Goal: Task Accomplishment & Management: Manage account settings

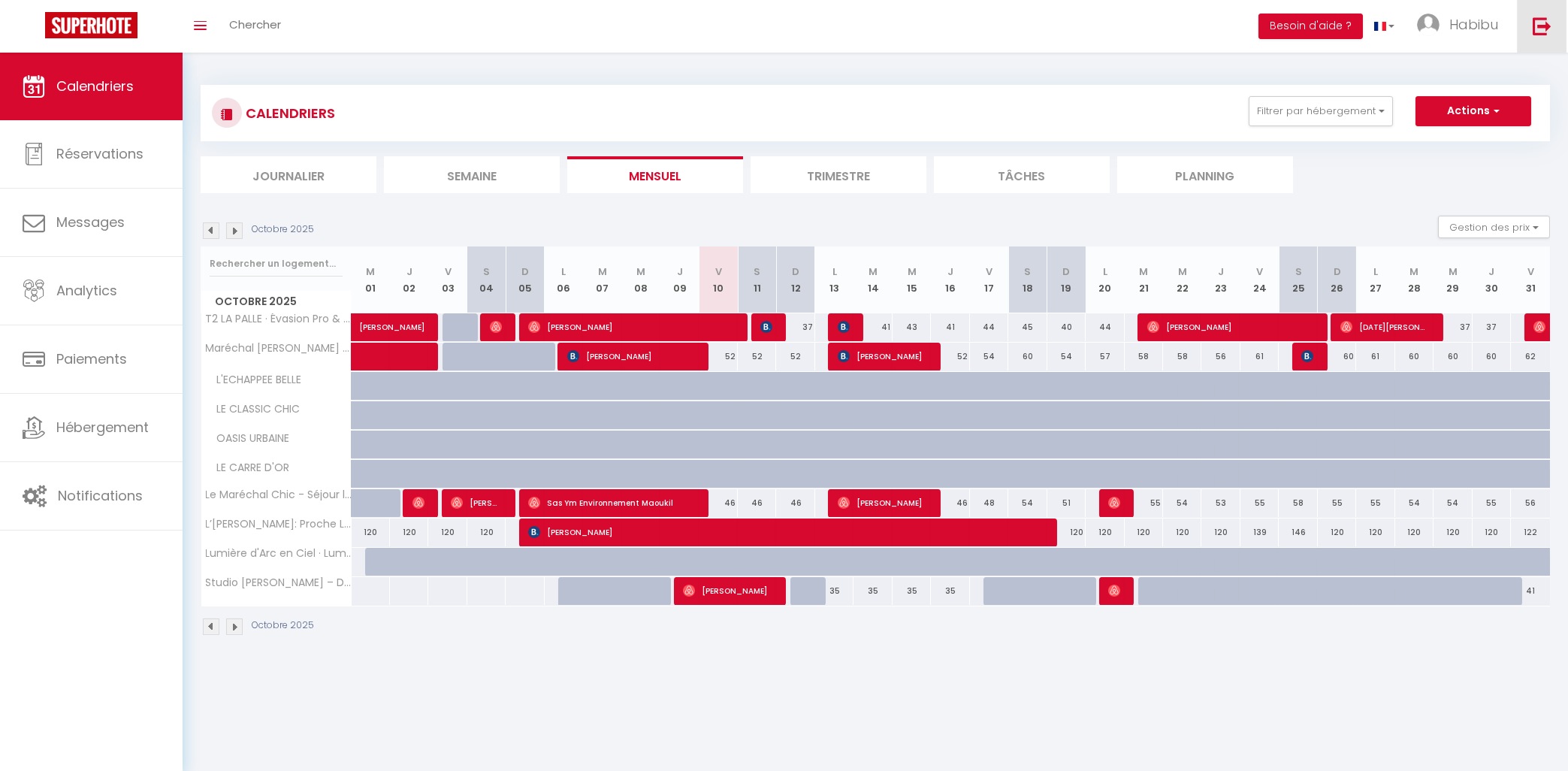
click at [1543, 30] on img at bounding box center [1542, 26] width 19 height 19
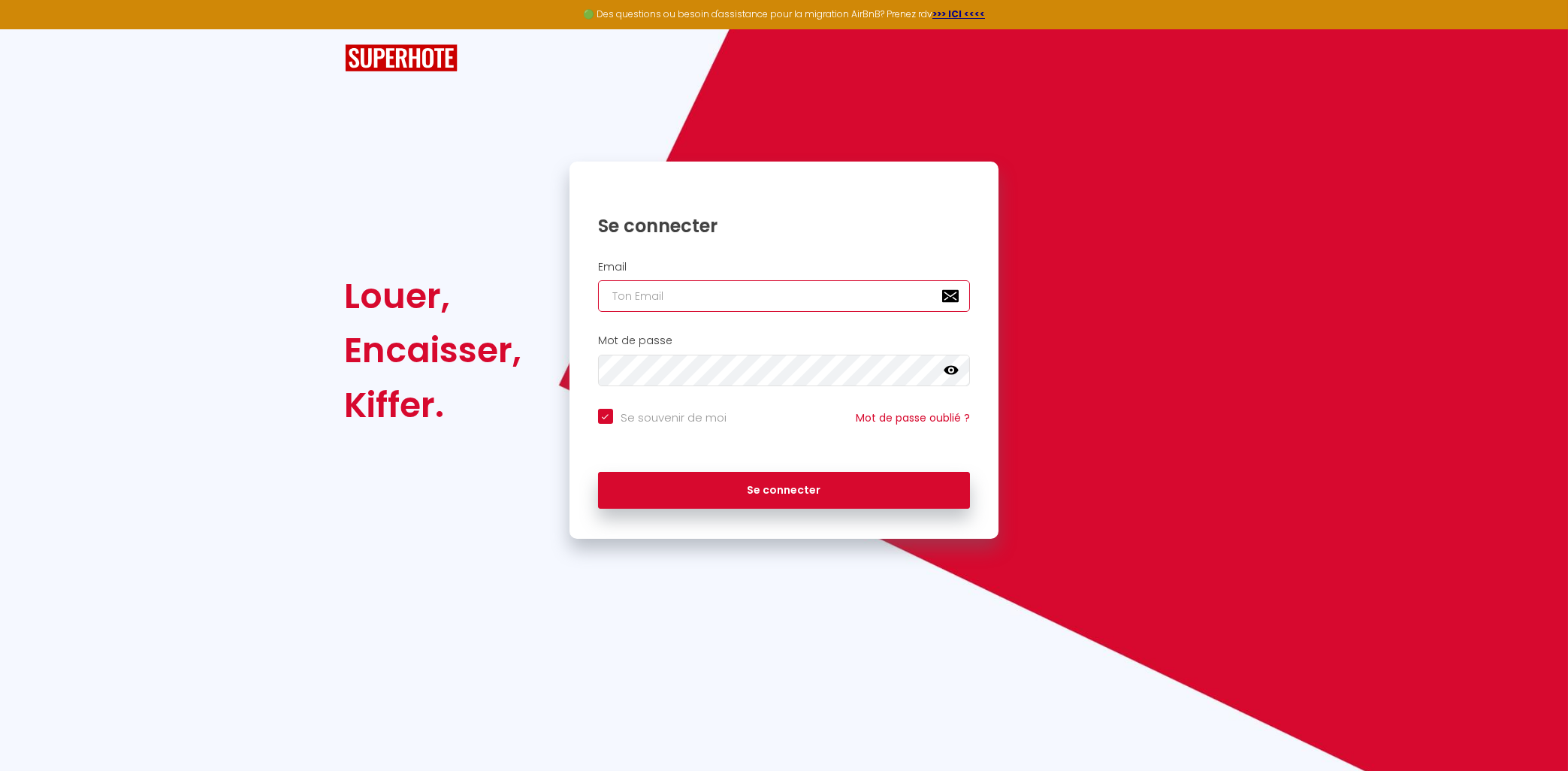
click at [783, 291] on input "email" at bounding box center [784, 296] width 372 height 31
type input "[EMAIL_ADDRESS][DOMAIN_NAME]"
checkbox input "true"
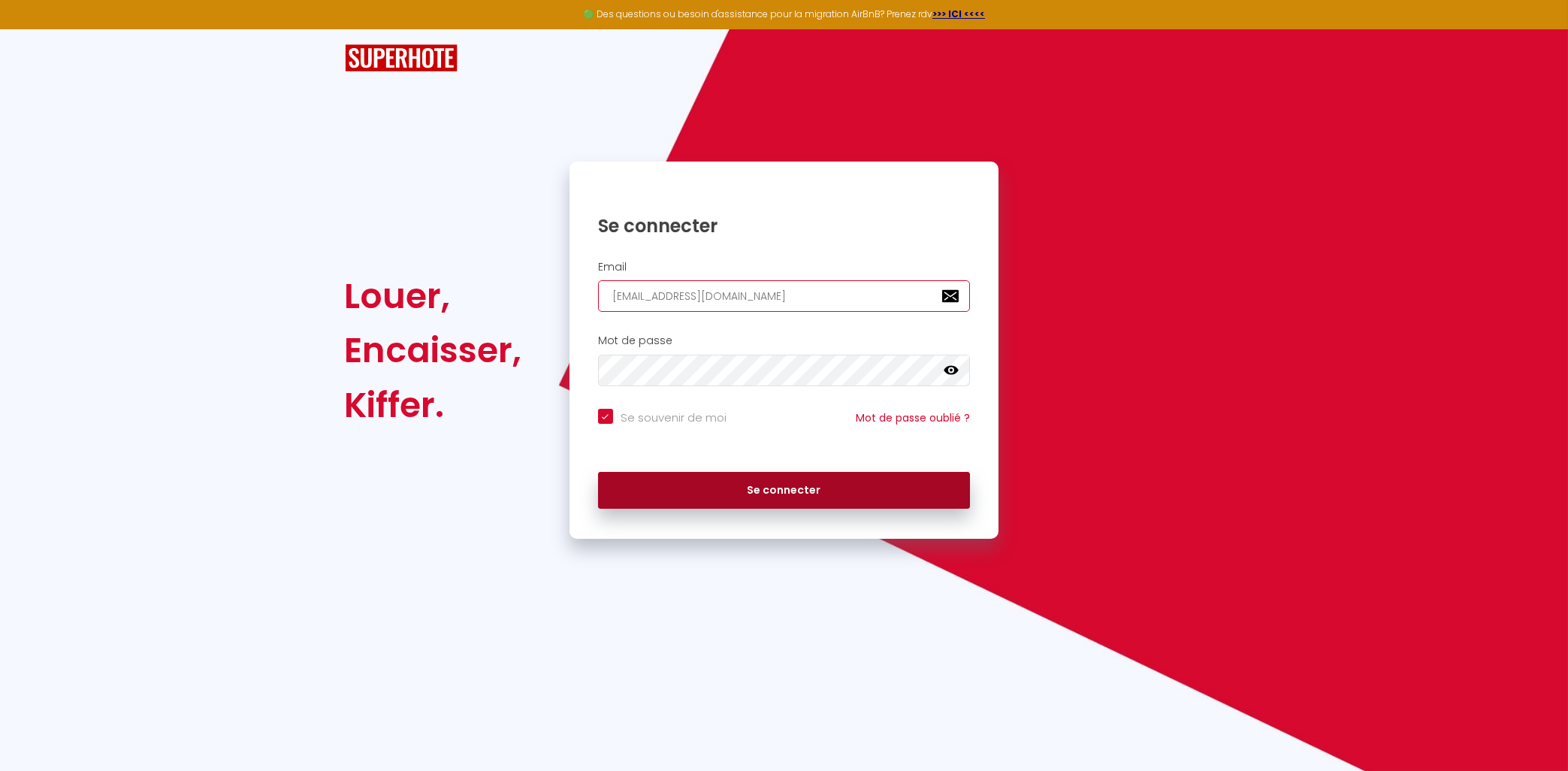
type input "[EMAIL_ADDRESS][DOMAIN_NAME]"
click at [734, 510] on div "Se connecter" at bounding box center [784, 491] width 430 height 68
click at [728, 504] on button "Se connecter" at bounding box center [784, 490] width 372 height 37
checkbox input "true"
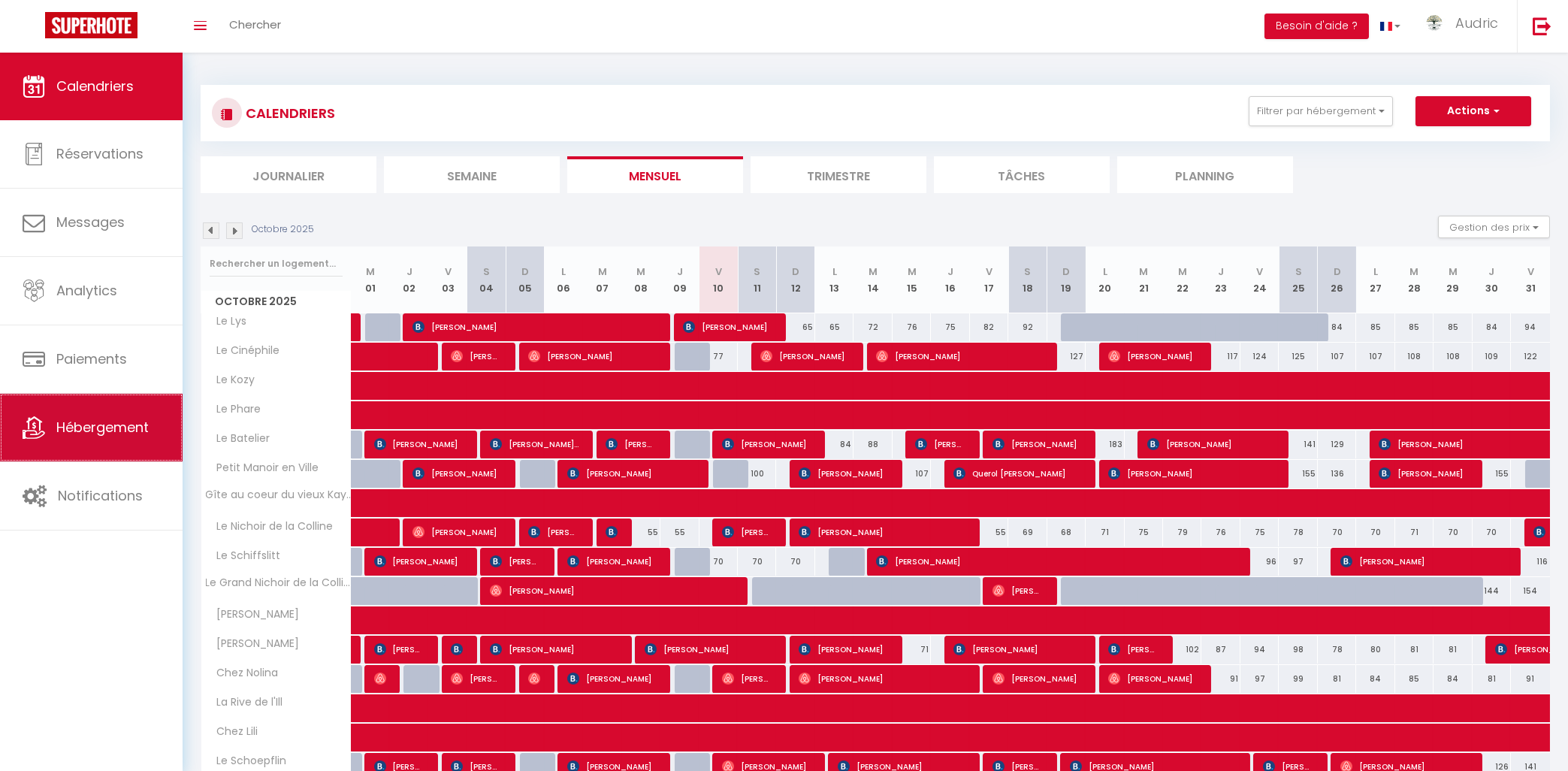
click at [95, 439] on link "Hébergement" at bounding box center [91, 427] width 183 height 68
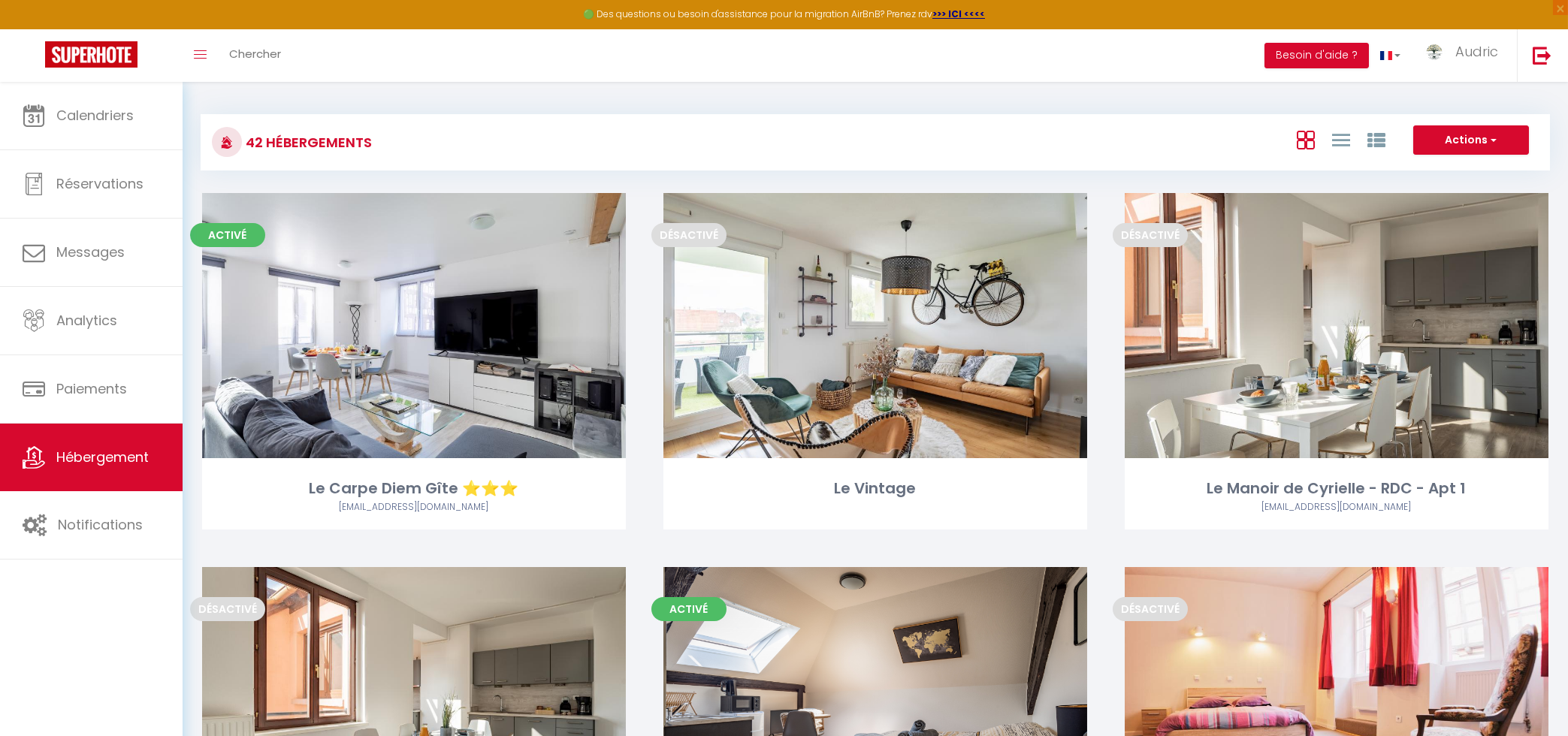
scroll to position [2787, 0]
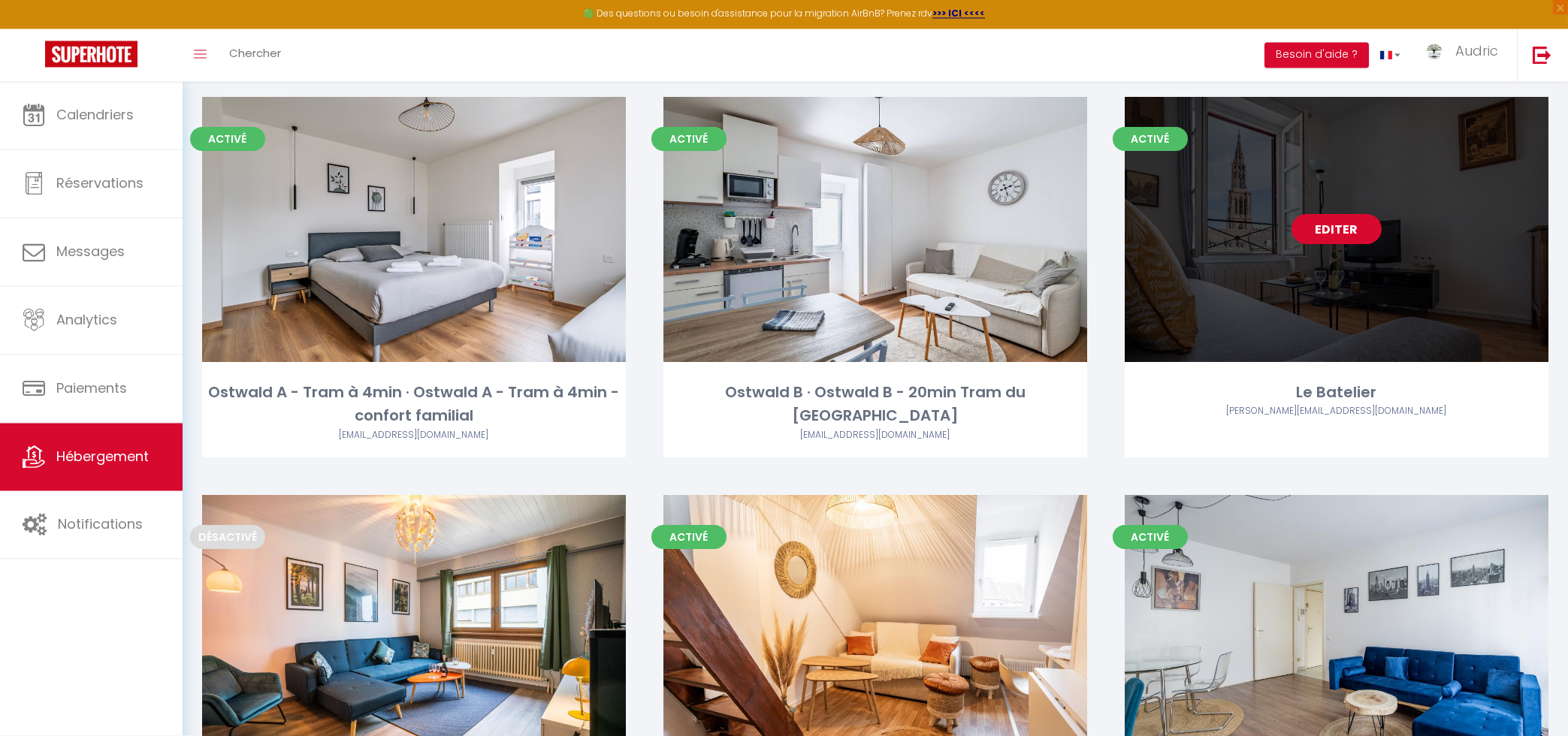
click at [1301, 214] on link "Editer" at bounding box center [1337, 229] width 90 height 30
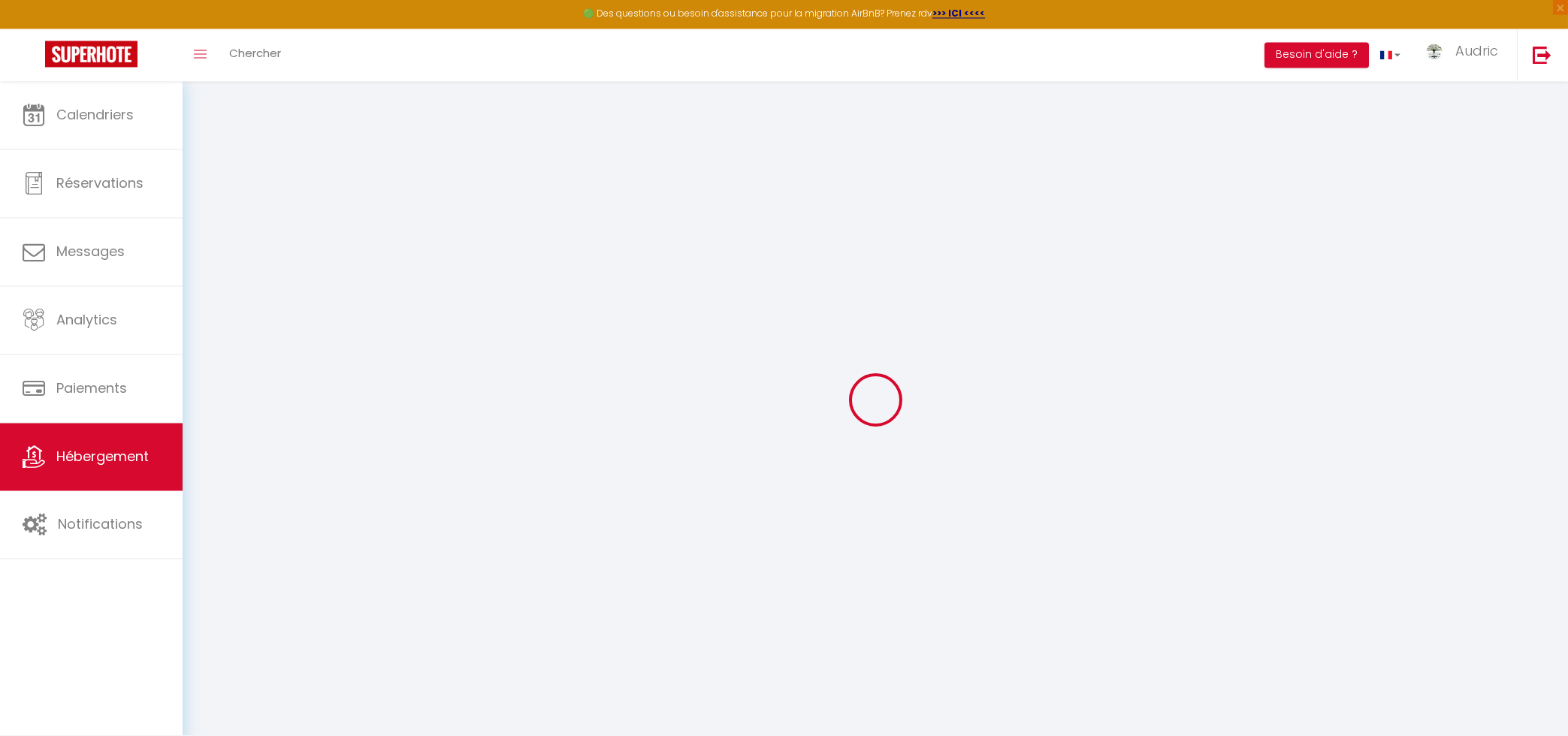
type input "4.4"
checkbox input "false"
checkbox input "true"
checkbox input "false"
checkbox input "true"
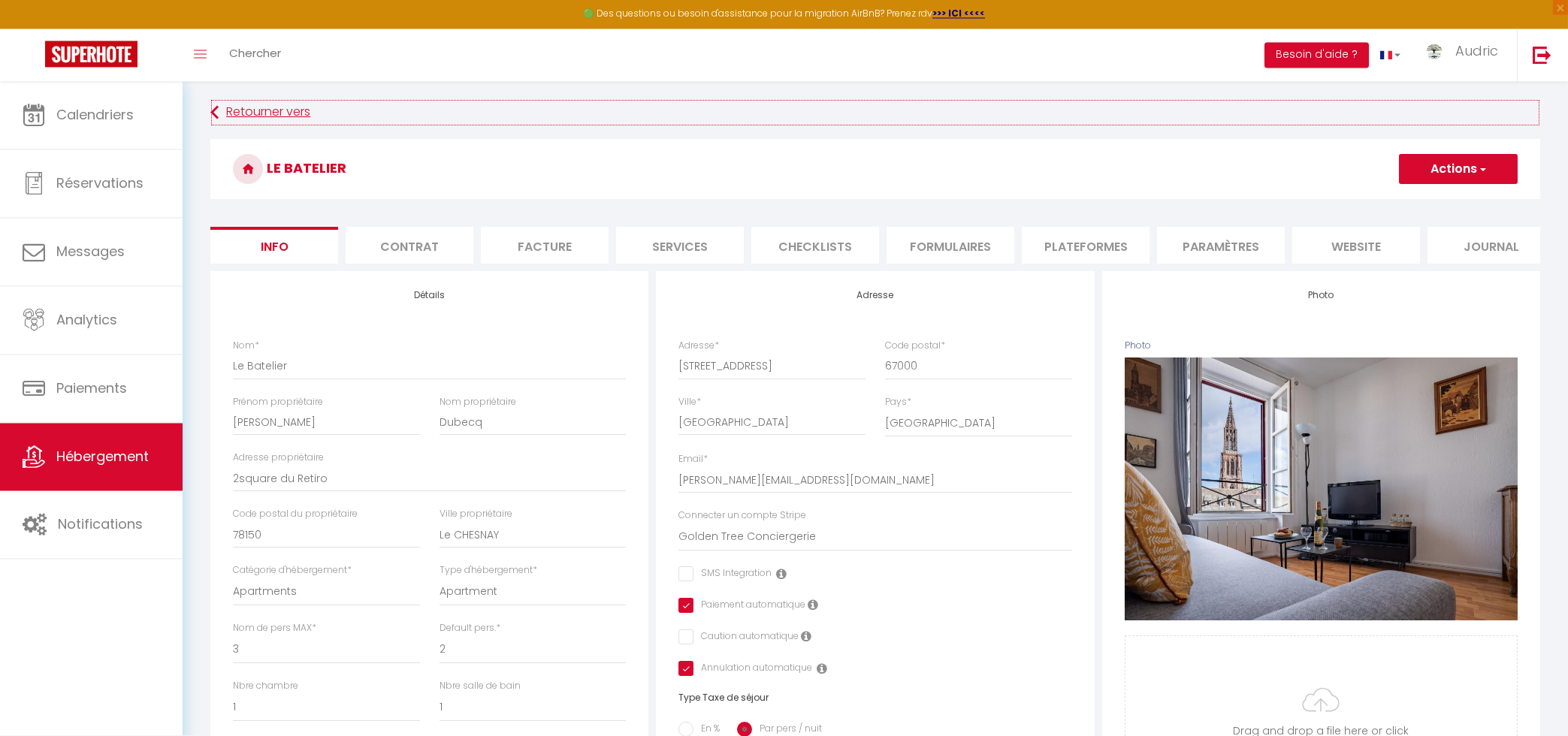
click at [236, 110] on link "Retourner vers" at bounding box center [875, 113] width 1330 height 27
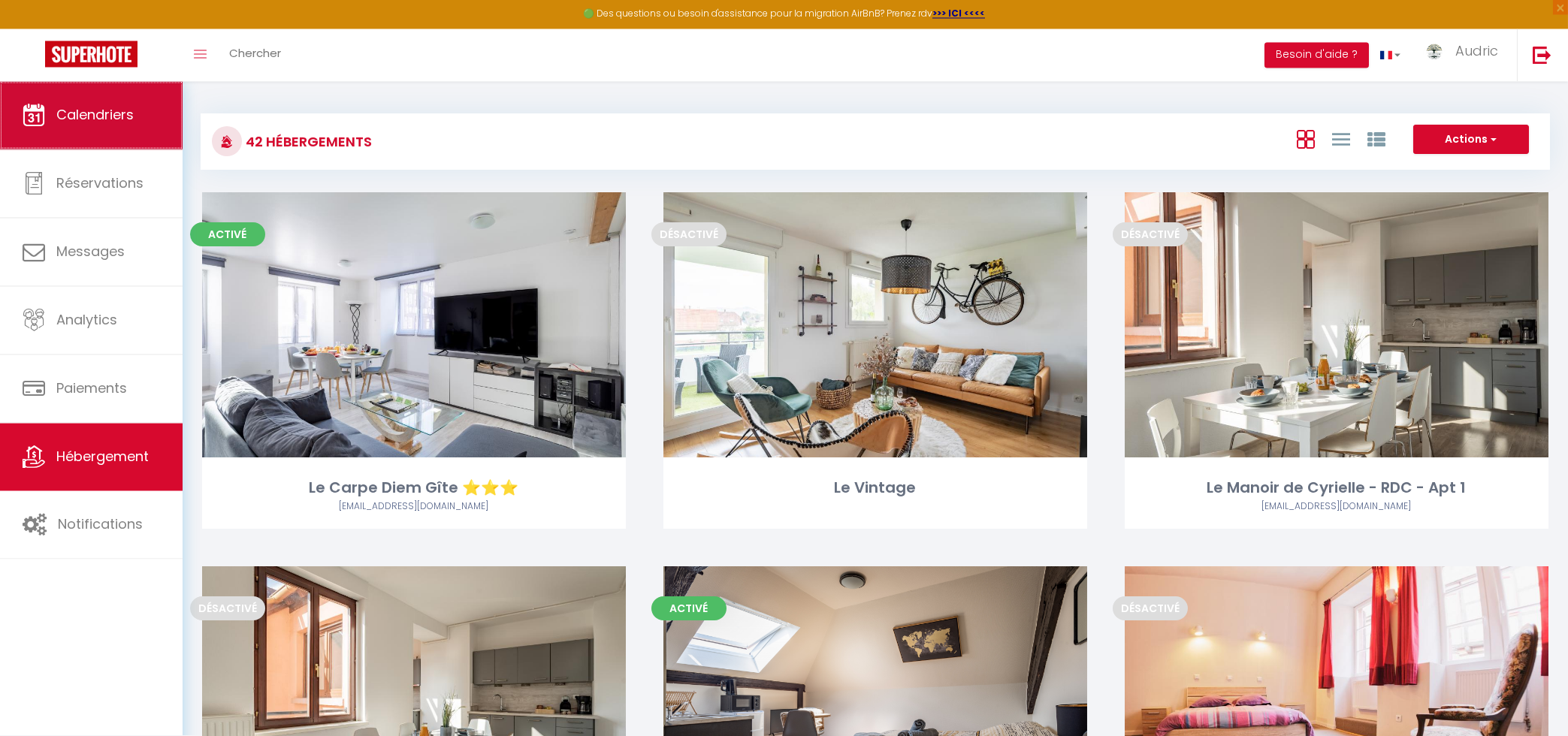
click at [94, 118] on span "Calendriers" at bounding box center [95, 116] width 77 height 19
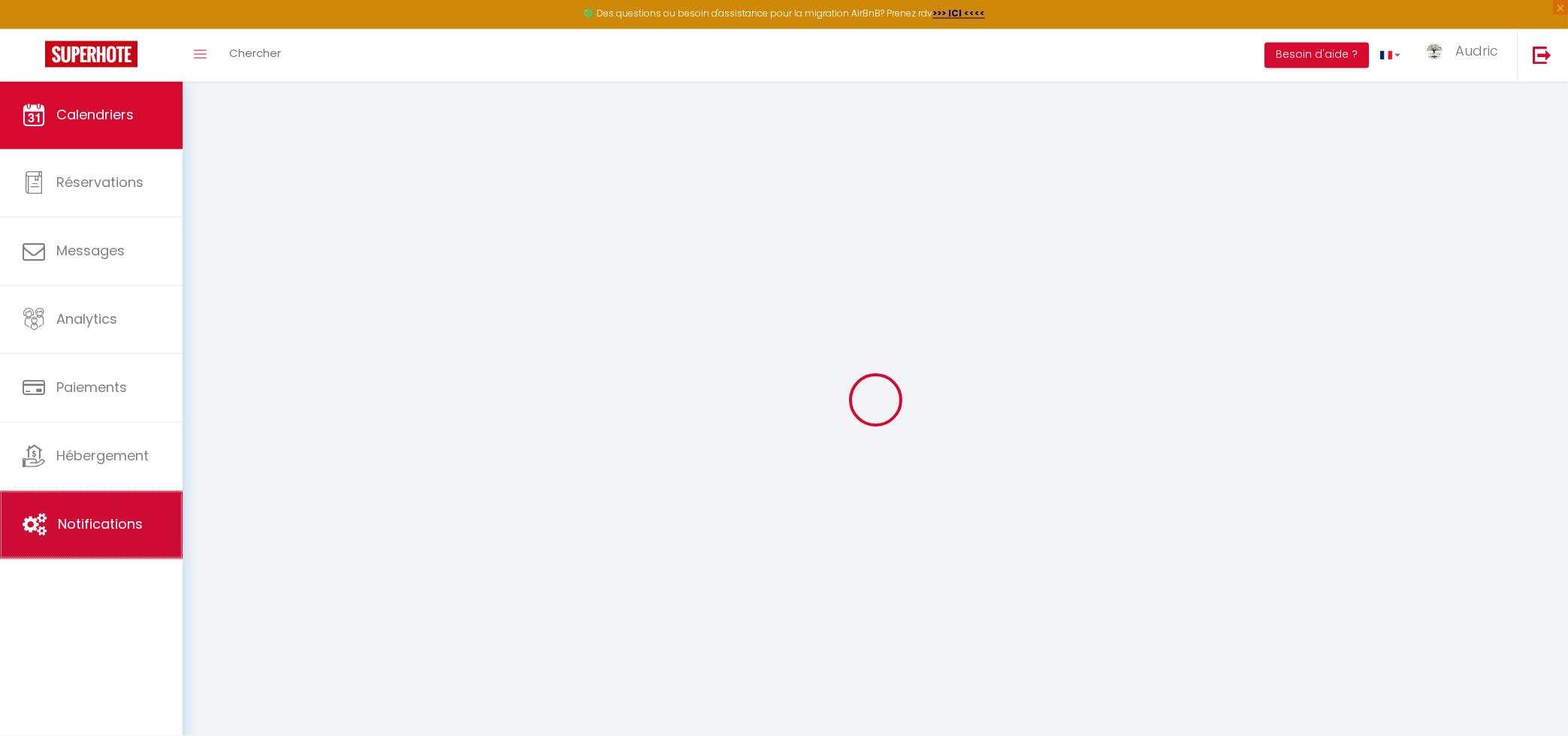
click at [80, 526] on span "Notifications" at bounding box center [100, 525] width 85 height 19
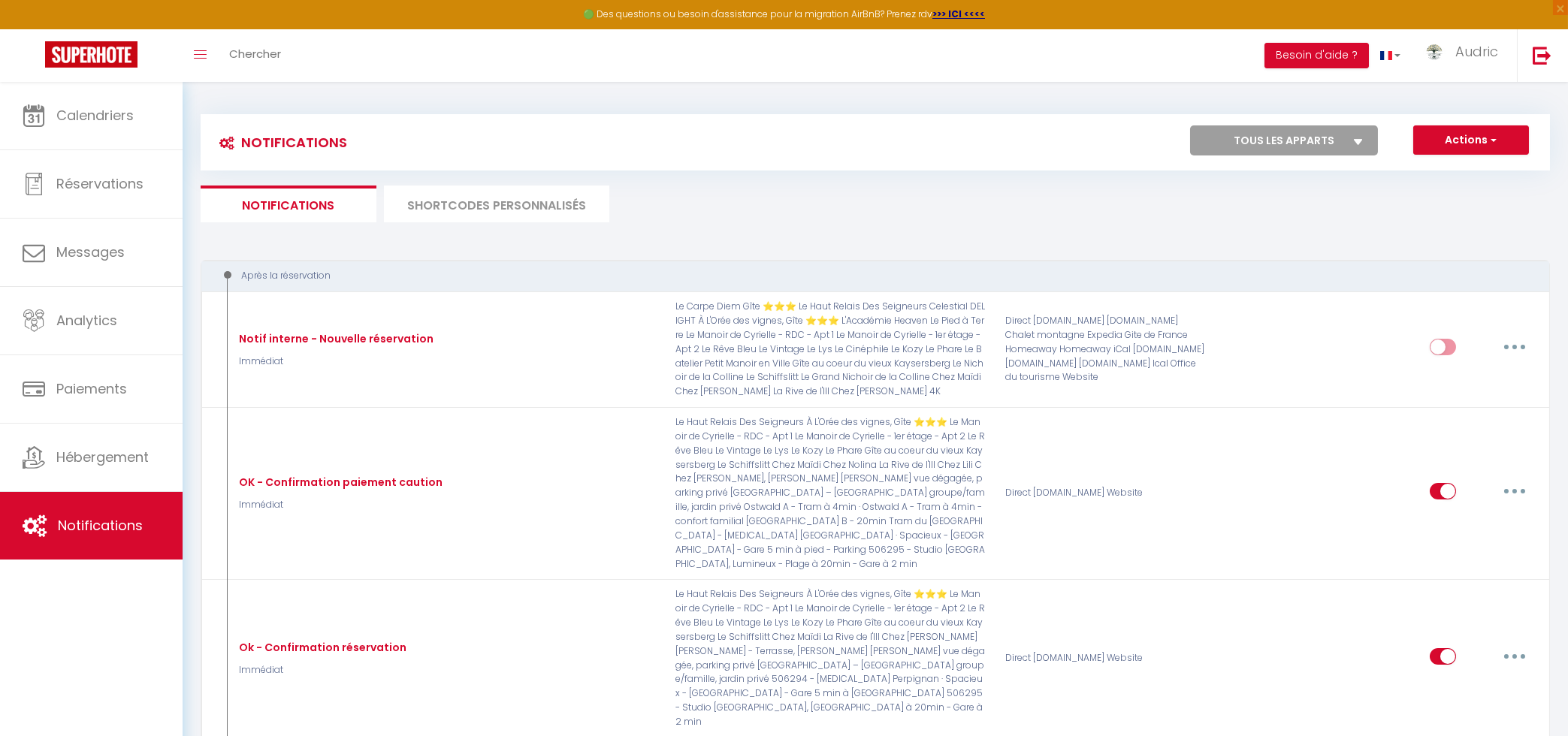
click at [431, 190] on li "SHORTCODES PERSONNALISÉS" at bounding box center [496, 204] width 225 height 37
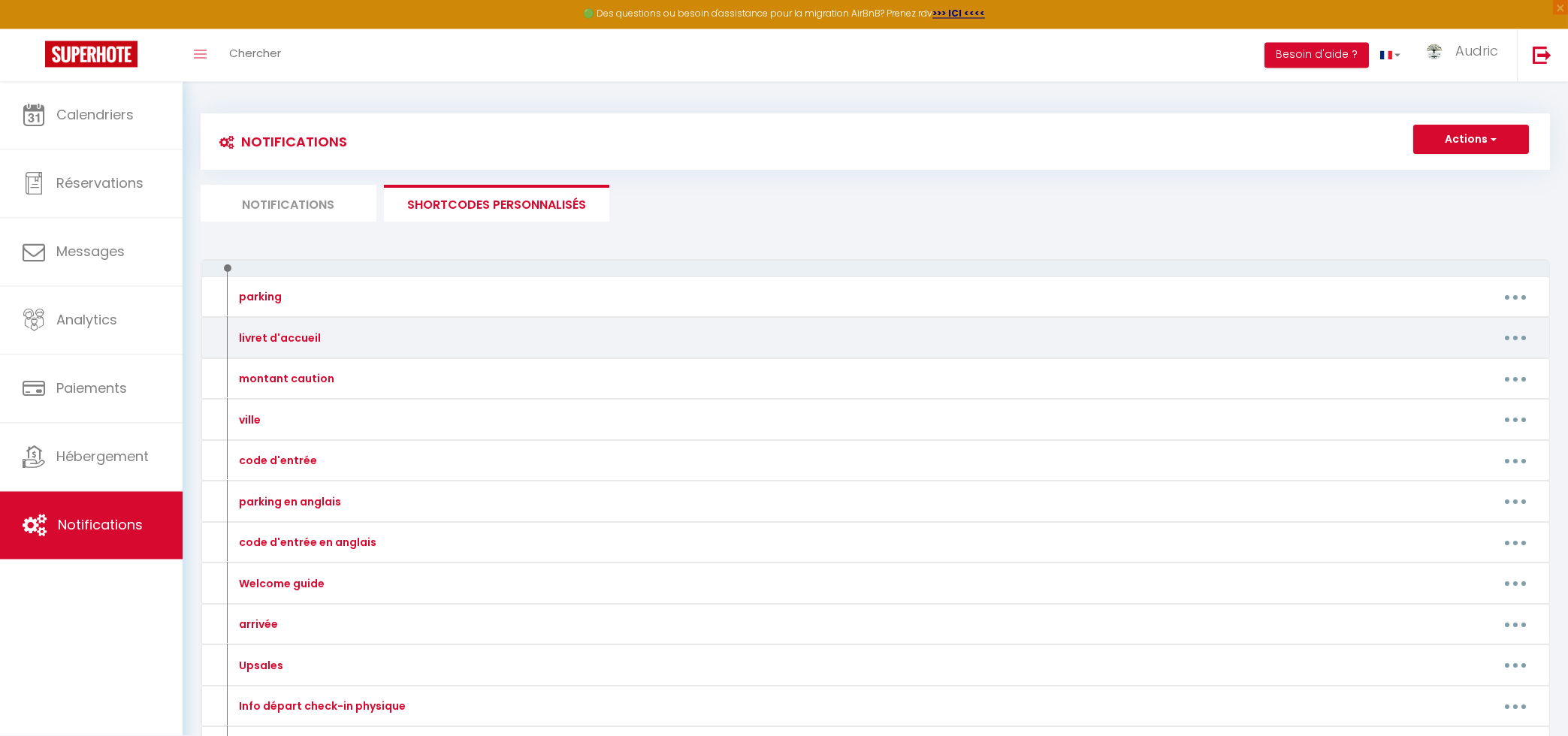
click at [1505, 338] on button "button" at bounding box center [1515, 339] width 42 height 24
click at [1485, 372] on link "Editer" at bounding box center [1476, 372] width 111 height 25
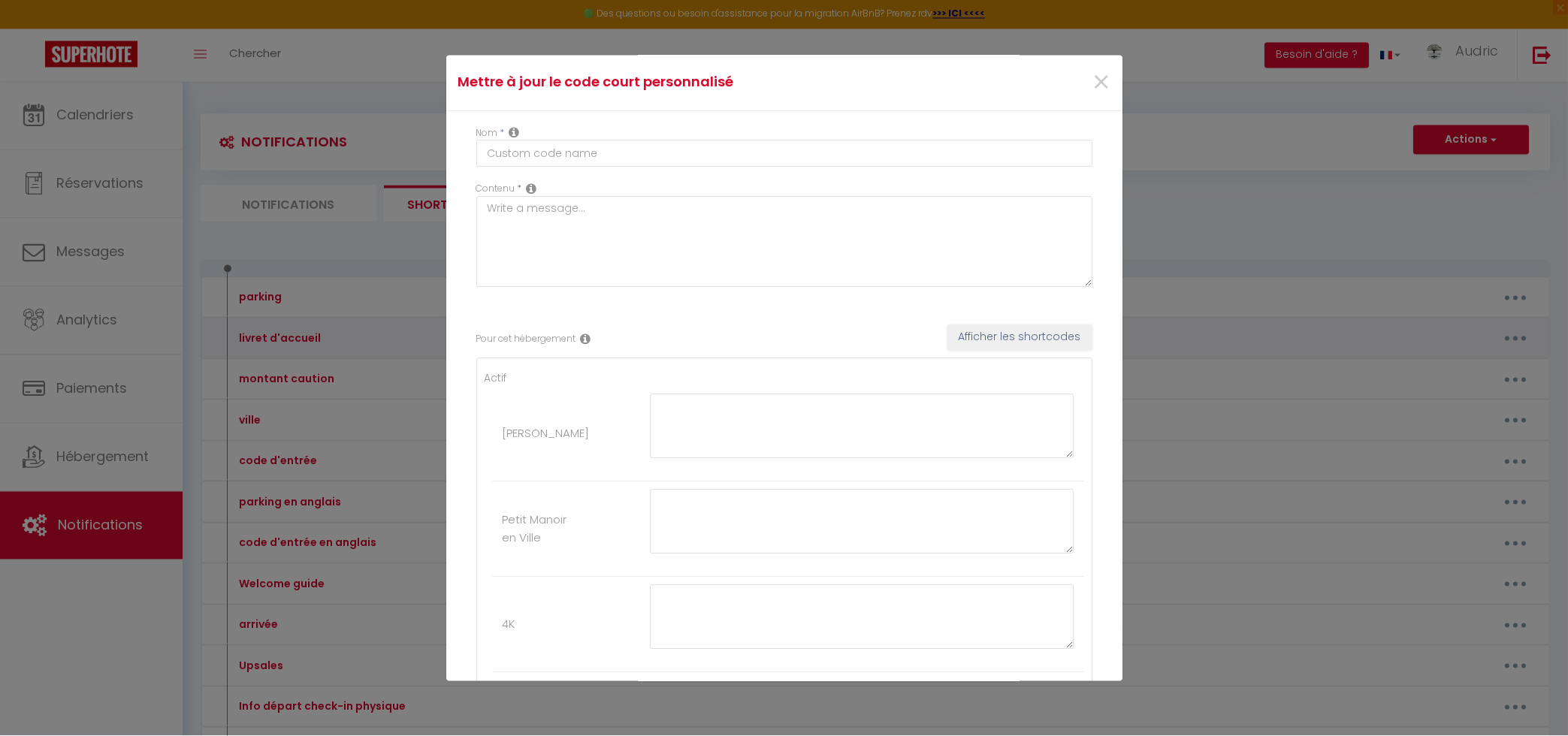
type input "livret d'accueil"
type textarea "livret d'accueil"
type textarea "[URL][DOMAIN_NAME]"
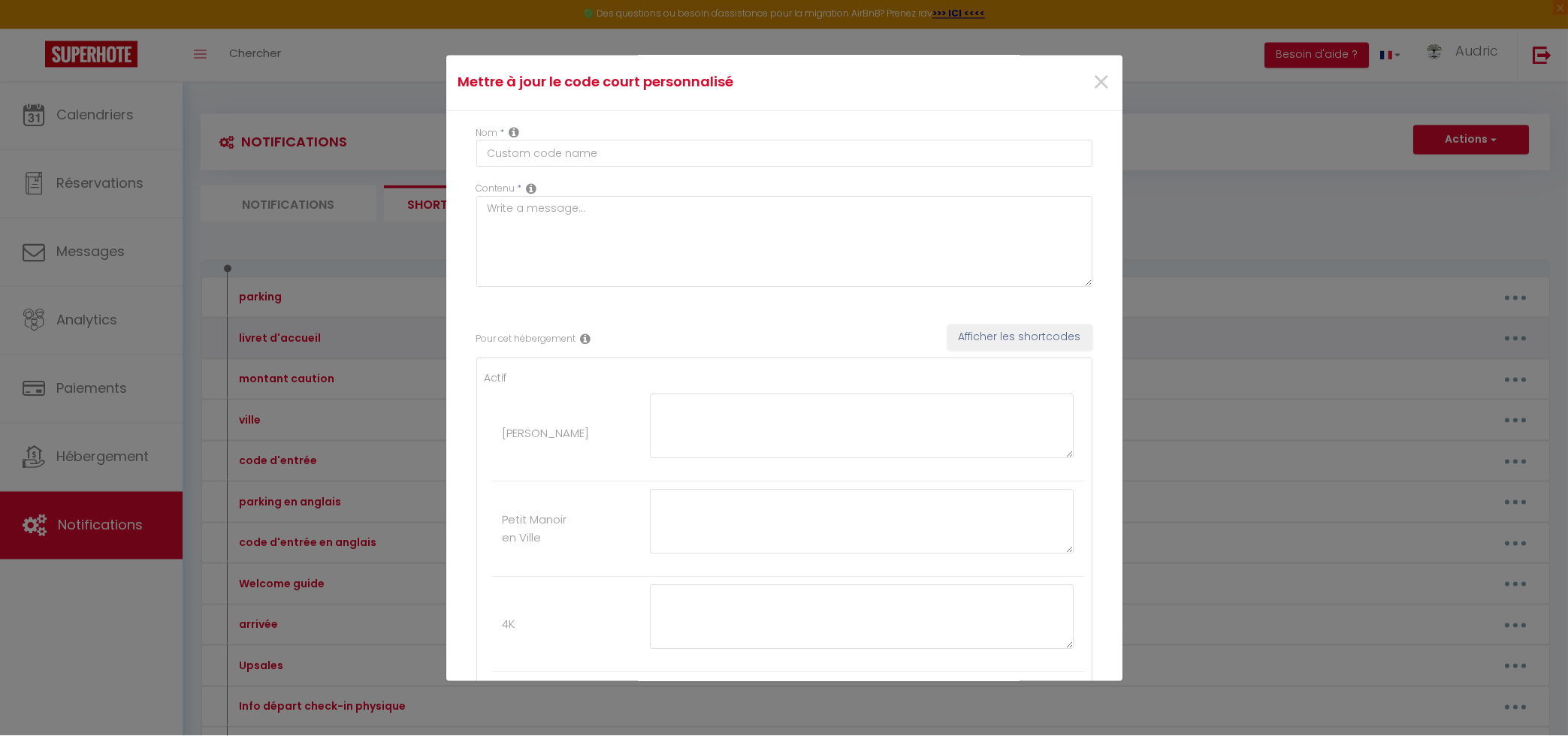
type textarea "[URL][DOMAIN_NAME]"
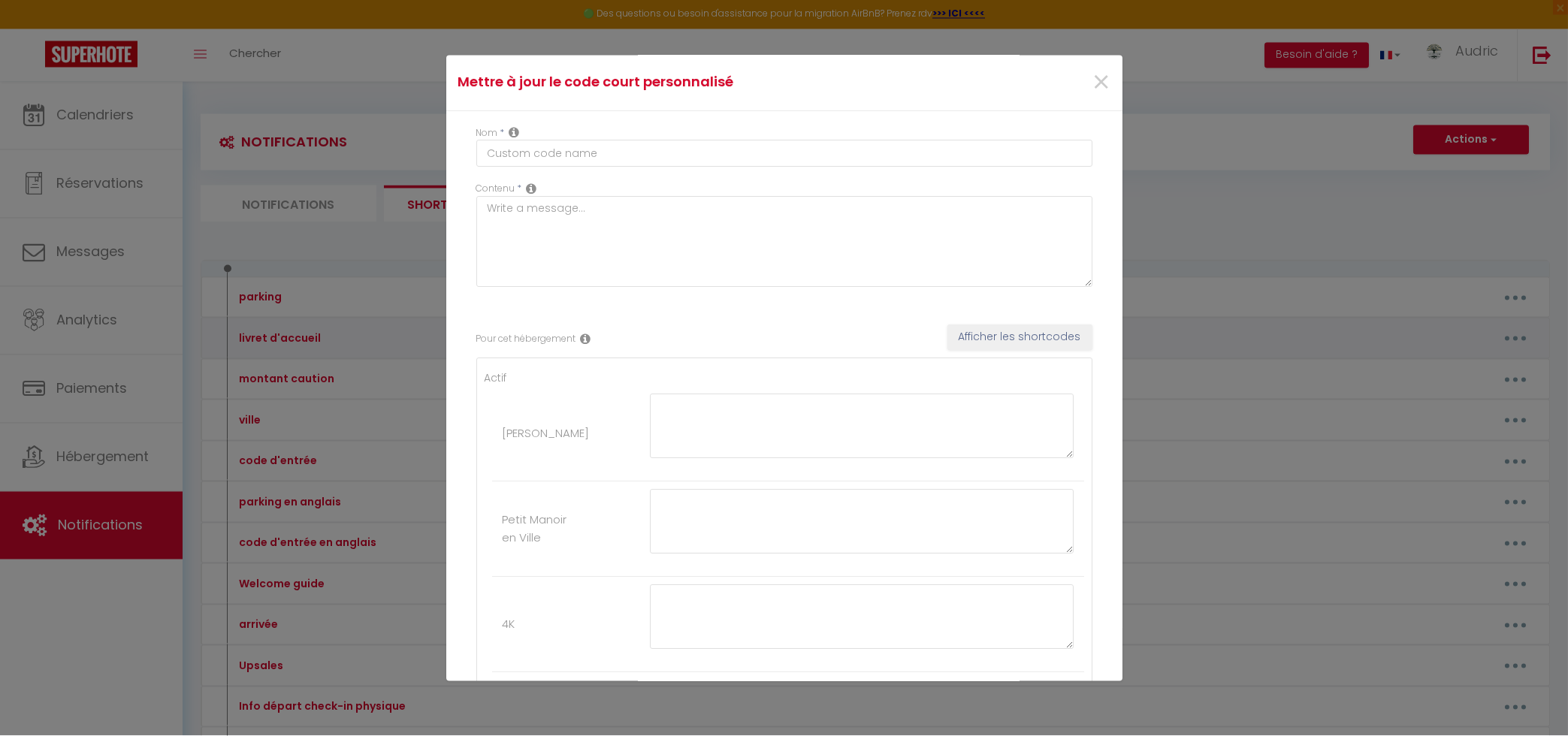
type textarea "[URL][DOMAIN_NAME]"
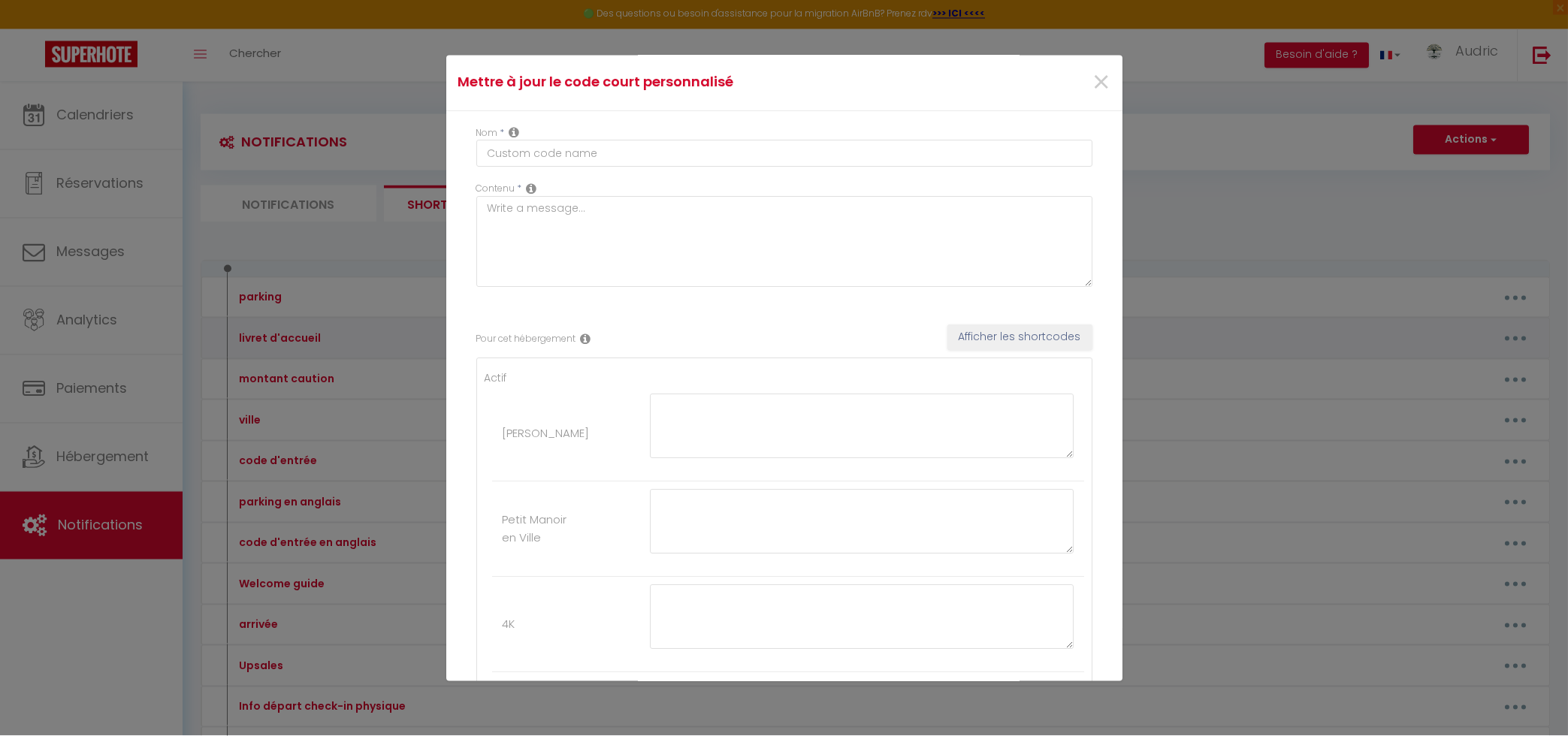
type textarea "[URL][DOMAIN_NAME]"
type textarea "FR : [URL][DOMAIN_NAME] EN : [URL][DOMAIN_NAME]"
type textarea "[URL][DOMAIN_NAME]"
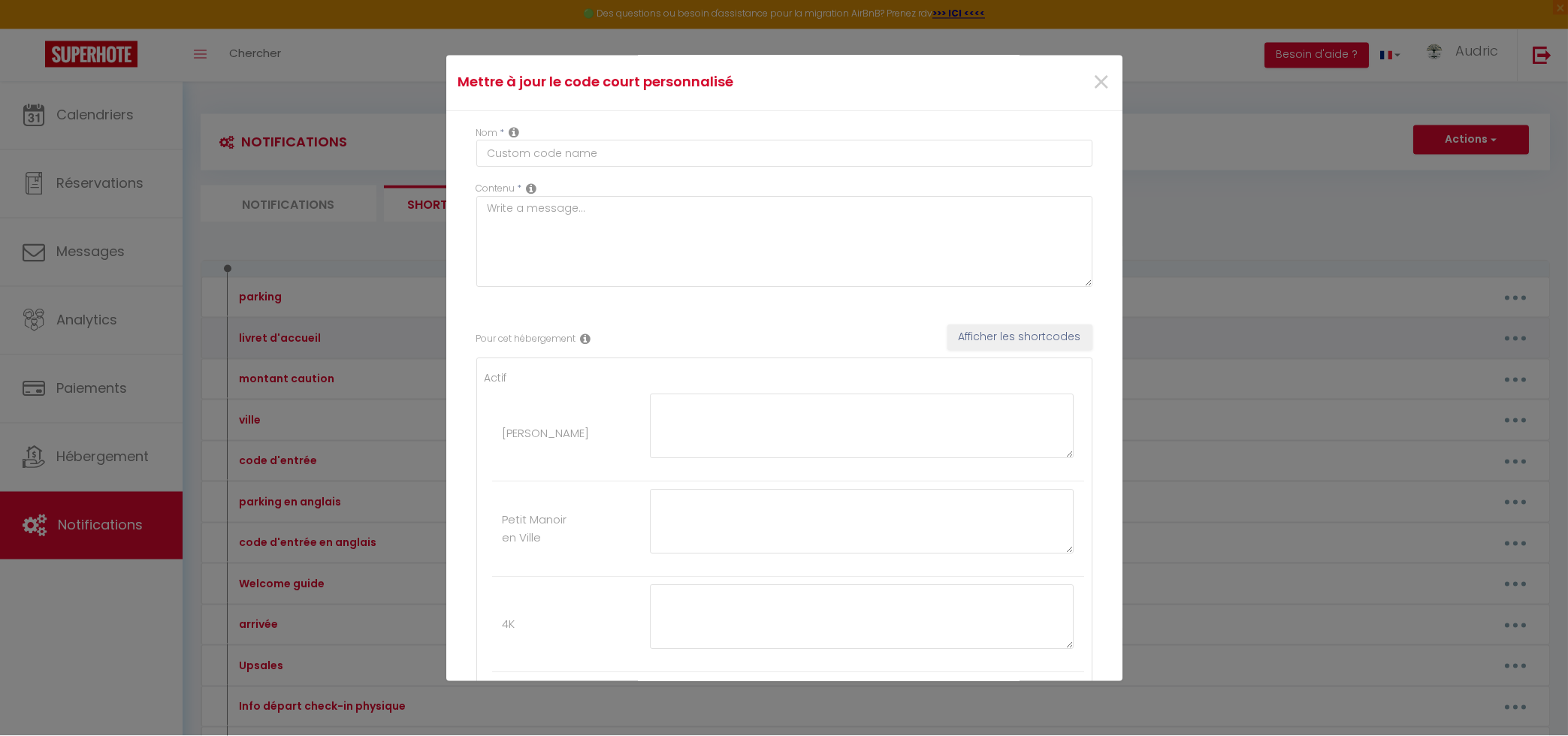
type textarea "[URL][DOMAIN_NAME]"
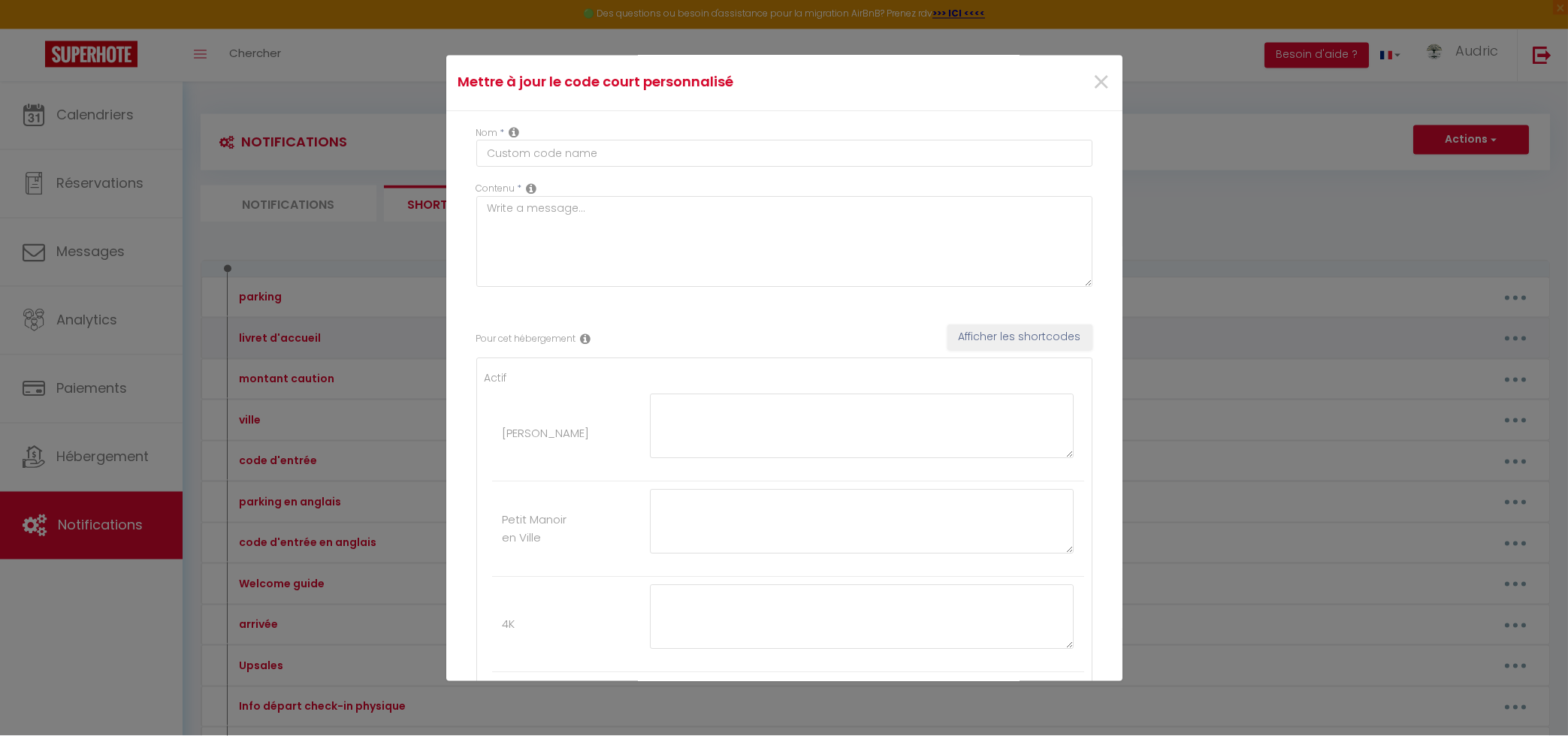
type textarea "[URL][DOMAIN_NAME]"
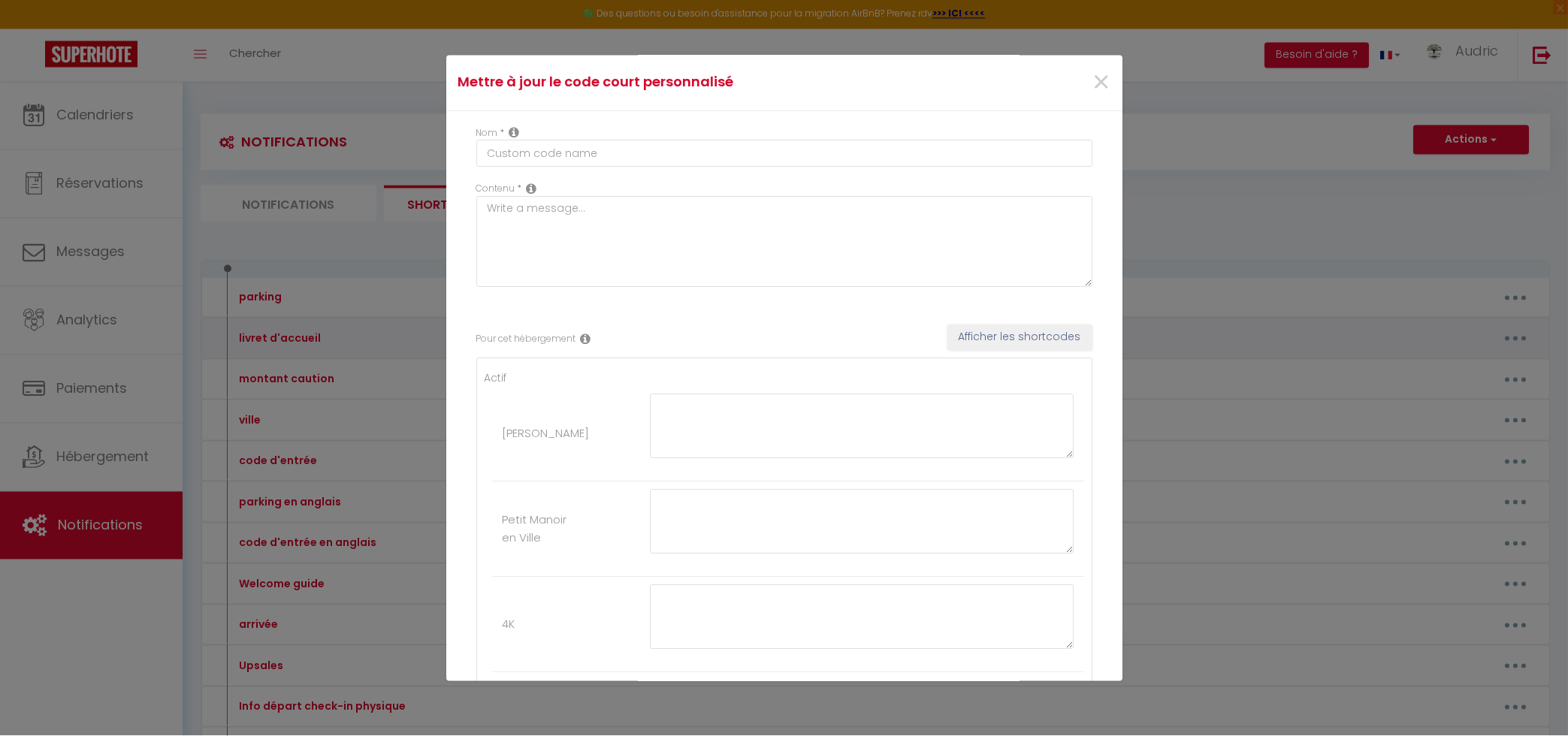
type textarea "[URL][DOMAIN_NAME]"
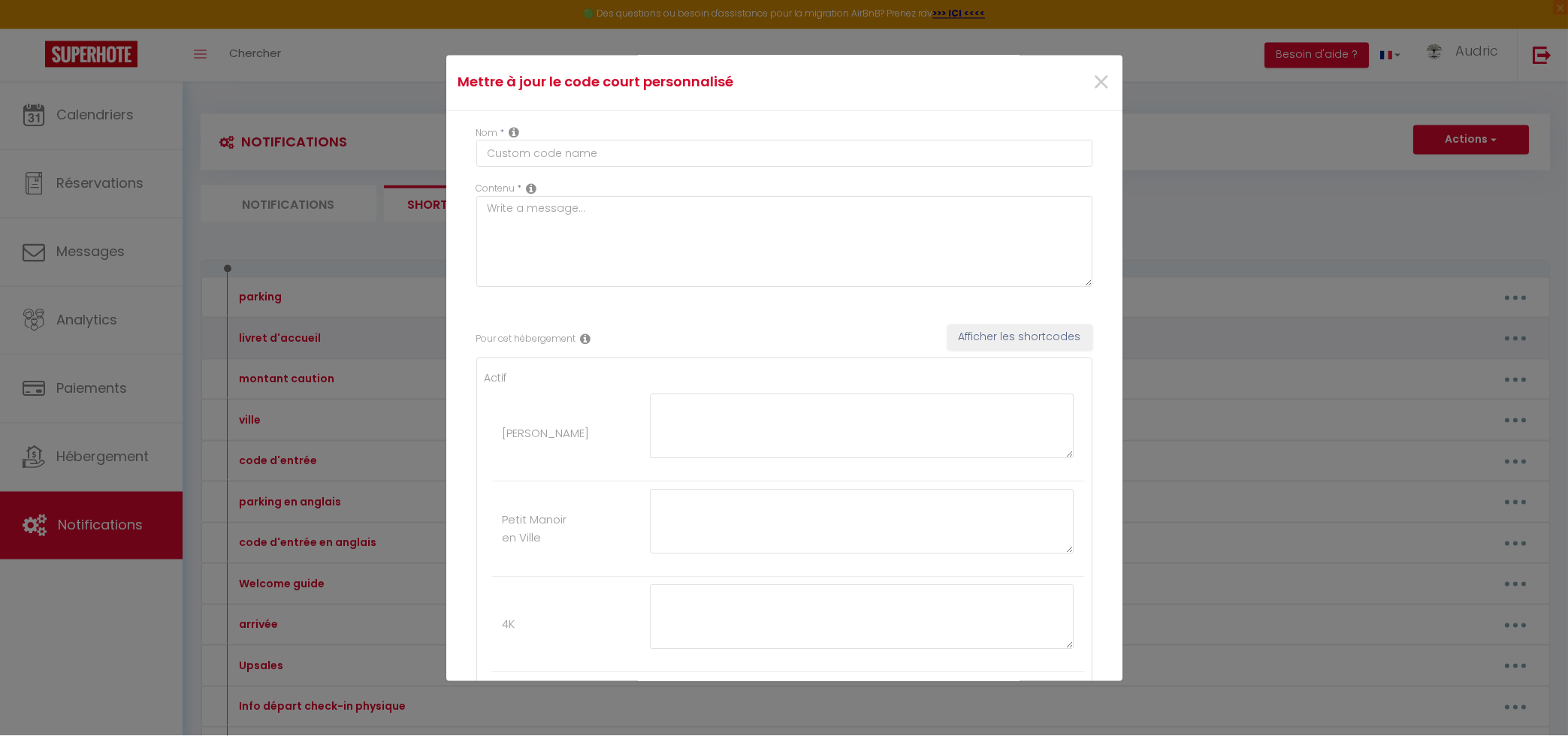
type textarea "[URL][DOMAIN_NAME]"
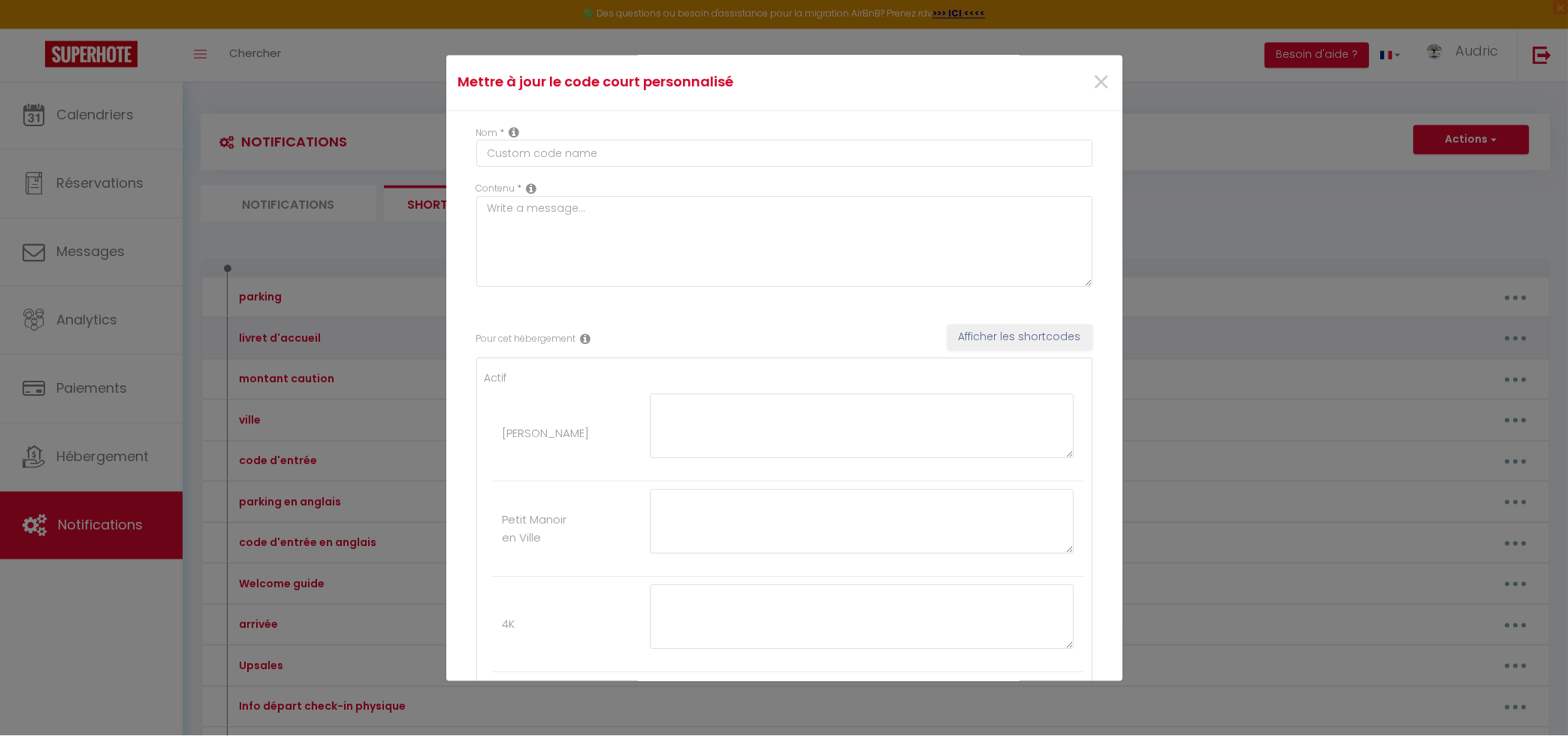
type textarea "[URL][DOMAIN_NAME]"
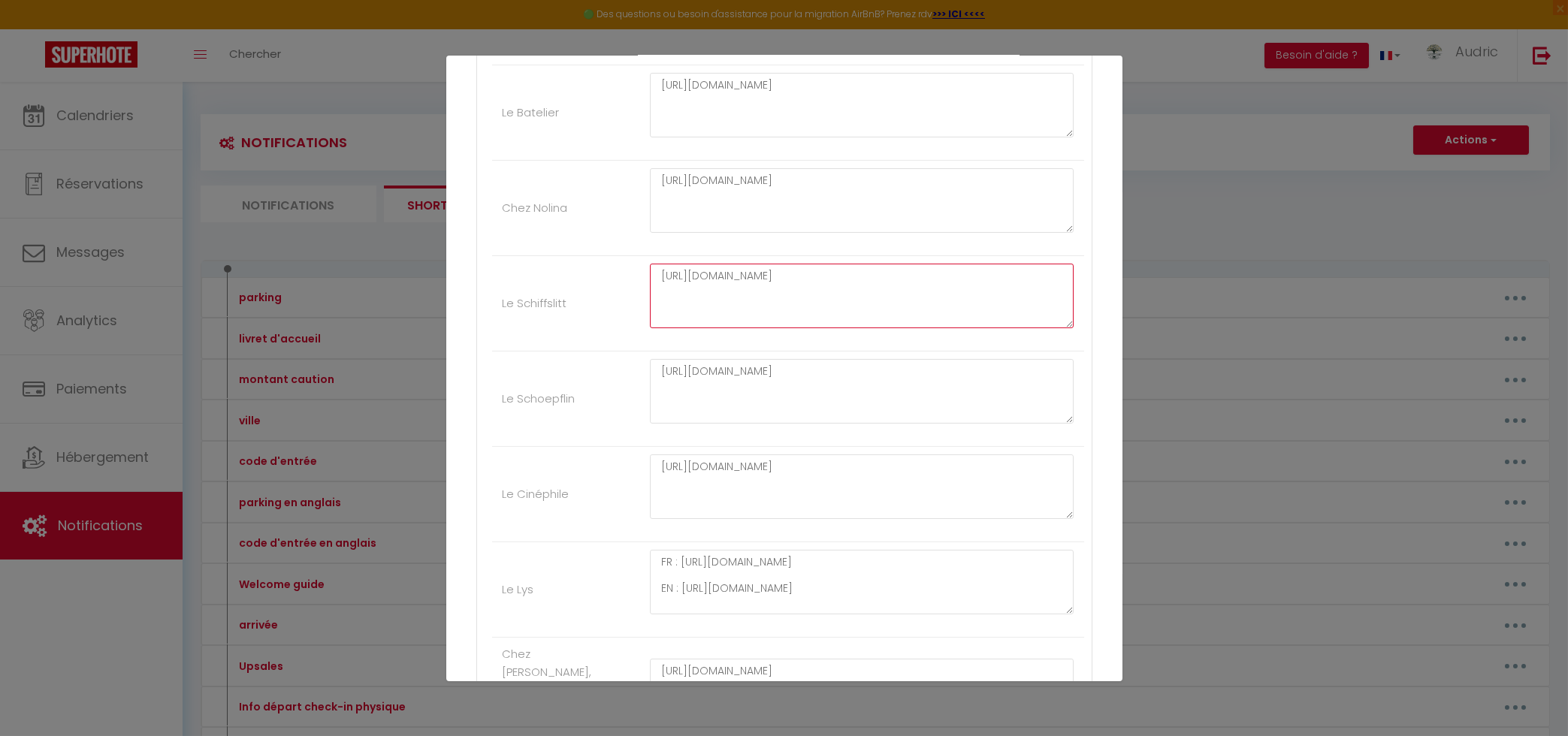
click at [796, 328] on textarea "[URL][DOMAIN_NAME]" at bounding box center [862, 296] width 425 height 64
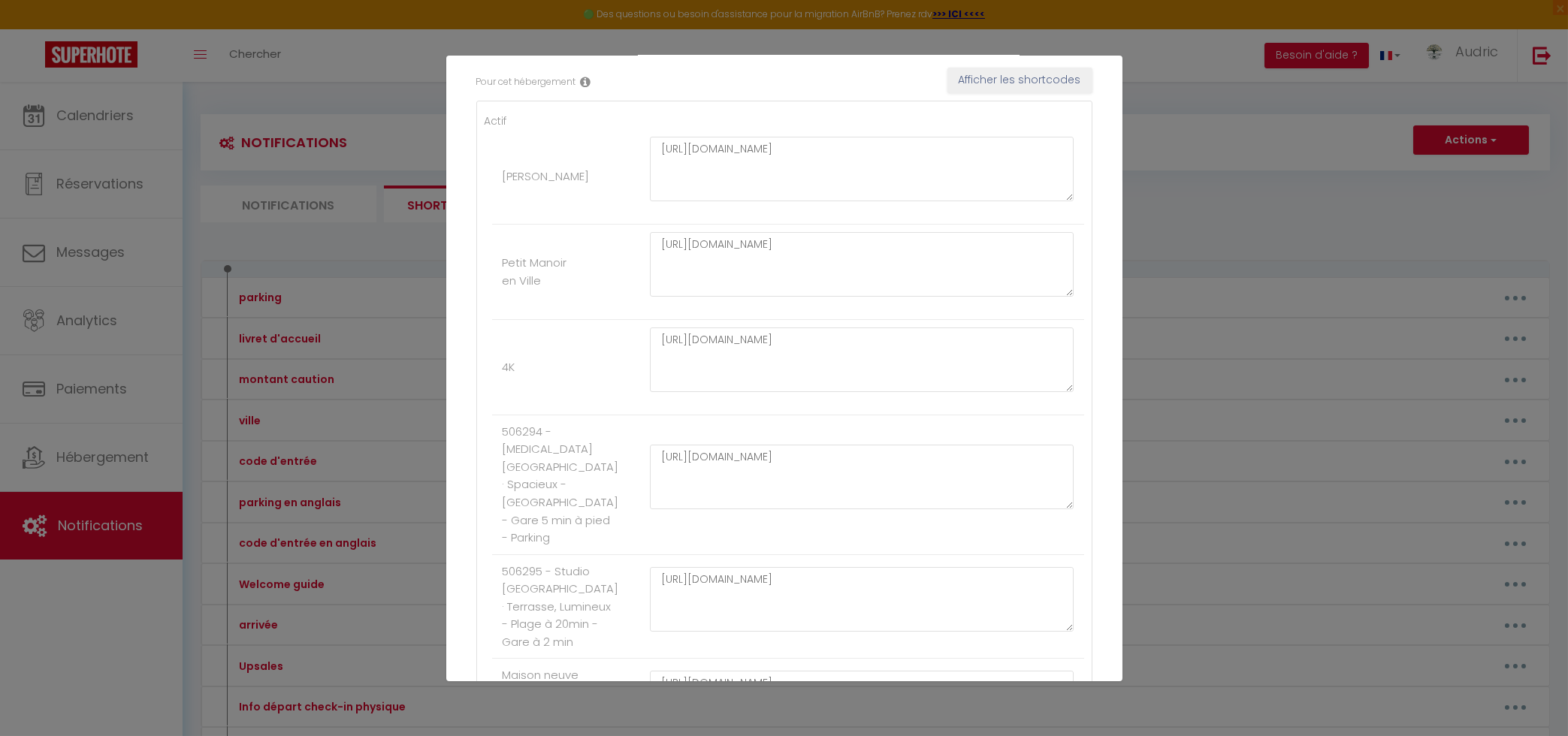
scroll to position [0, 0]
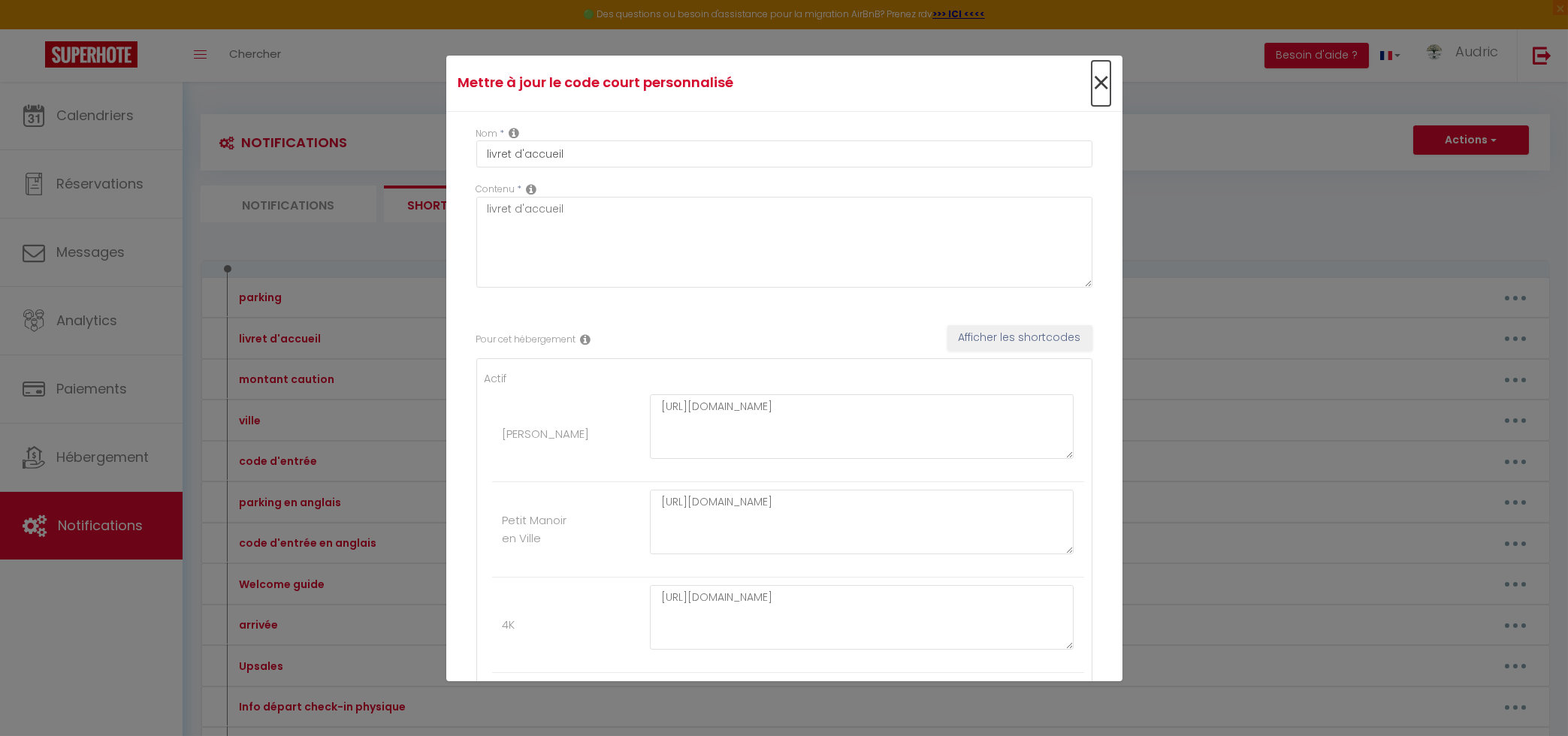
click at [1093, 89] on span "×" at bounding box center [1101, 84] width 19 height 45
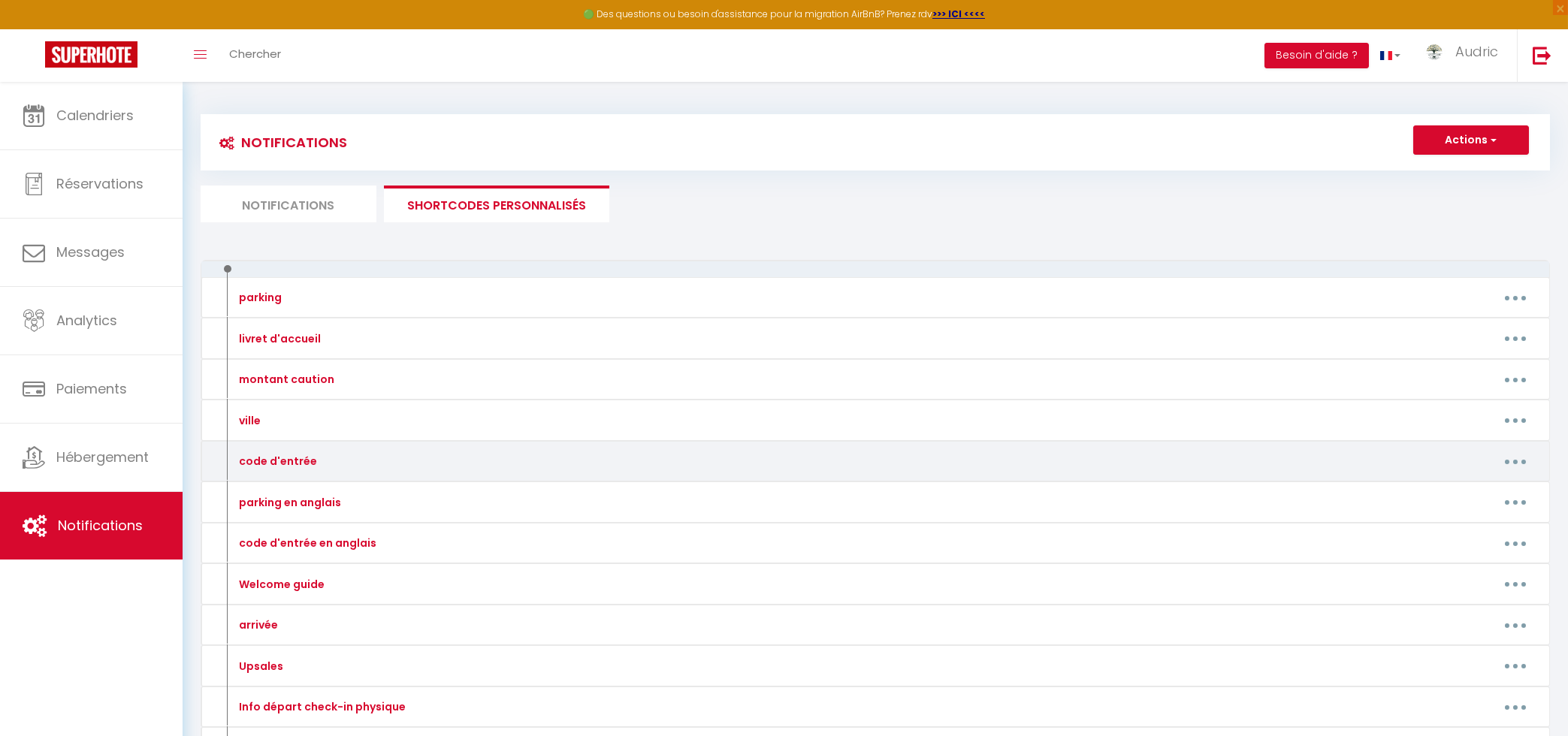
click at [1517, 458] on button "button" at bounding box center [1515, 461] width 42 height 24
click at [1448, 487] on link "Editer" at bounding box center [1476, 495] width 111 height 25
type input "code d'entrée"
type textarea "code d'entrée"
type textarea "Le digicode pour passer la porte d'entrée est : 0507 Il permet d'ouvrir les 2 p…"
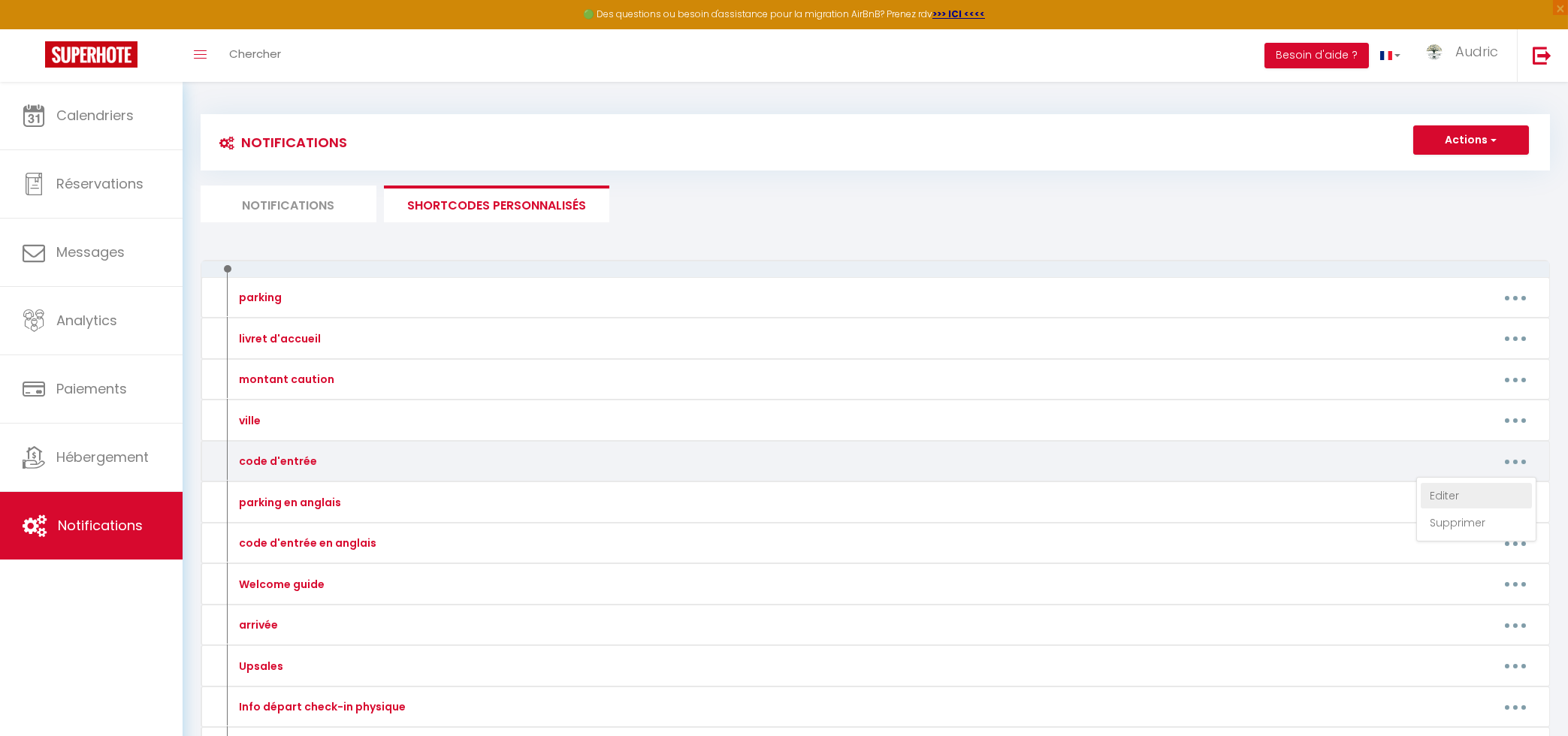
type textarea "2548 Si l'alarme se déclenche, veuillez entrer le code 0911 suivi du symbole du…"
type textarea "Le digicode pour passer la porte d'entrée est : Clé 1976 Clé Le code de la boît…"
type textarea "4321"
type textarea "4451"
type textarea "1602 🚗 Stationnement dans la propriété Il est possible de stationner votre véhi…"
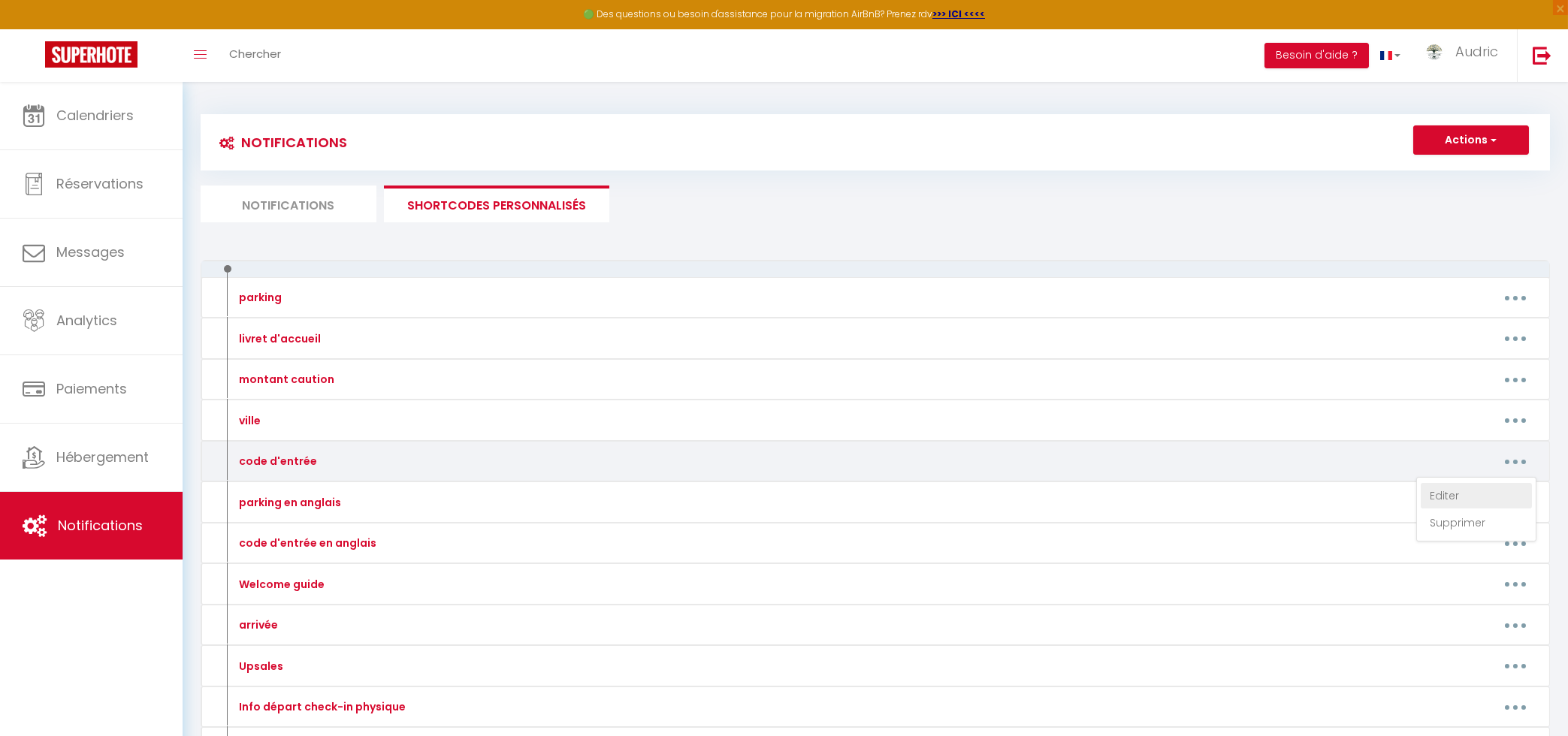
type textarea "6346"
type textarea "Voici le digicode immeuble : C1402 La Boite à clé est à droite de la porte d'en…"
type textarea "6572"
type textarea "2745"
type textarea "Sonnez à la sonnette "Dubecq" la porte de l'immeuble s'ouvrira. Puis montez au …"
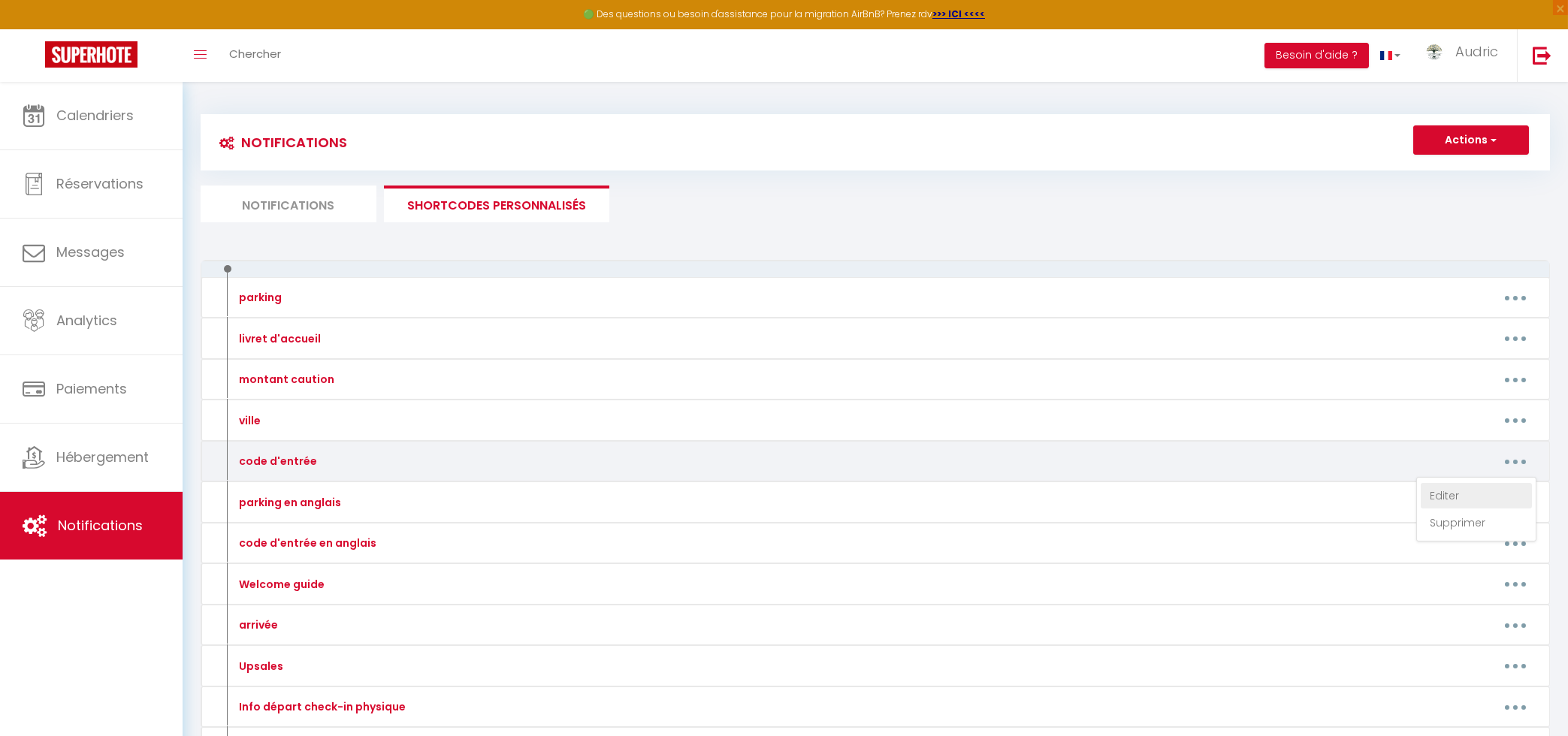
type textarea "Le digicode pour passer la porte d'entrée est : 0507 Il permet d'ouvrir les 2 p…"
type textarea "Le code de la boîte à clés est : 2328"
type textarea "Sonnez à la sonnette "Nardin" la porte de l'immeuble s'ouvrira. Puis montez au …"
type textarea "Le code de la boîte à clés est : 5390"
type textarea "2438"
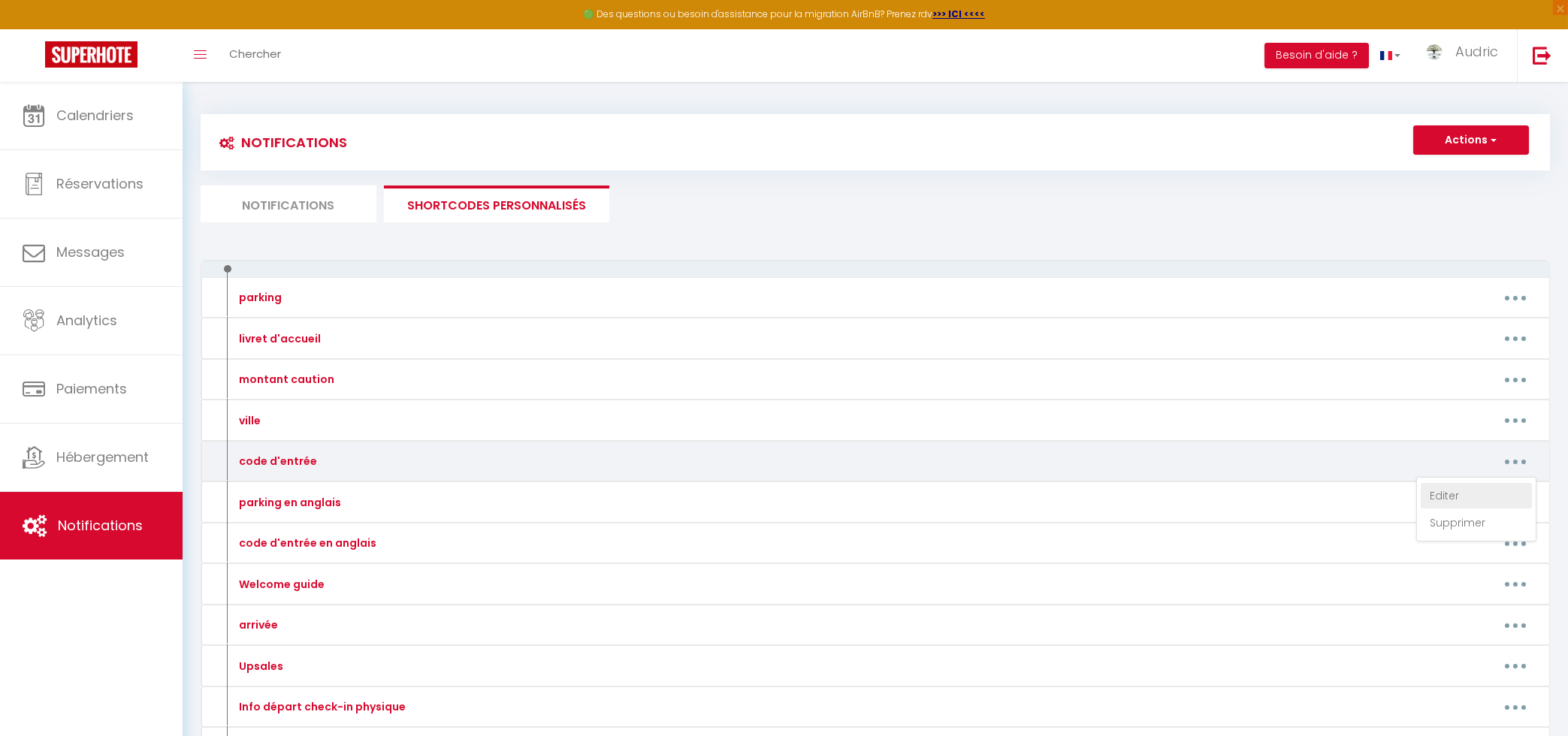
type textarea "Vous pourrez vous garer sur la place portant la plaque "Fritsch", au numéro 57.…"
type textarea "2438 Il faut rester appuyé sur la sonnette "[PERSON_NAME]" 4 secondes puis la p…"
type textarea "Voici le digicode immeuble : C1402 La Boite à clé est à droite de la porte d'en…"
type textarea "Digicode immeuble : 871932 Code boîte à clés : 1343 situé dans la boîte aux let…"
type textarea "Code boite à clé située dans la boite aux lettres : 1971"
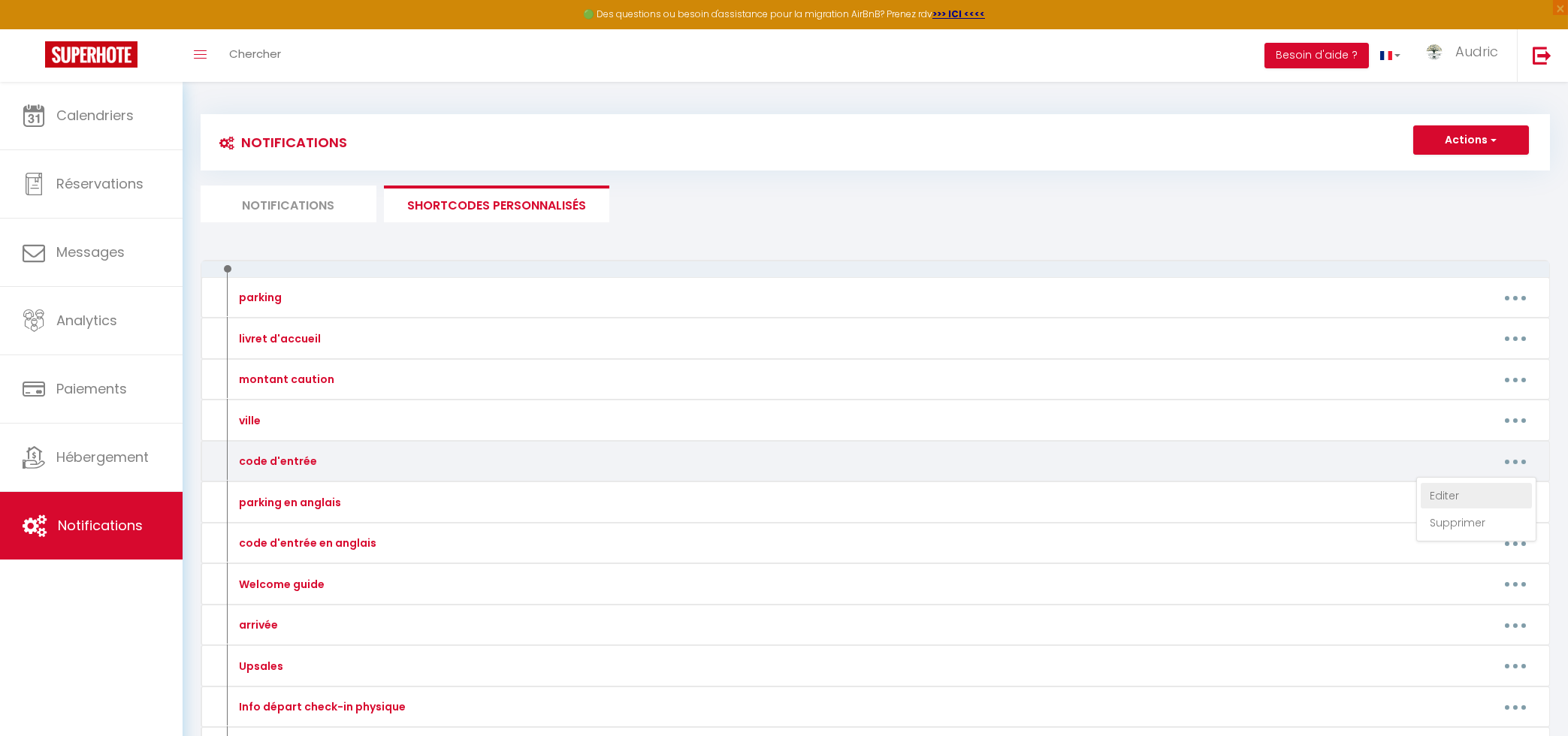
type textarea "Le code de la boîte à clés est : 3553"
type textarea "Le code de la boîte à clés est : 83380"
type textarea "Le digicode de la porte d'entrée de l'immeuble : 135791* (ne pas oublier l'étoi…"
type textarea "Le code de la porte de l'immeuble est : 1416 Le code de la boîte à clés est : 2…"
type textarea "Le code de la porte de l'immeuble est : 1416 Le code de la boîte à clés est : 1…"
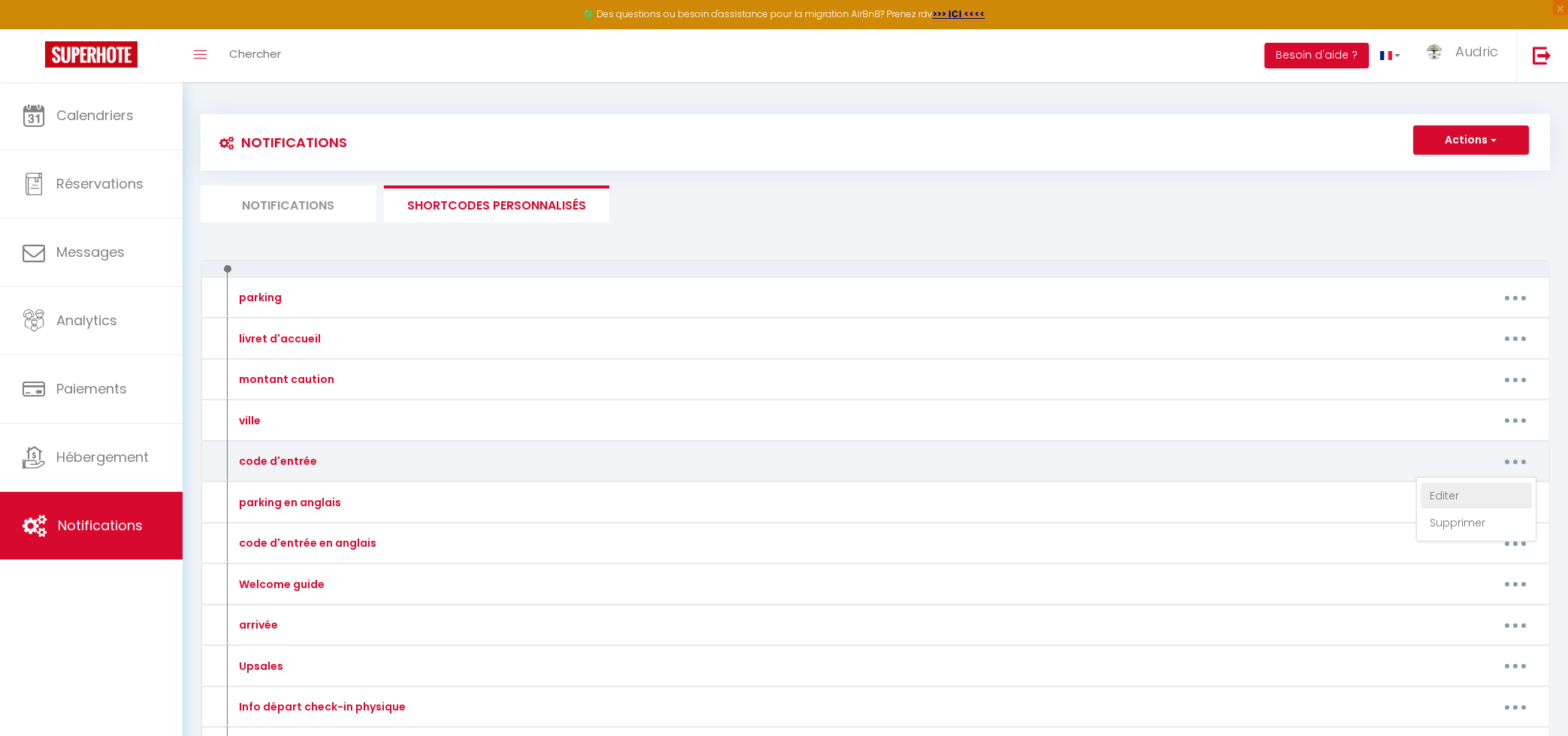
type textarea "Le code de la porte de l'immeuble est : 1416 Le code de la boîte à clés est : 3…"
type textarea "Le digicode de la porte d'entrée de l'immeuble : 135791* (ne pas oublier l'étoi…"
type textarea "Lore i’dolor sitametc ad elitseddo eiu Tempo Incidi : U5014L Etdo magnaaliq e a…"
type textarea "Le code de la boîte à clés est : 1812"
type textarea "Utilisez la boîte à clés numéro 1 Le code de la boîte à clés est : 1988"
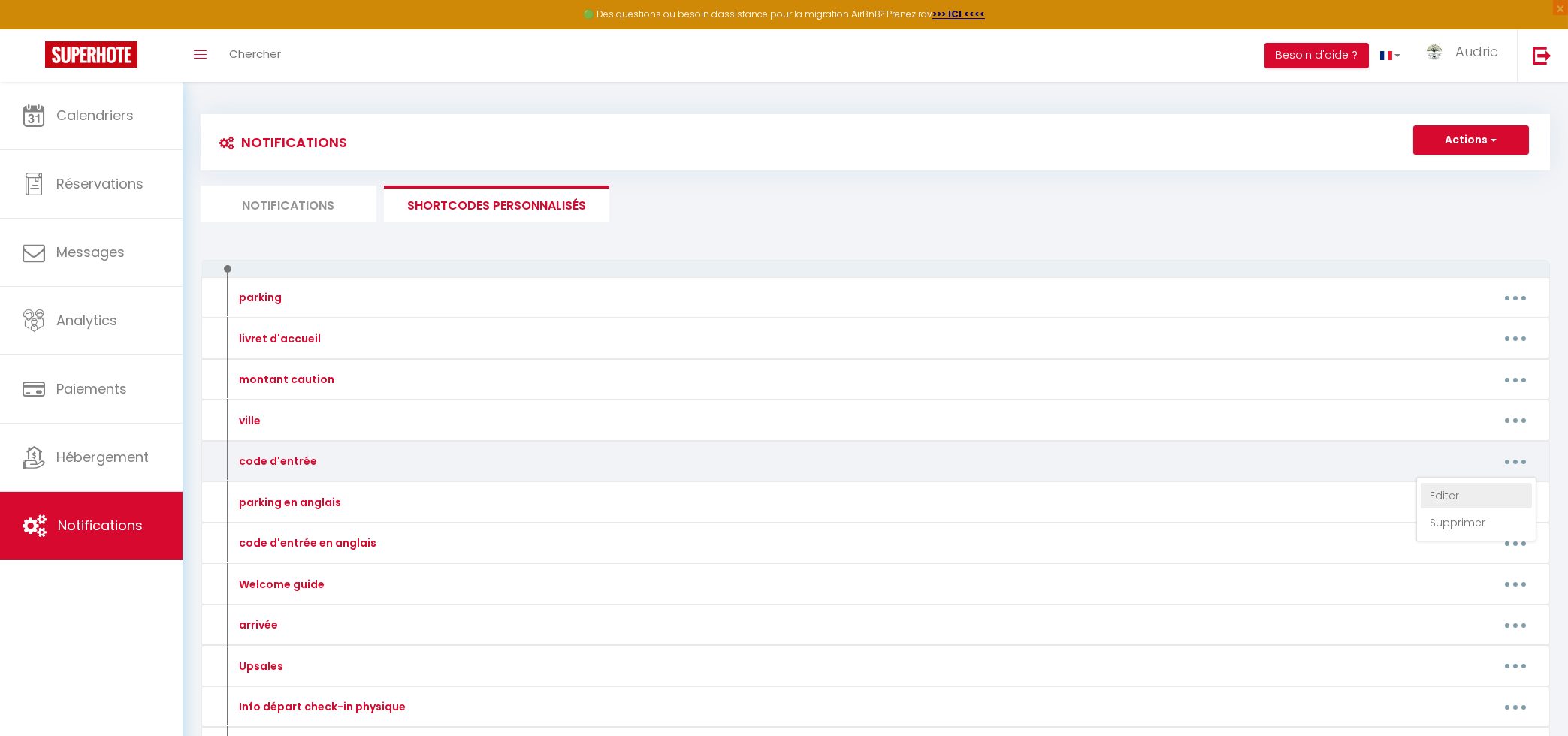
type textarea "Utilisez la boîte à clés numéro 2 Le code de la boîte à clés est : 4452"
type textarea "Le code de la boîte à clés est : 8391"
type textarea "Le code de la boîte à clés est : 3034"
type textarea "Le code de la boîte à clés est : 2112"
type textarea "Le code de la boîte à clés est : 0712"
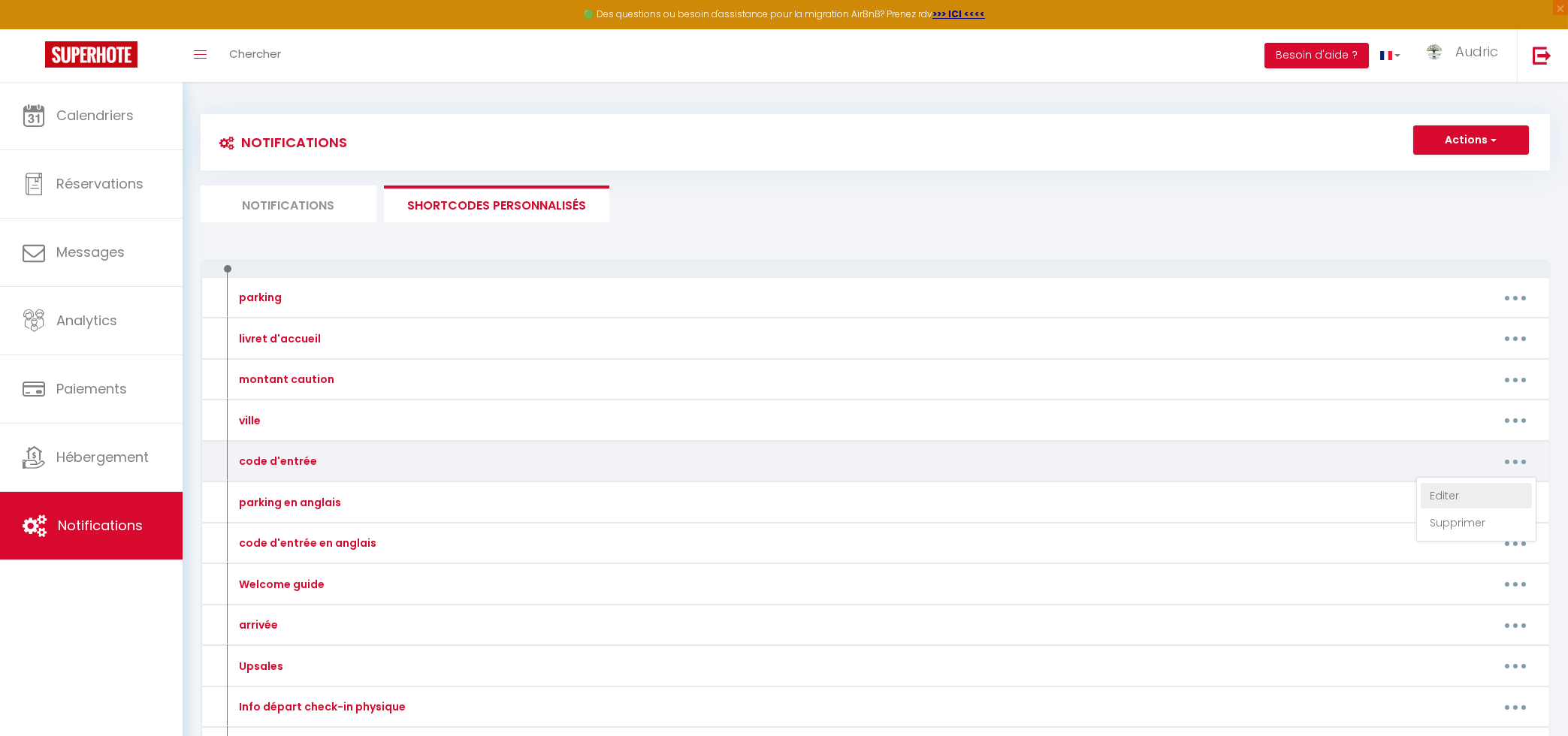
type textarea "Le code de la boîte à clés est : 2744"
type textarea "Le code de la boîte à clés est : 2201"
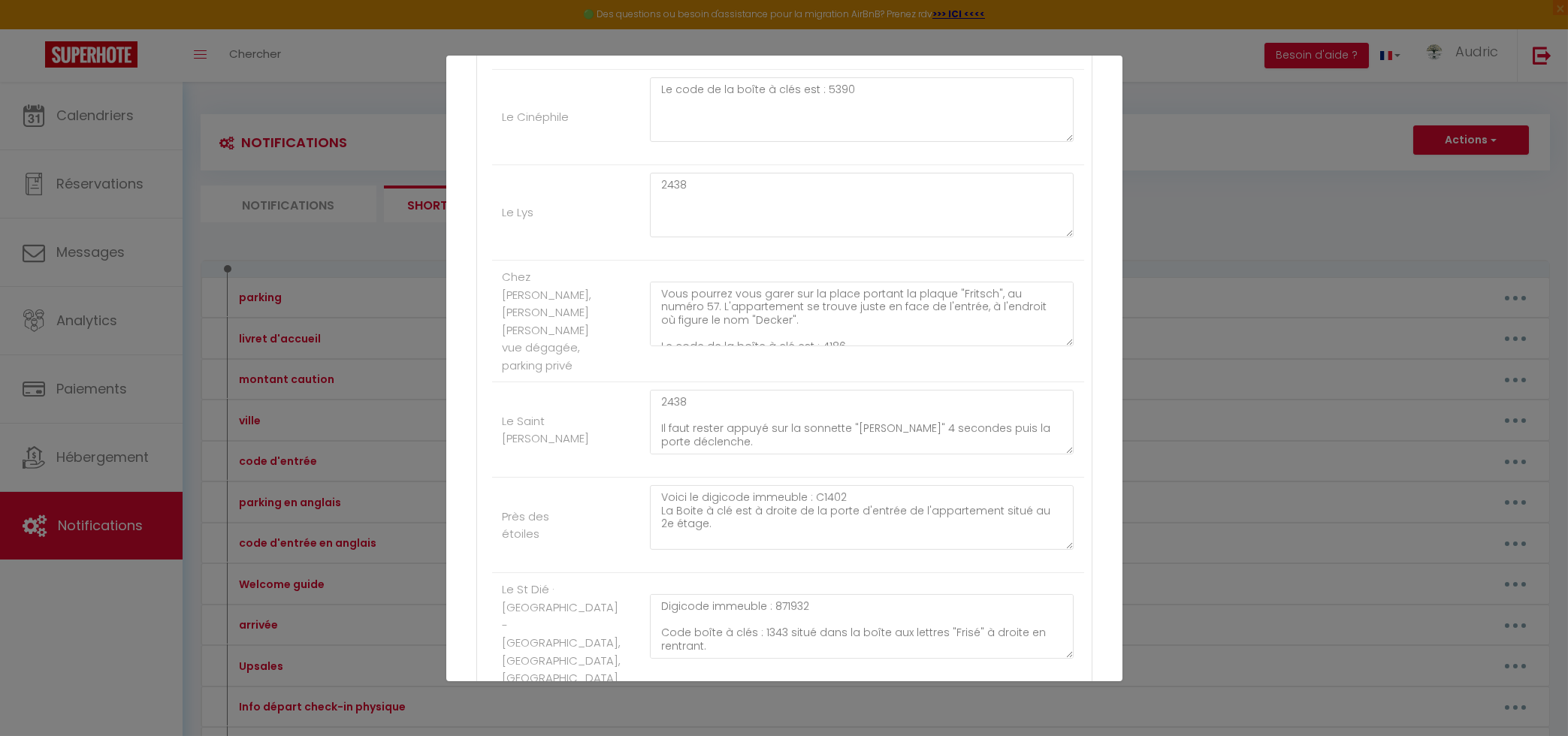
scroll to position [1390, 0]
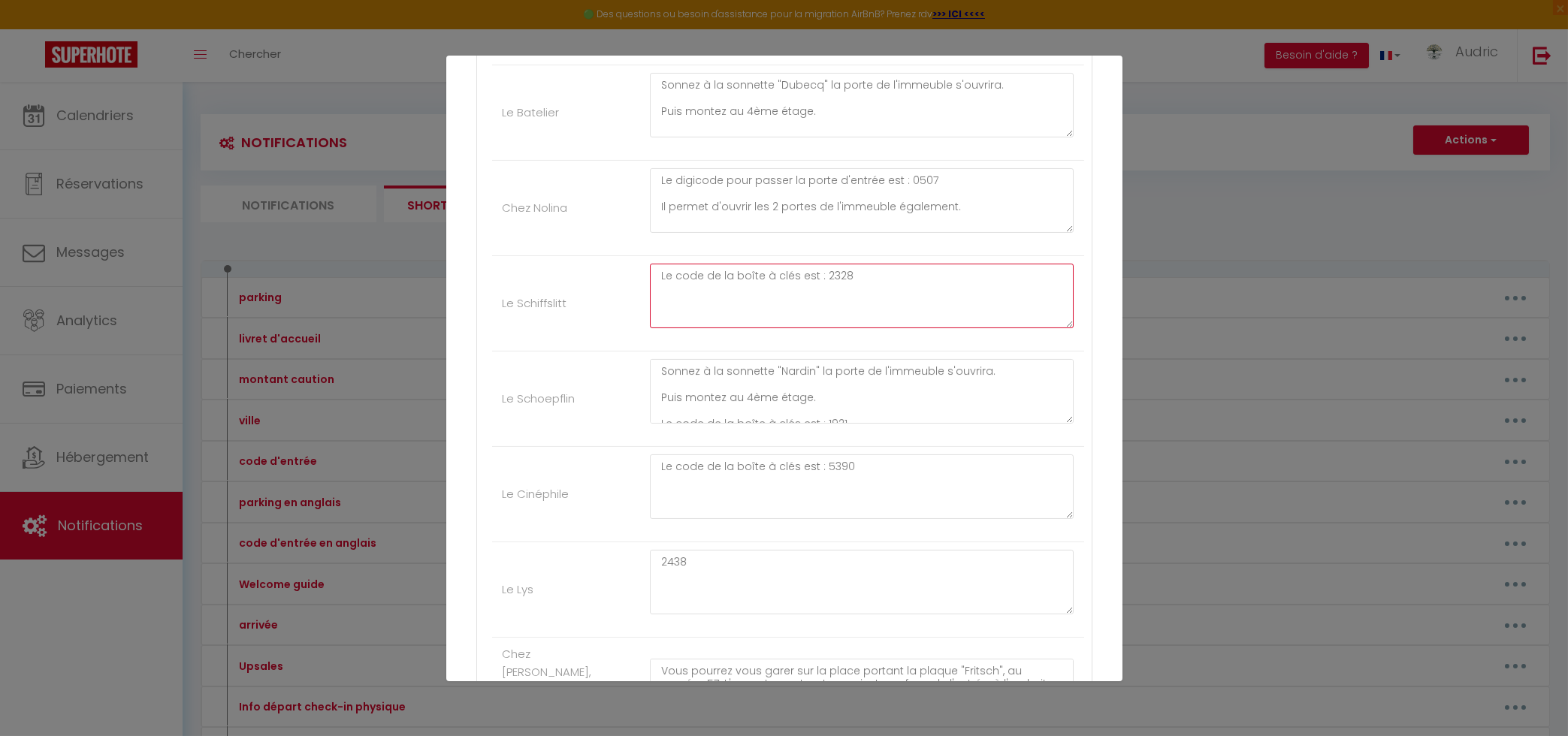
click at [836, 328] on textarea "Le code de la boîte à clés est : 2328" at bounding box center [862, 296] width 425 height 64
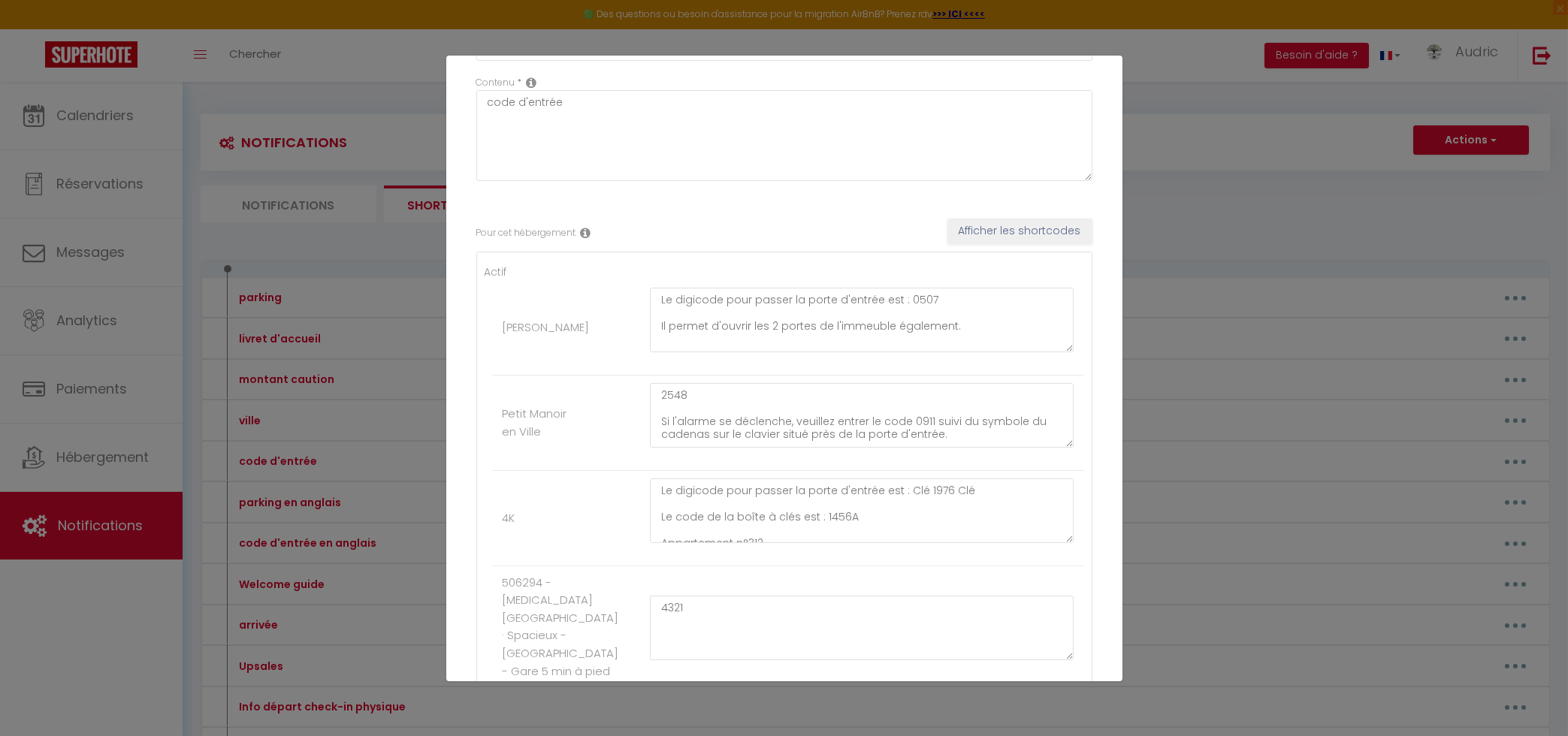
scroll to position [0, 0]
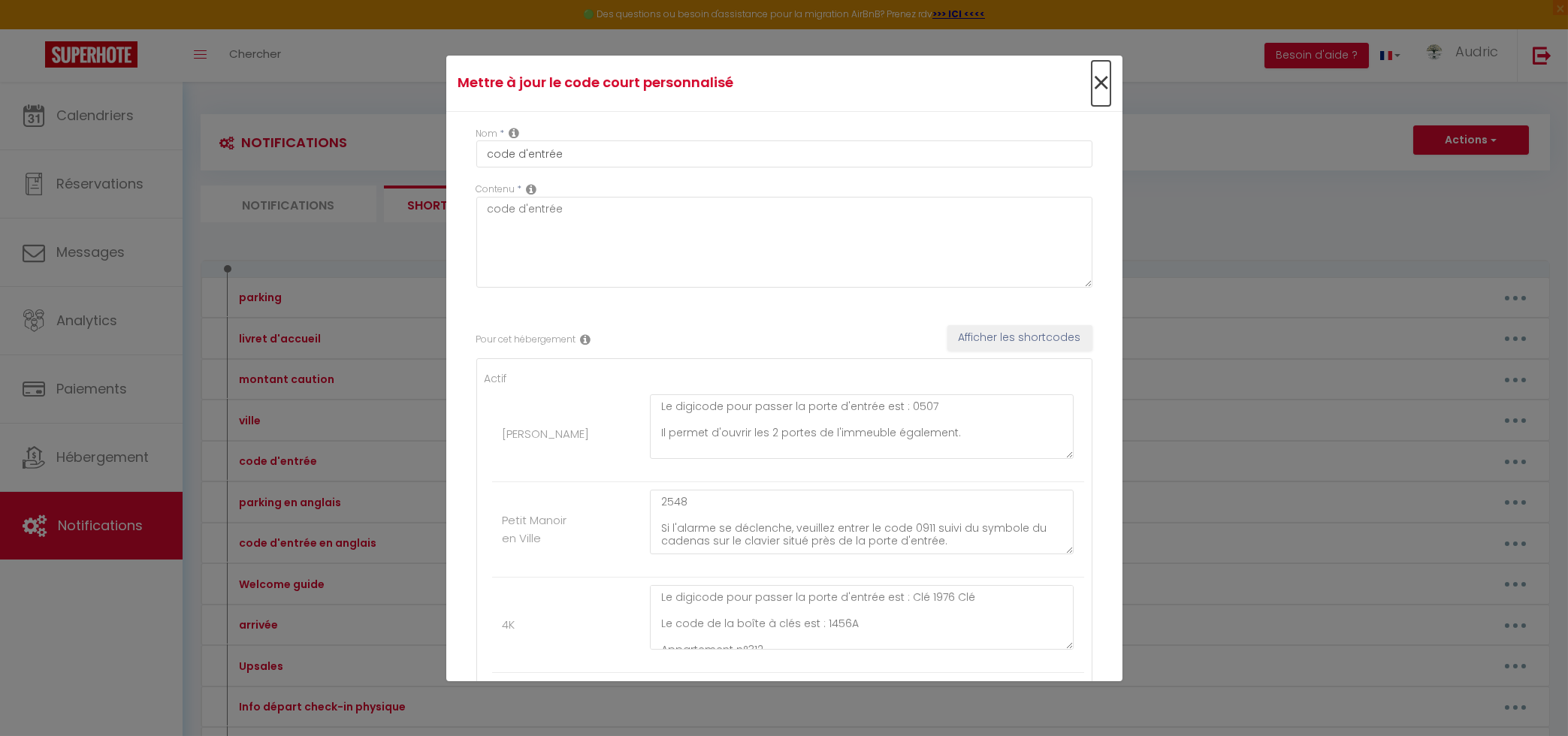
click at [1096, 92] on span "×" at bounding box center [1101, 84] width 19 height 45
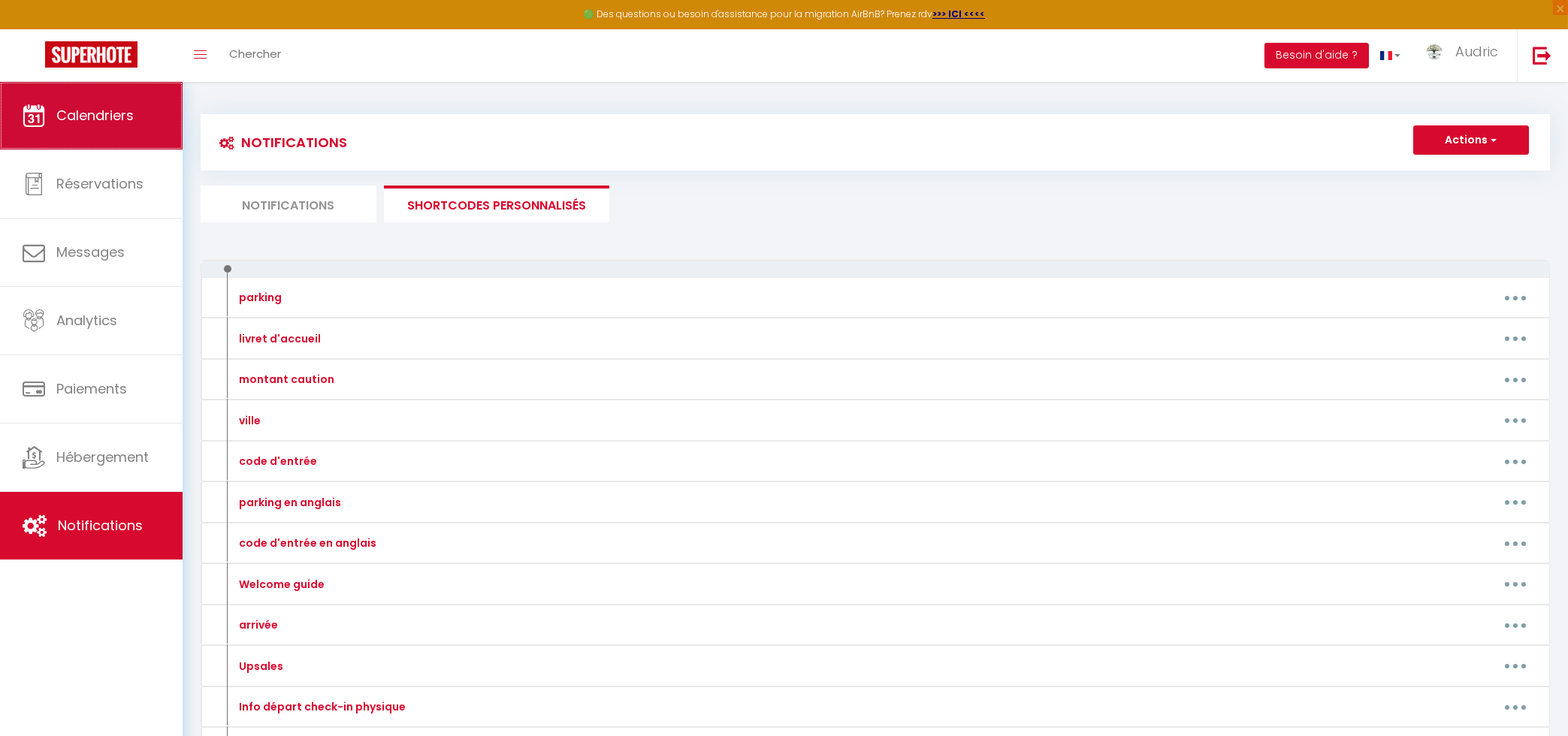
click at [137, 128] on link "Calendriers" at bounding box center [91, 116] width 183 height 68
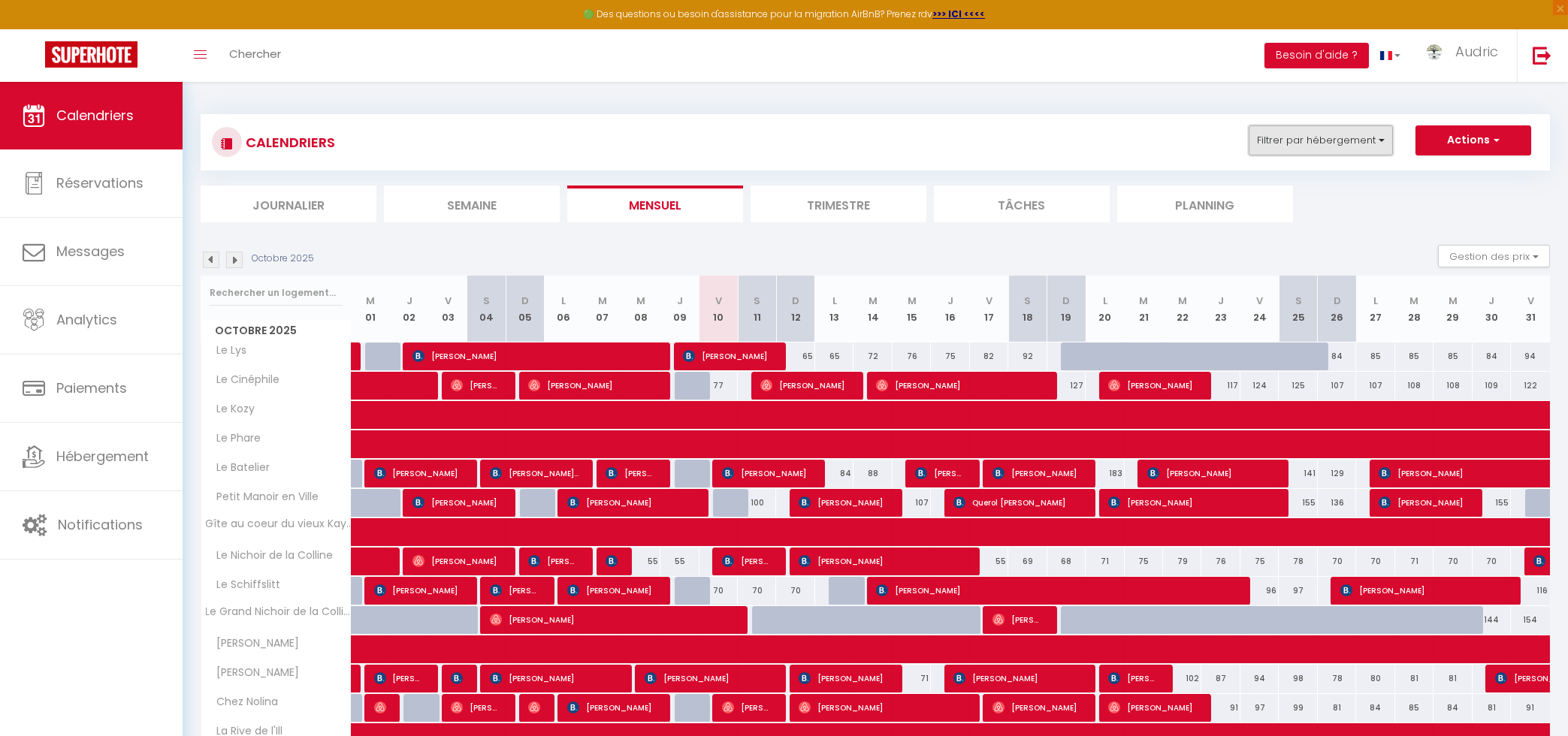
click at [1350, 151] on button "Filtrer par hébergement" at bounding box center [1321, 140] width 144 height 30
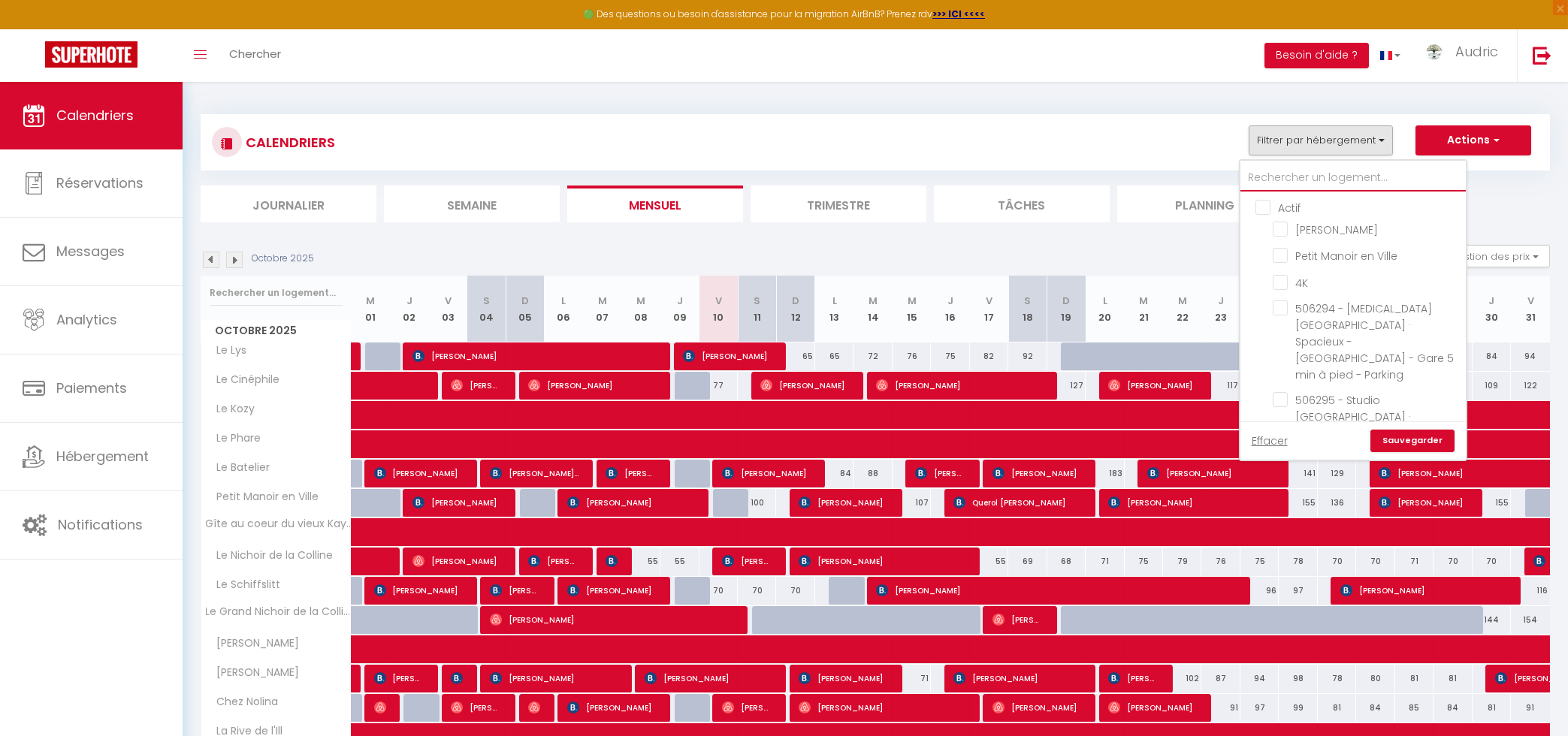
click at [1277, 184] on input "text" at bounding box center [1352, 177] width 225 height 27
type input "s"
checkbox input "false"
type input "sc"
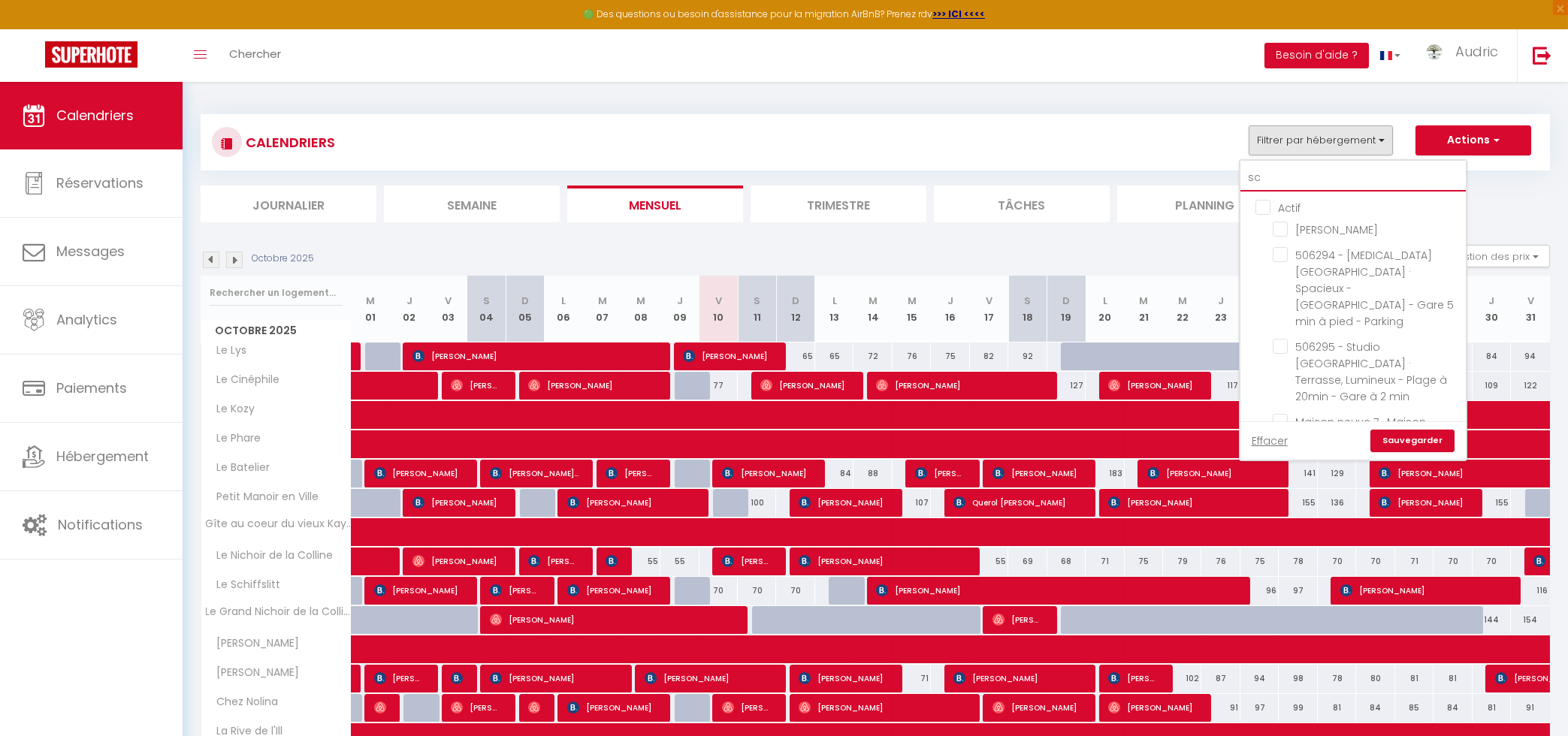
checkbox input "false"
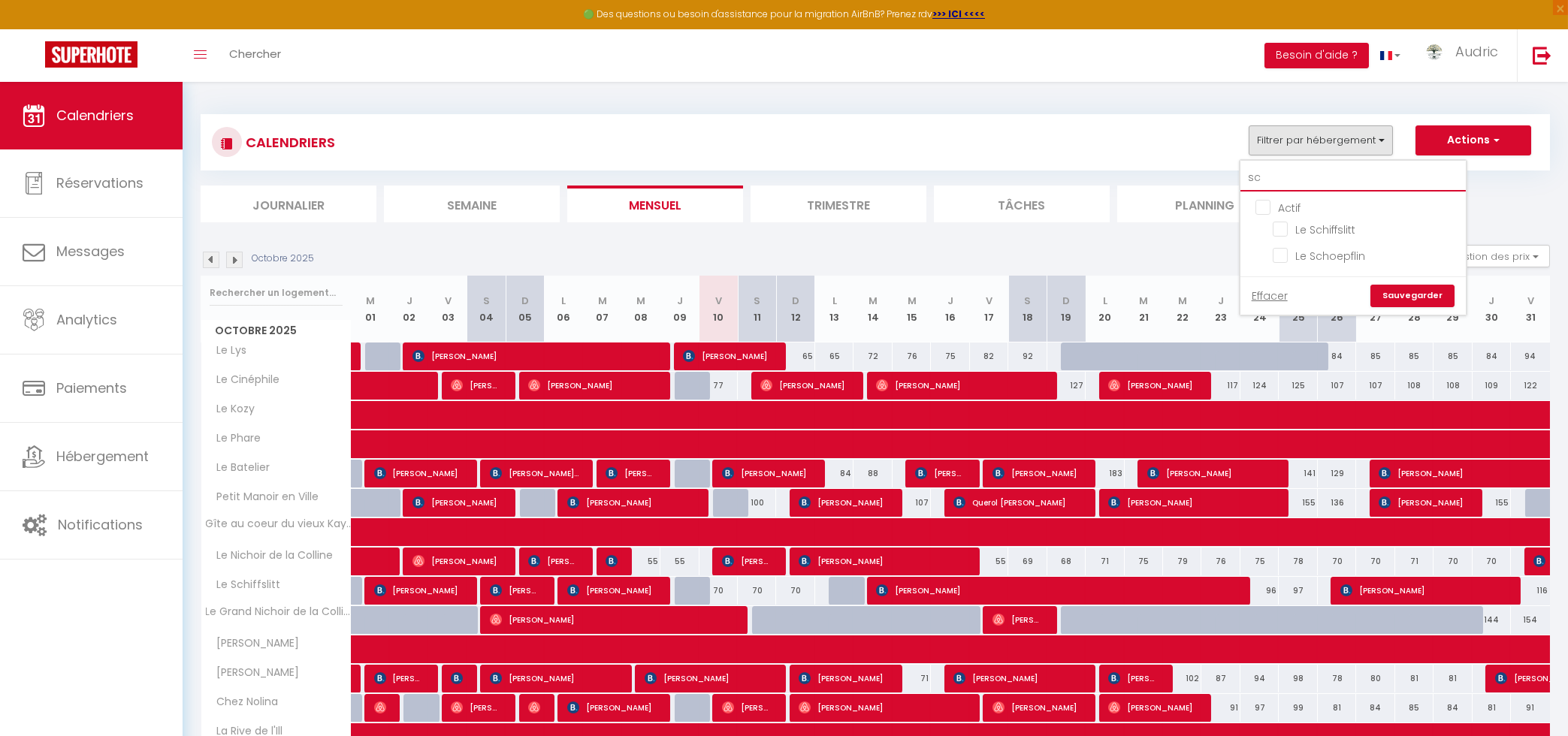
type input "sch"
checkbox input "false"
type input "sch"
click at [1291, 231] on input "Le Schiffslitt" at bounding box center [1366, 228] width 188 height 15
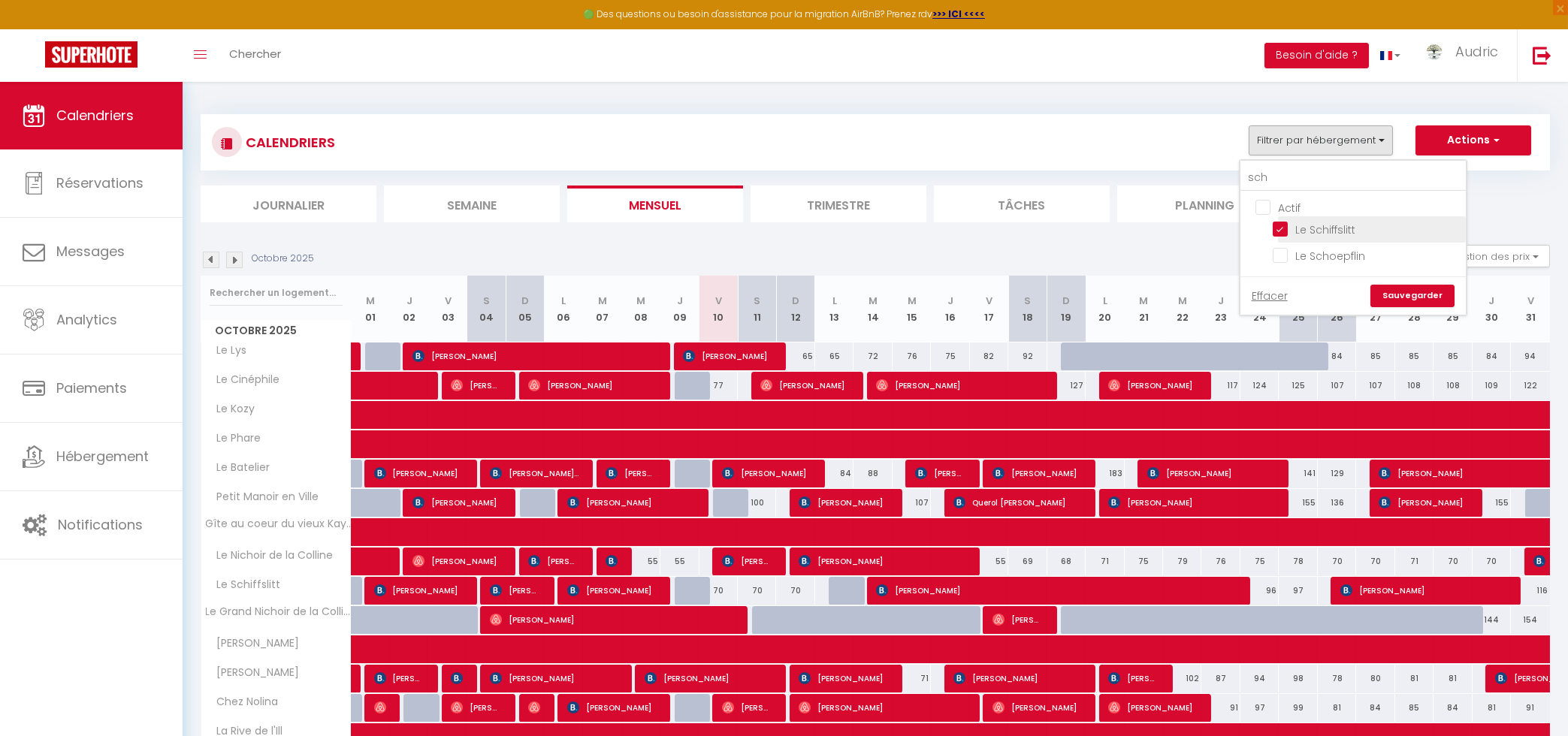
click at [1291, 231] on input "Le Schiffslitt" at bounding box center [1366, 228] width 188 height 15
checkbox input "false"
click at [1277, 232] on input "Le Schiffslitt" at bounding box center [1366, 228] width 188 height 15
checkbox input "true"
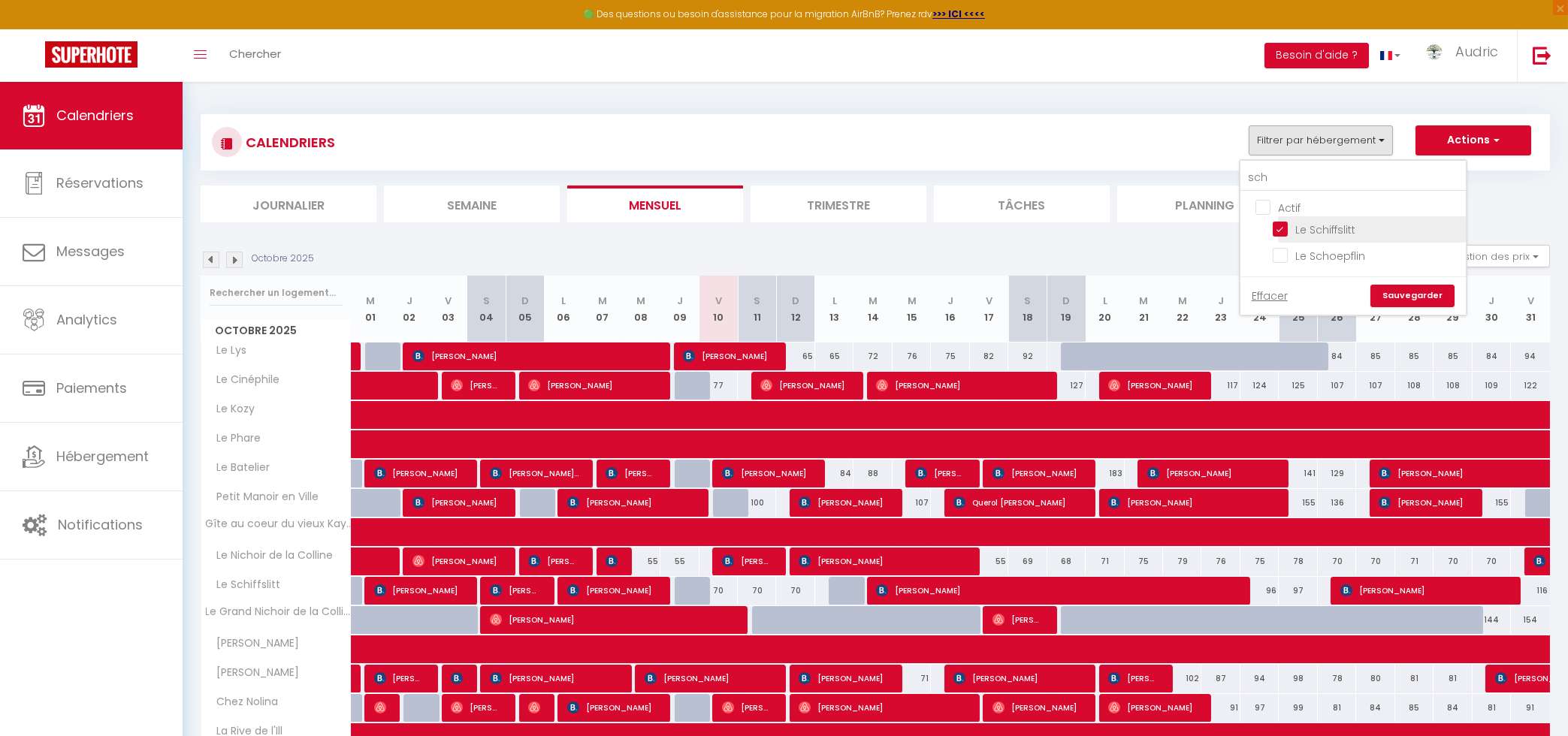
checkbox input "false"
click at [1392, 299] on link "Sauvegarder" at bounding box center [1412, 296] width 84 height 23
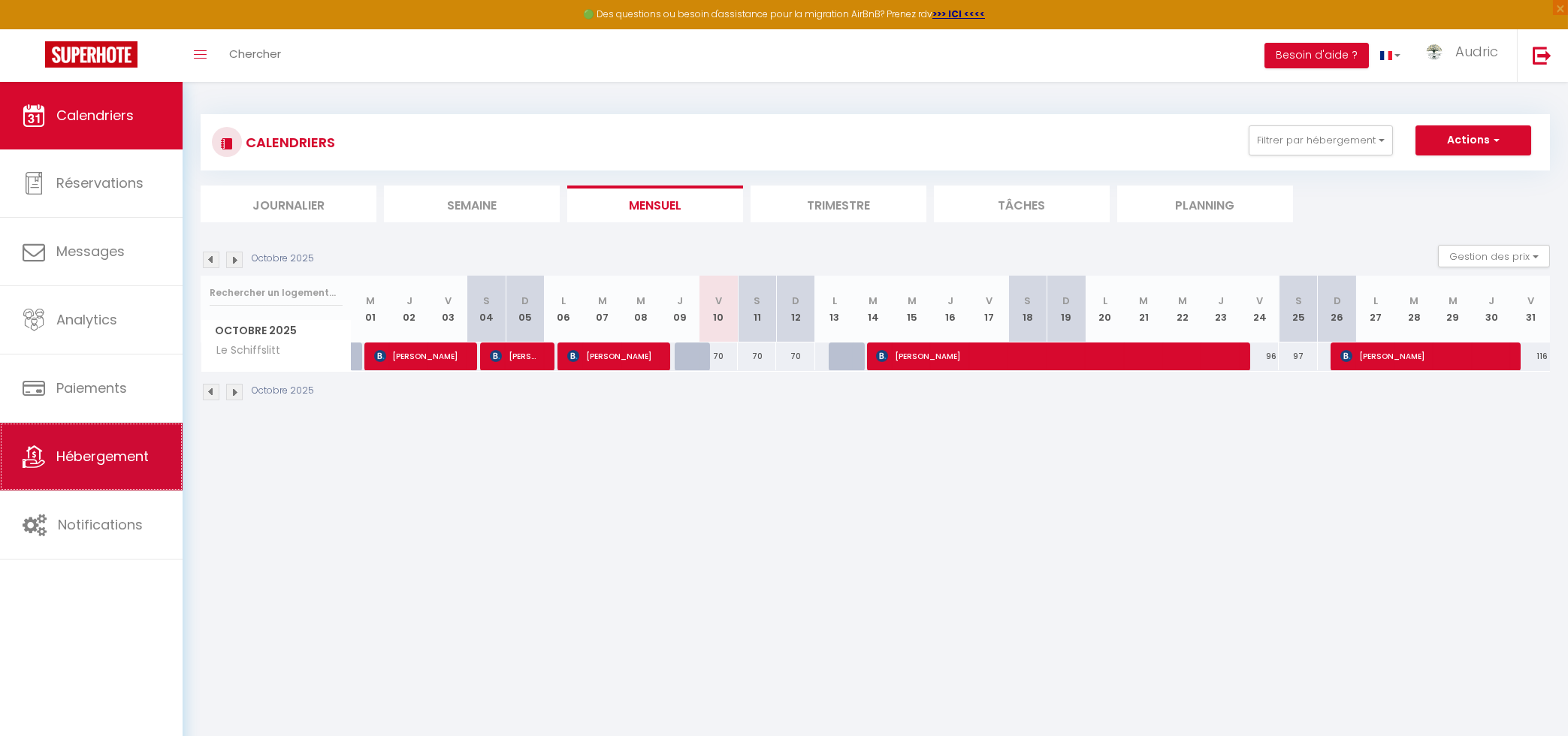
click at [122, 473] on link "Hébergement" at bounding box center [91, 457] width 183 height 68
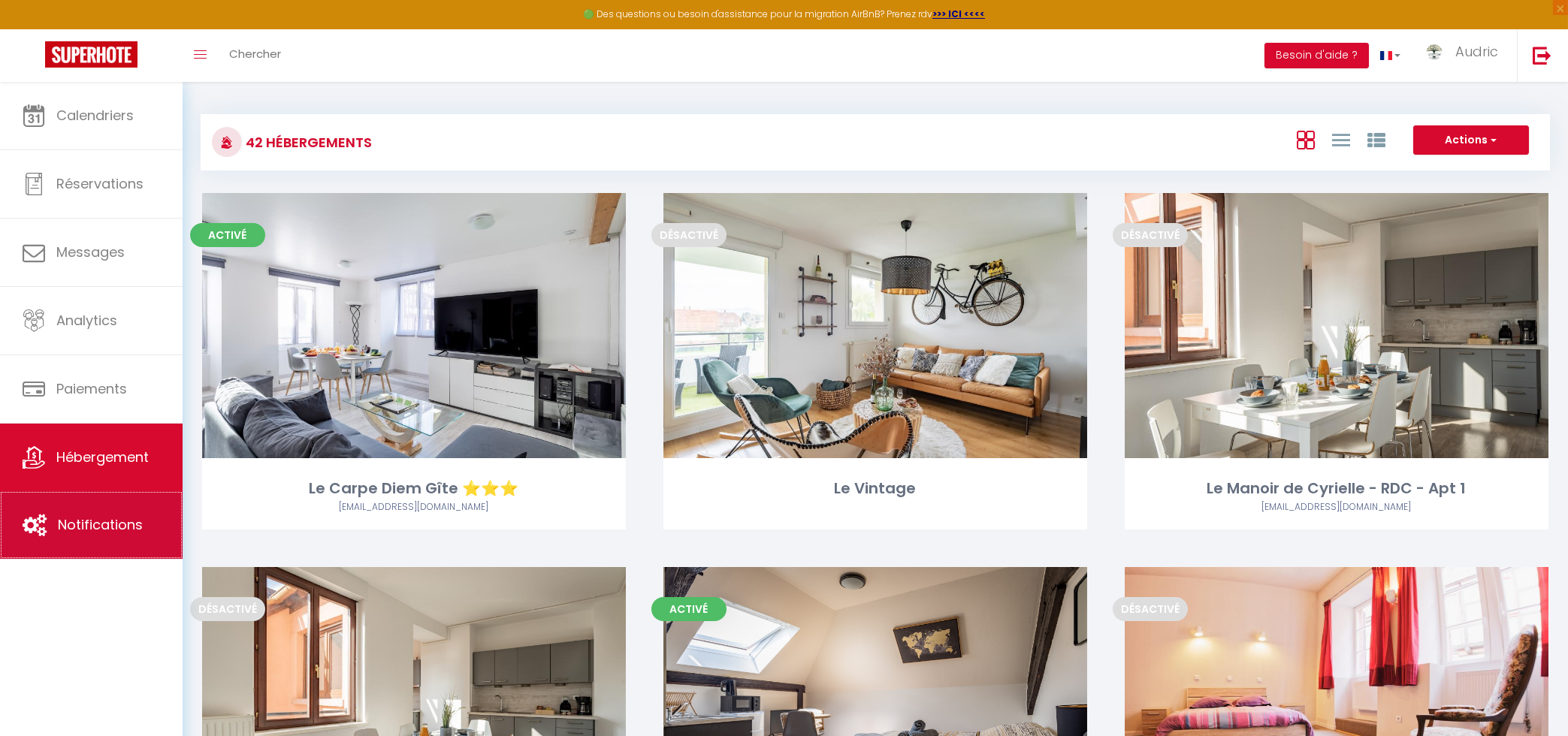
click at [115, 512] on link "Notifications" at bounding box center [91, 525] width 183 height 68
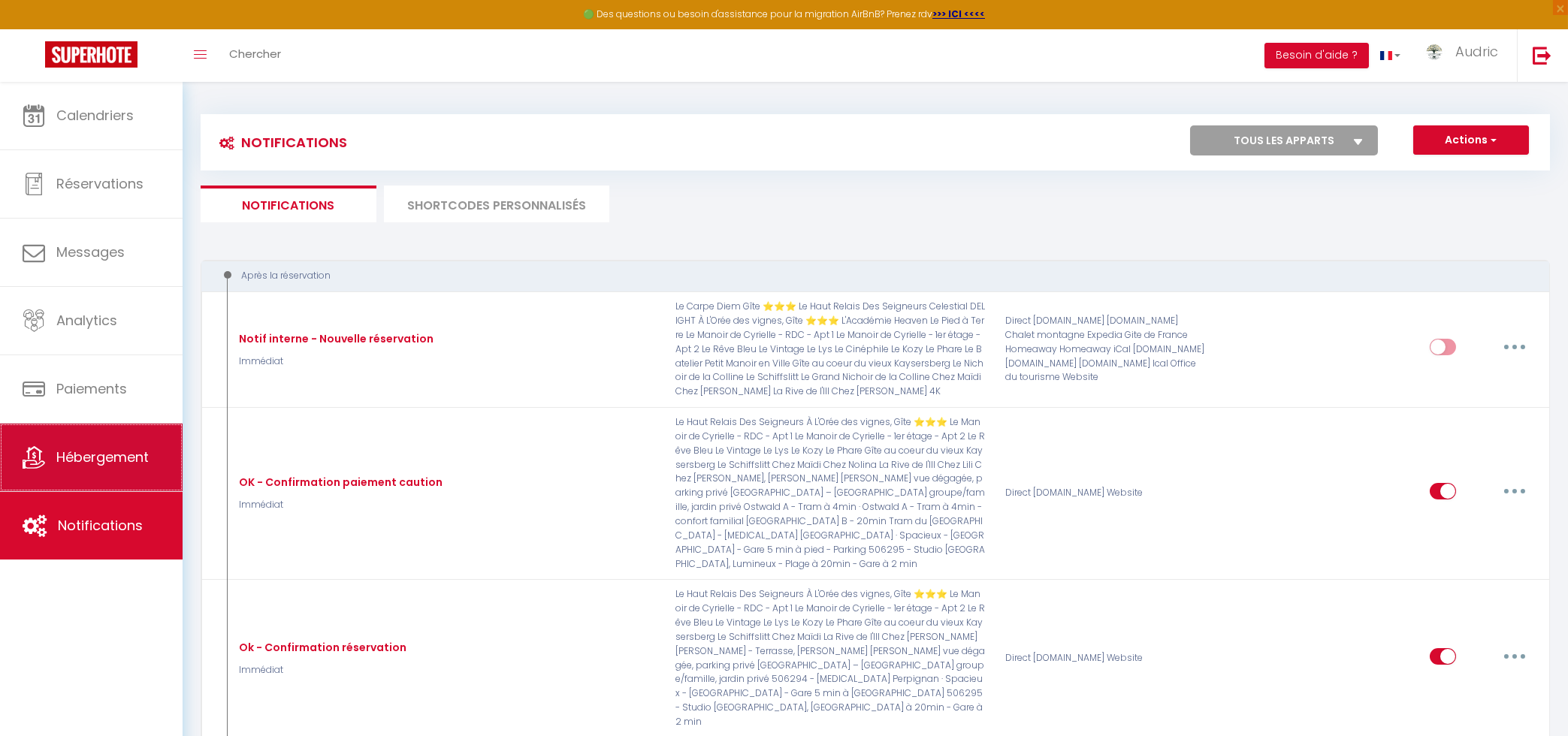
click at [82, 437] on link "Hébergement" at bounding box center [91, 458] width 183 height 68
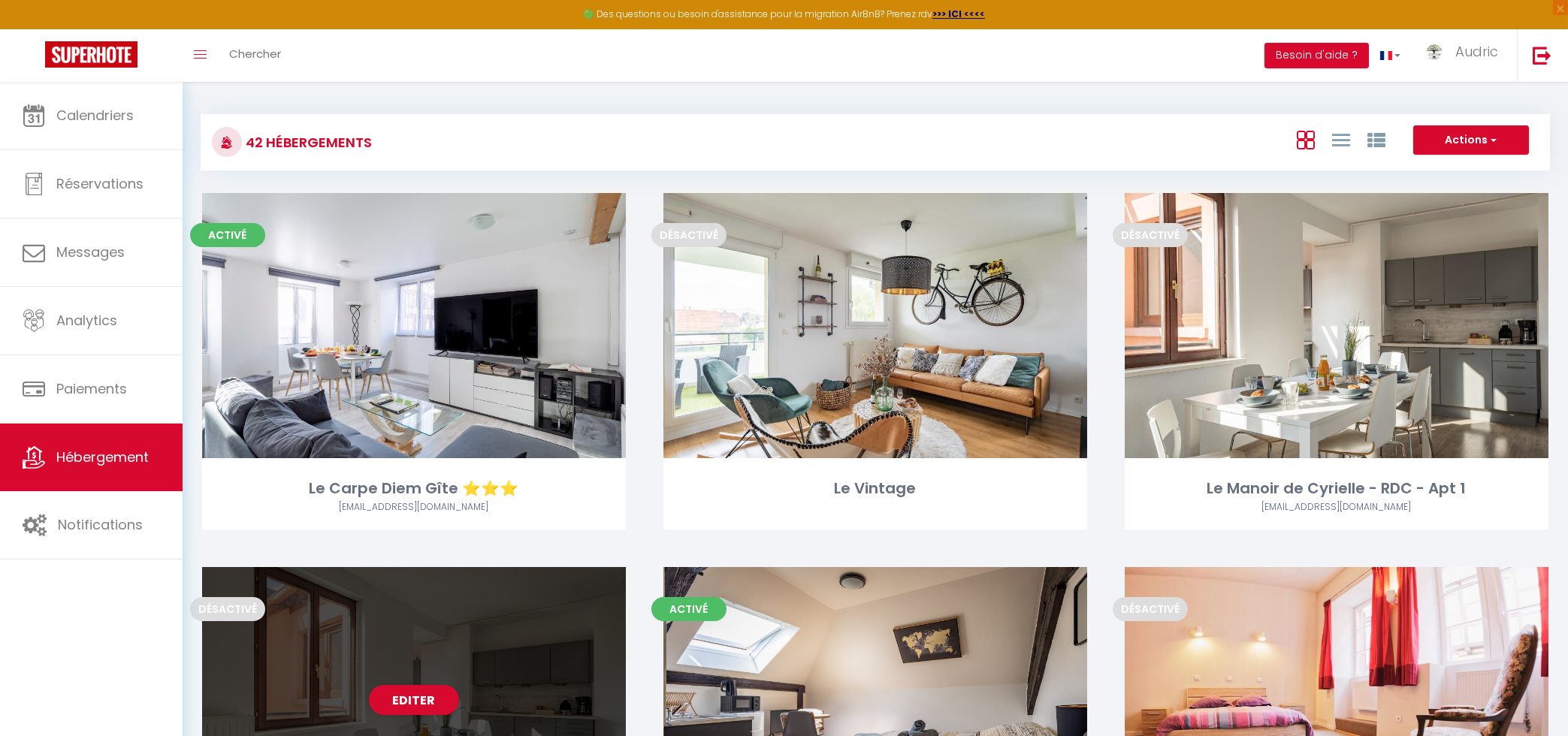
scroll to position [3559, 0]
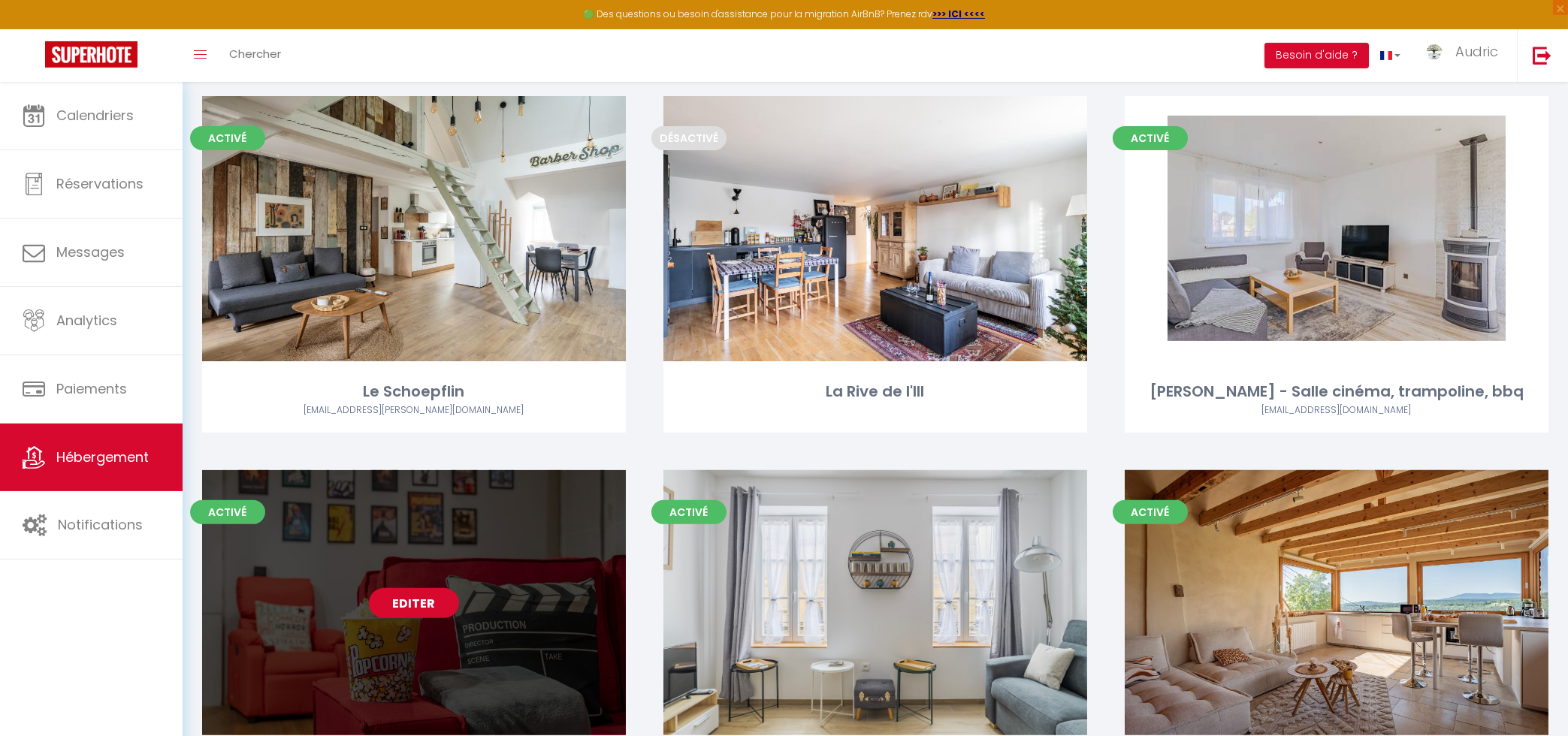
click at [409, 588] on link "Editer" at bounding box center [414, 603] width 90 height 30
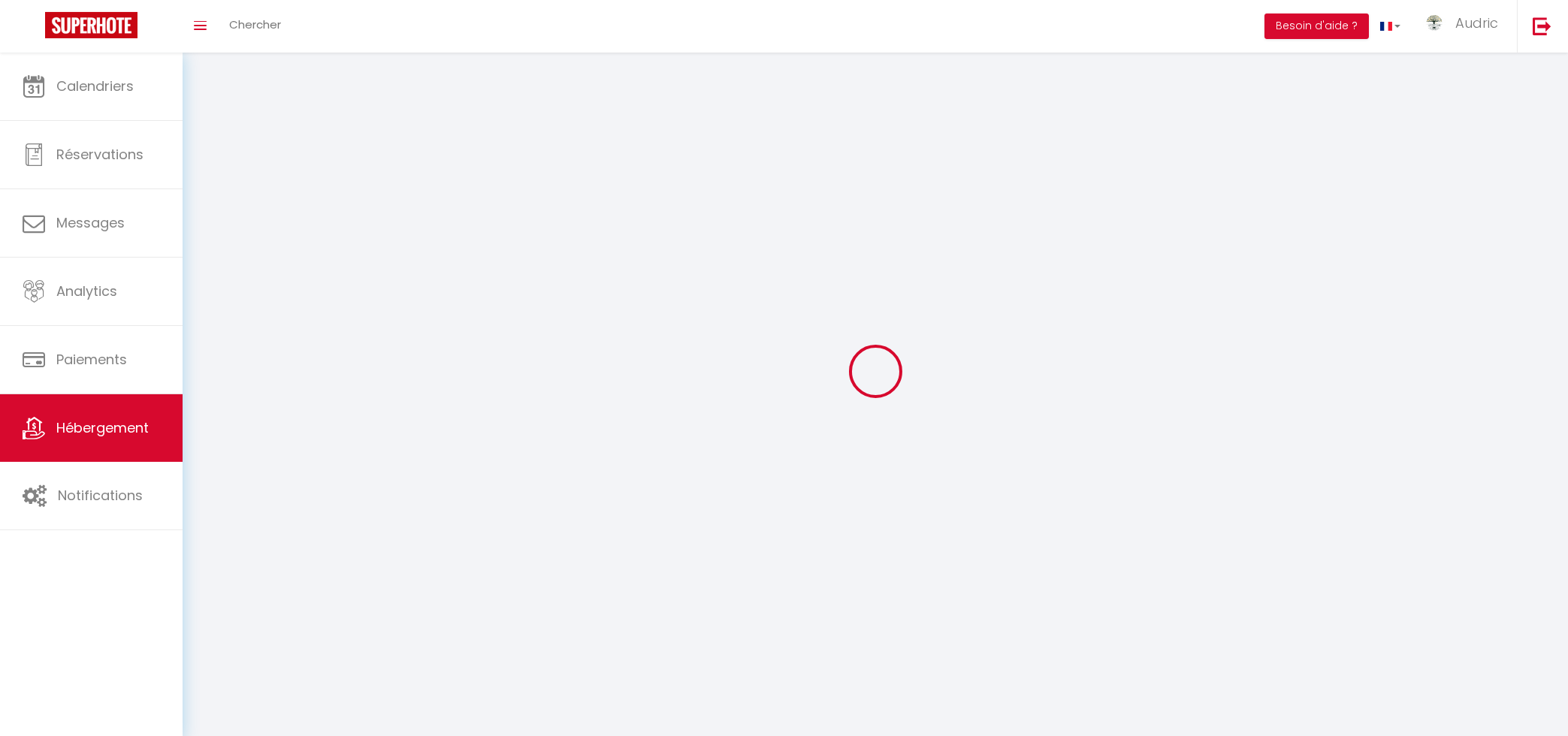
select select
select select "28"
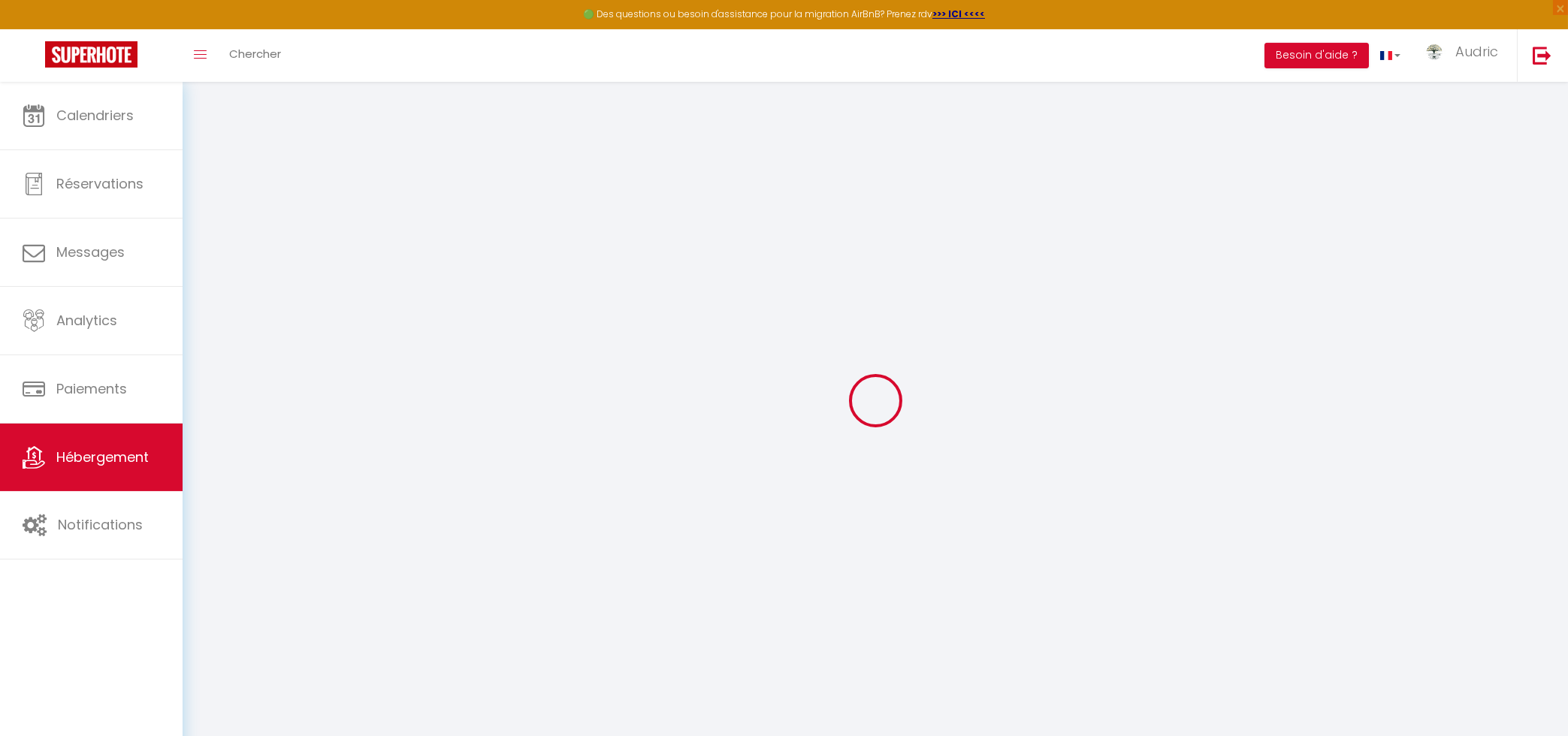
select select
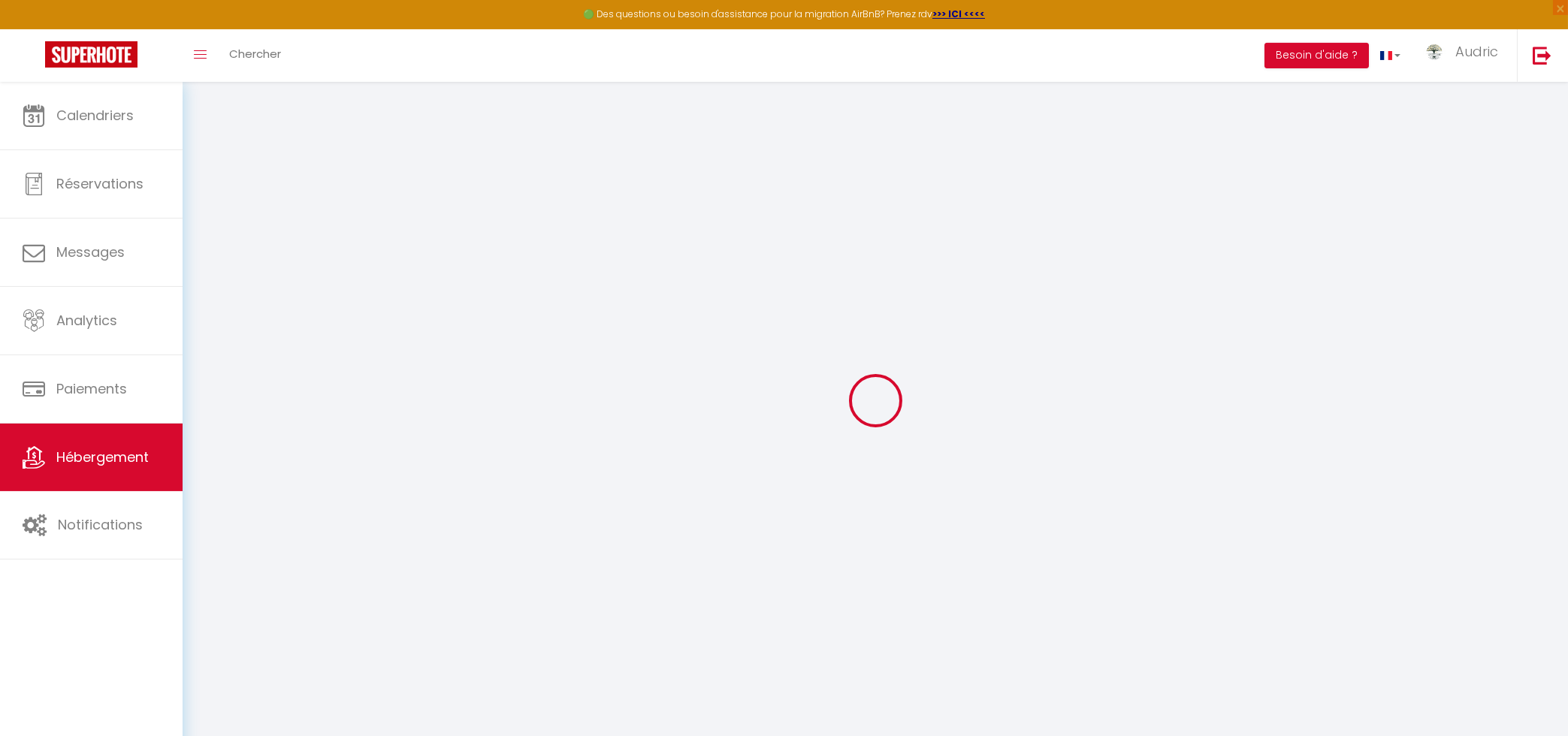
select select
checkbox input "false"
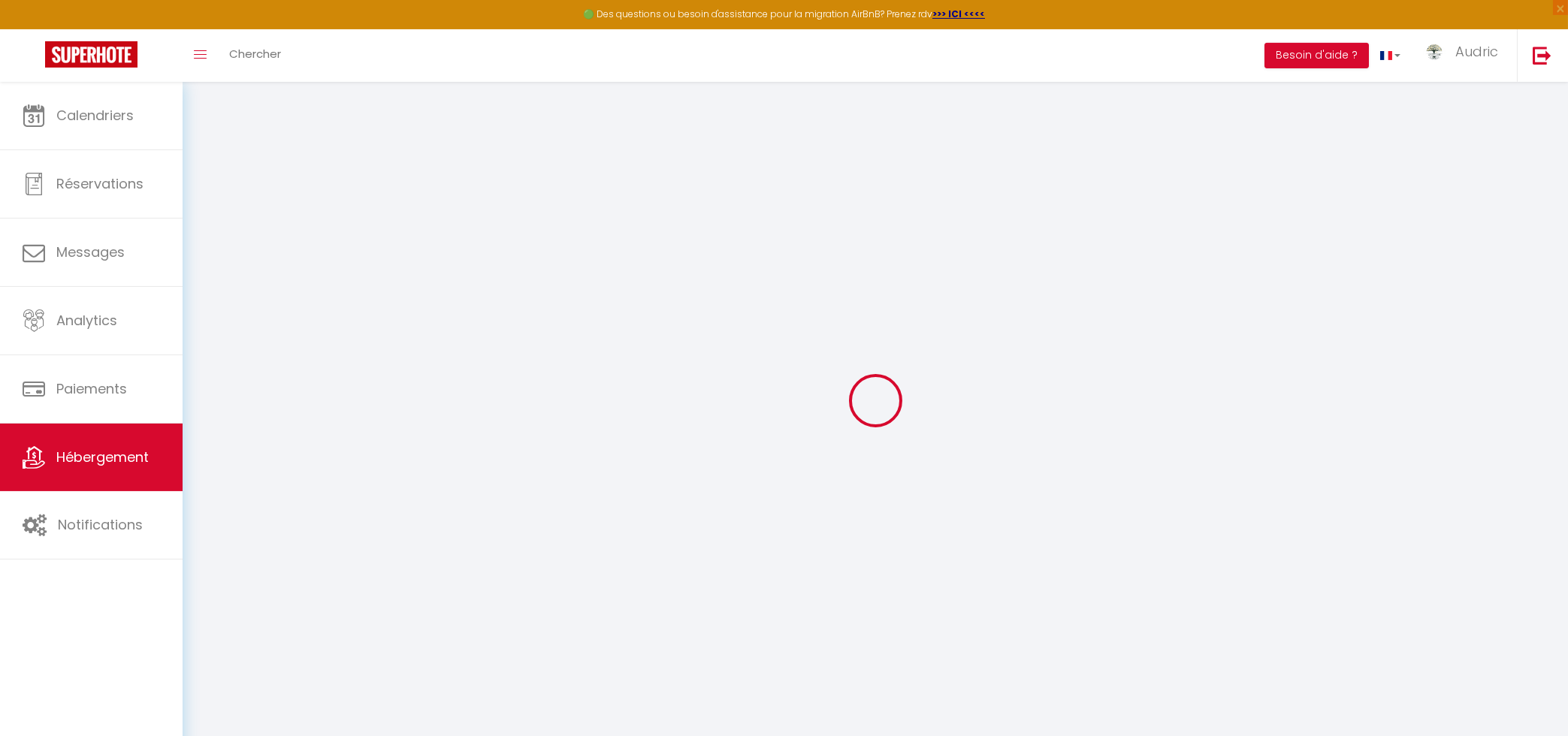
select select
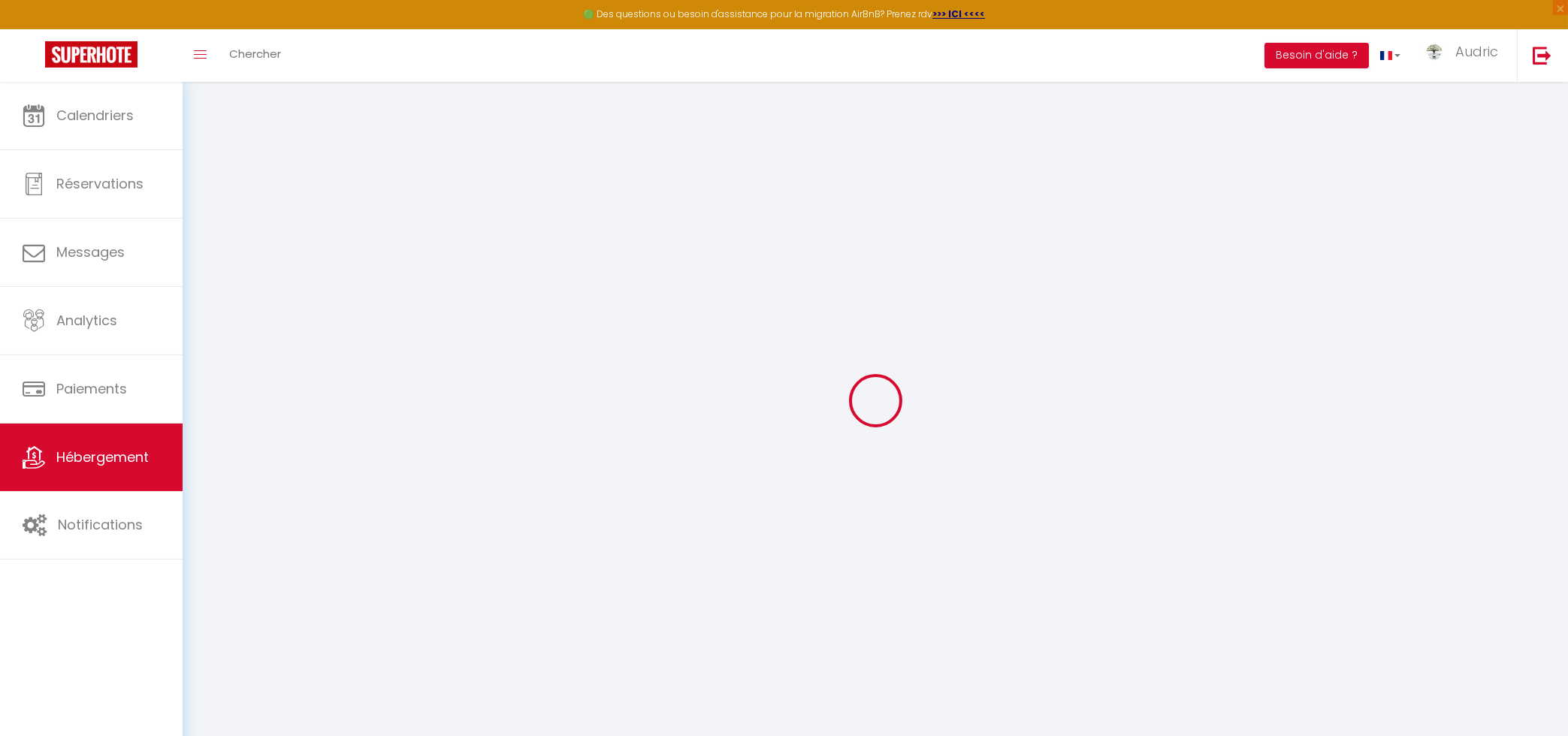
select select
checkbox input "false"
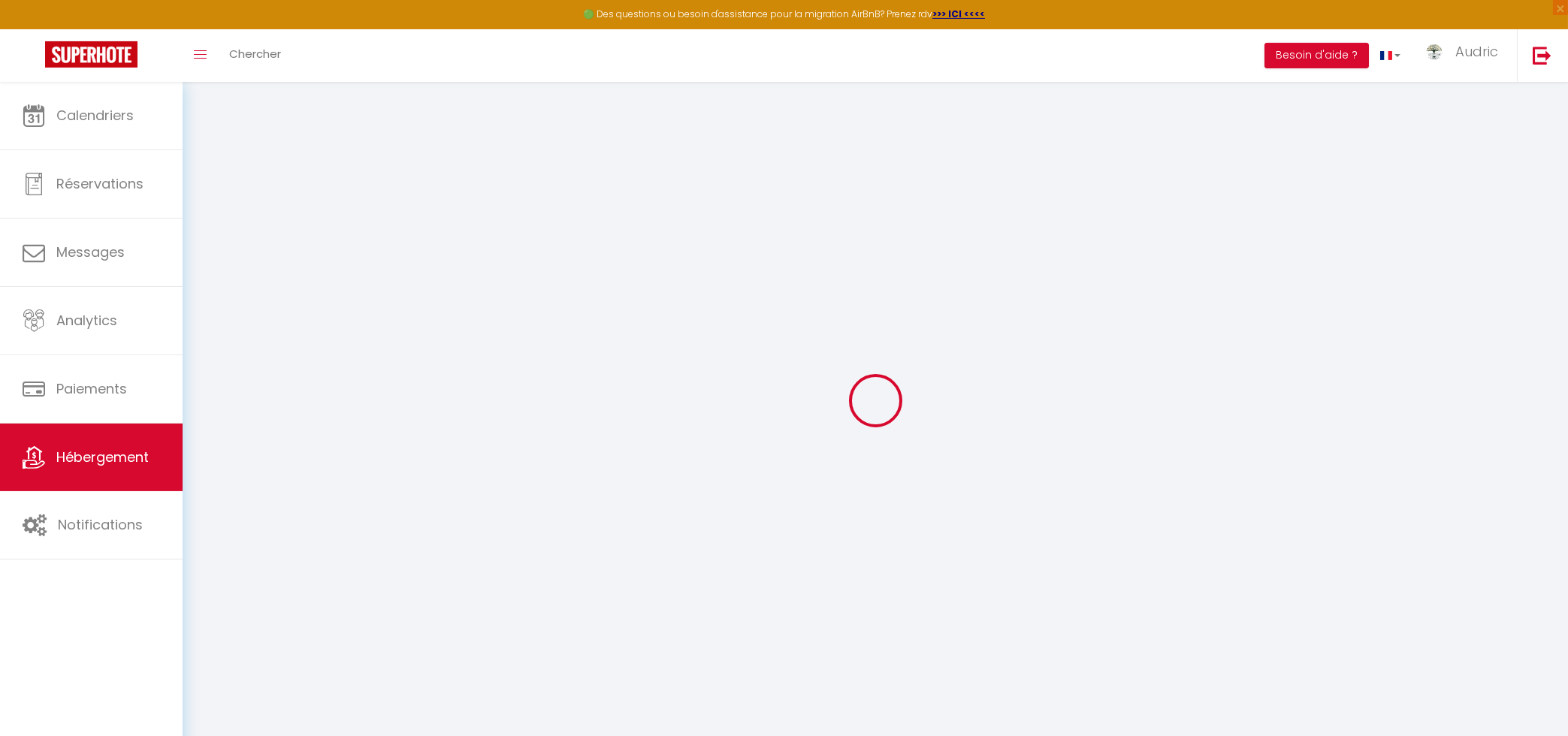
checkbox input "false"
select select
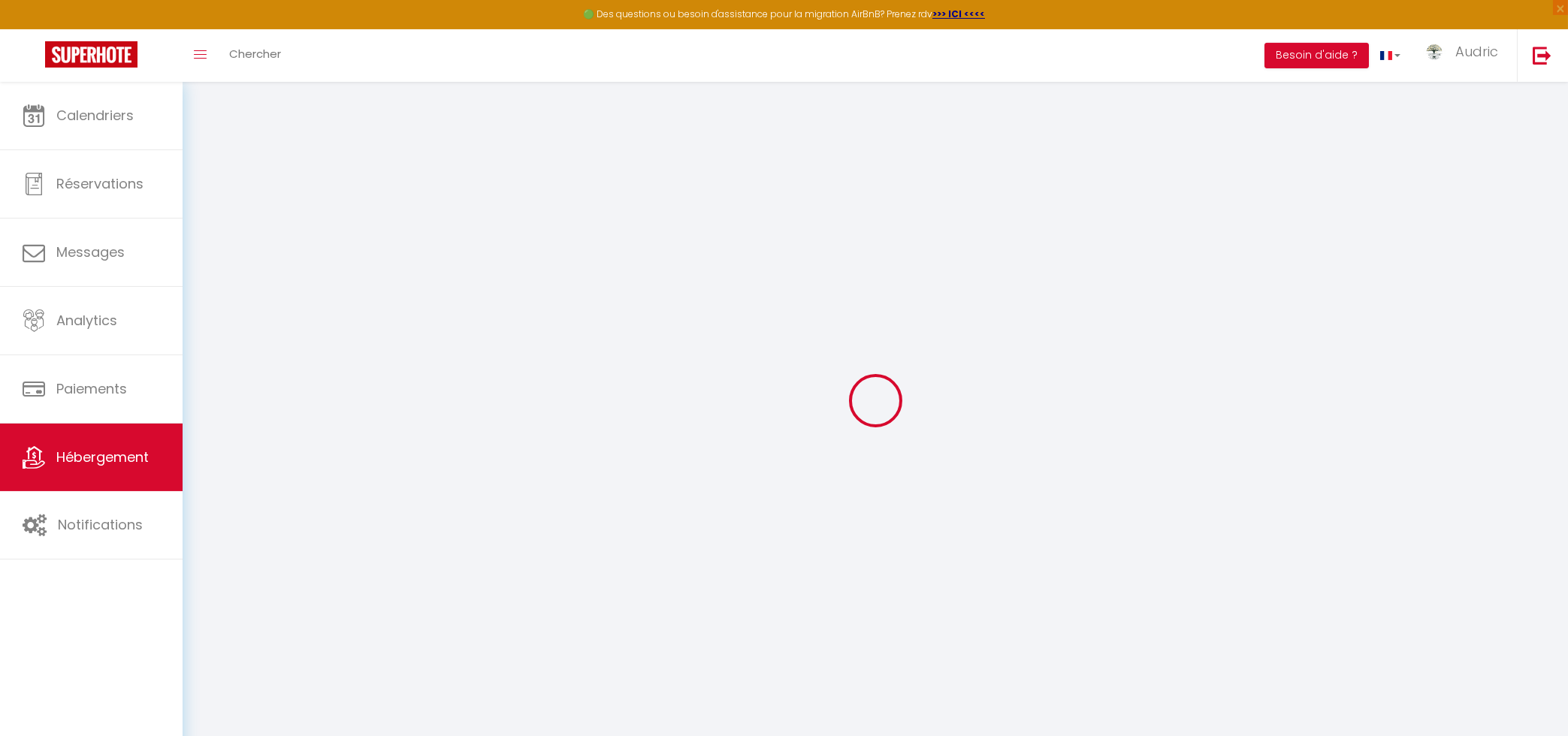
select select
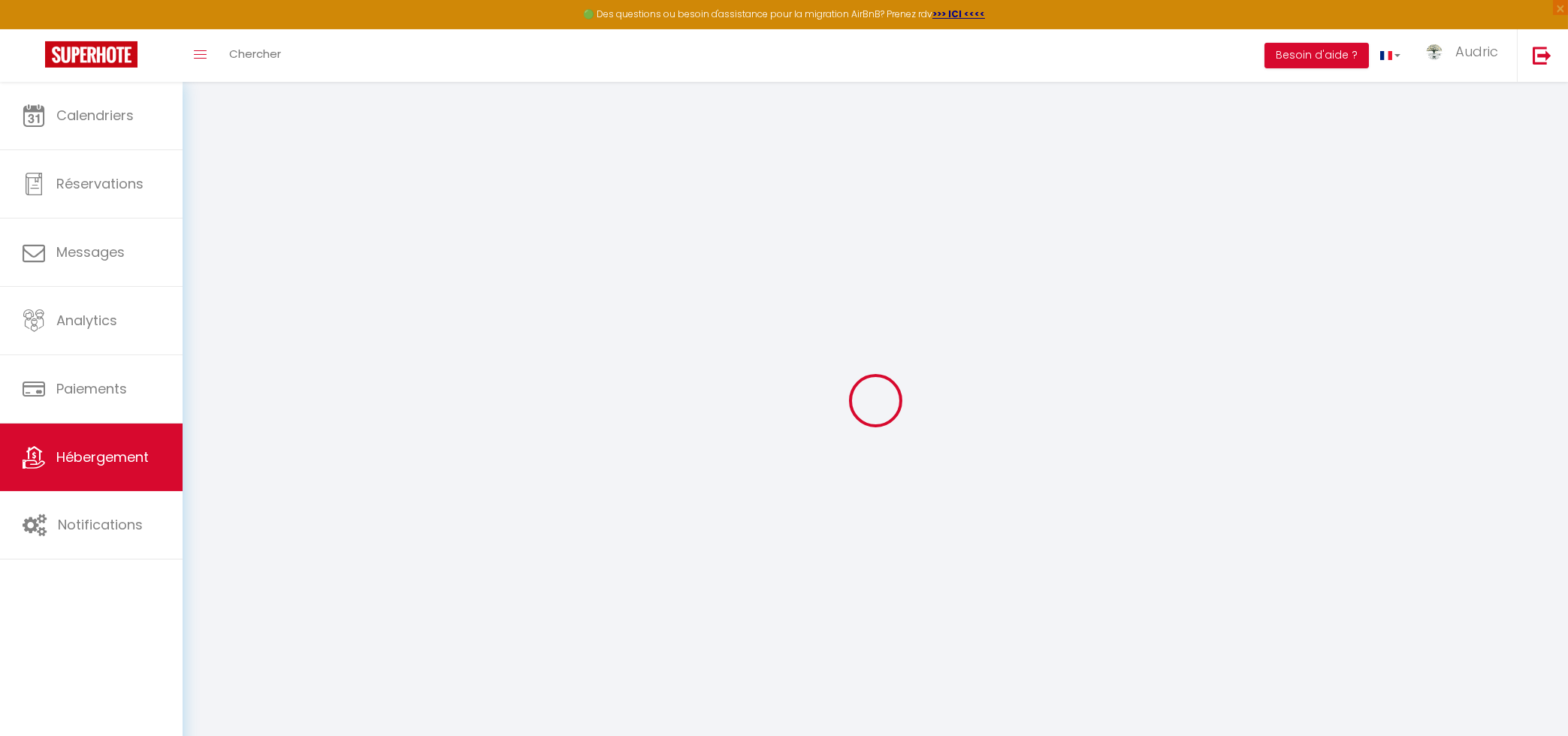
checkbox input "false"
select select
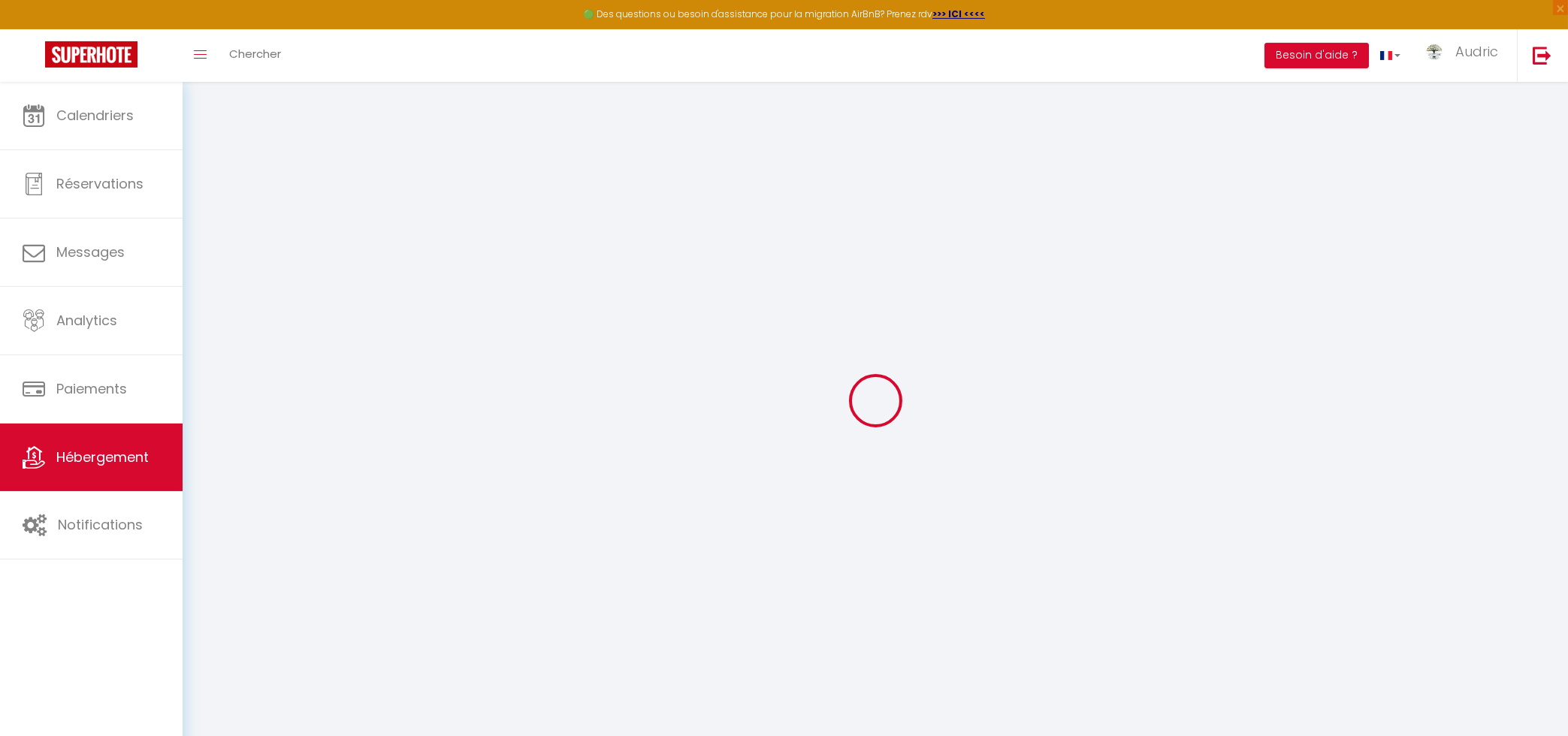
select select
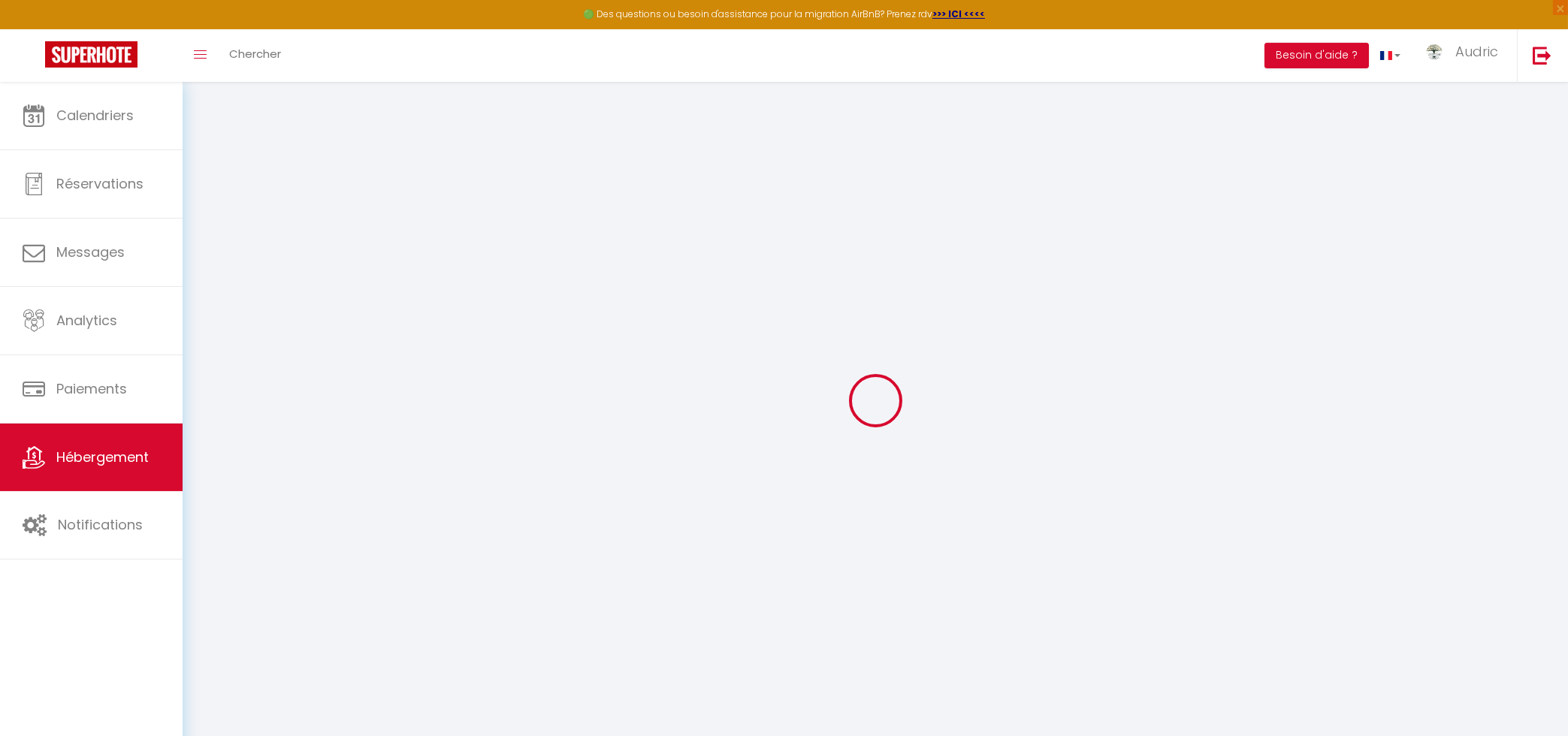
select select
checkbox input "false"
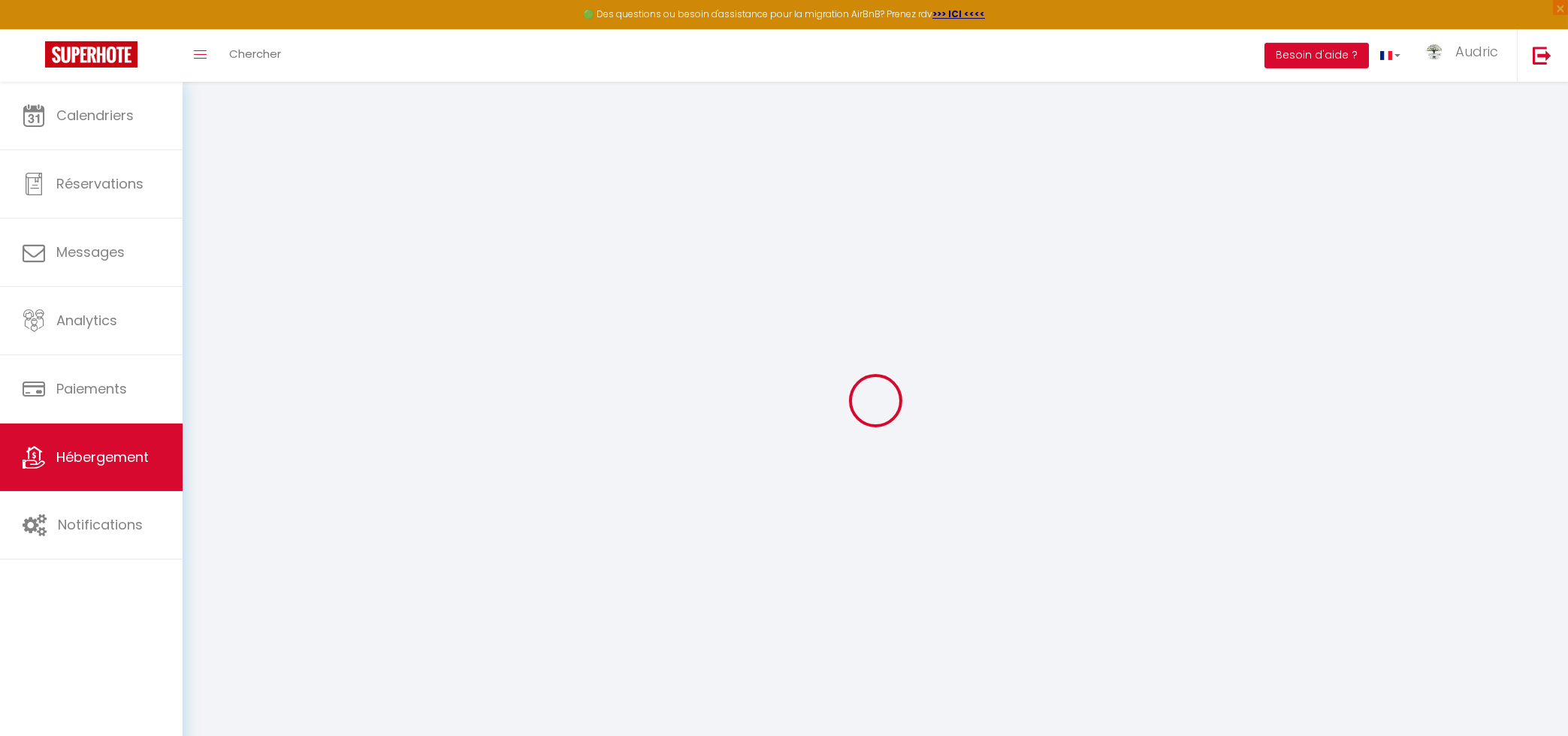
checkbox input "false"
select select
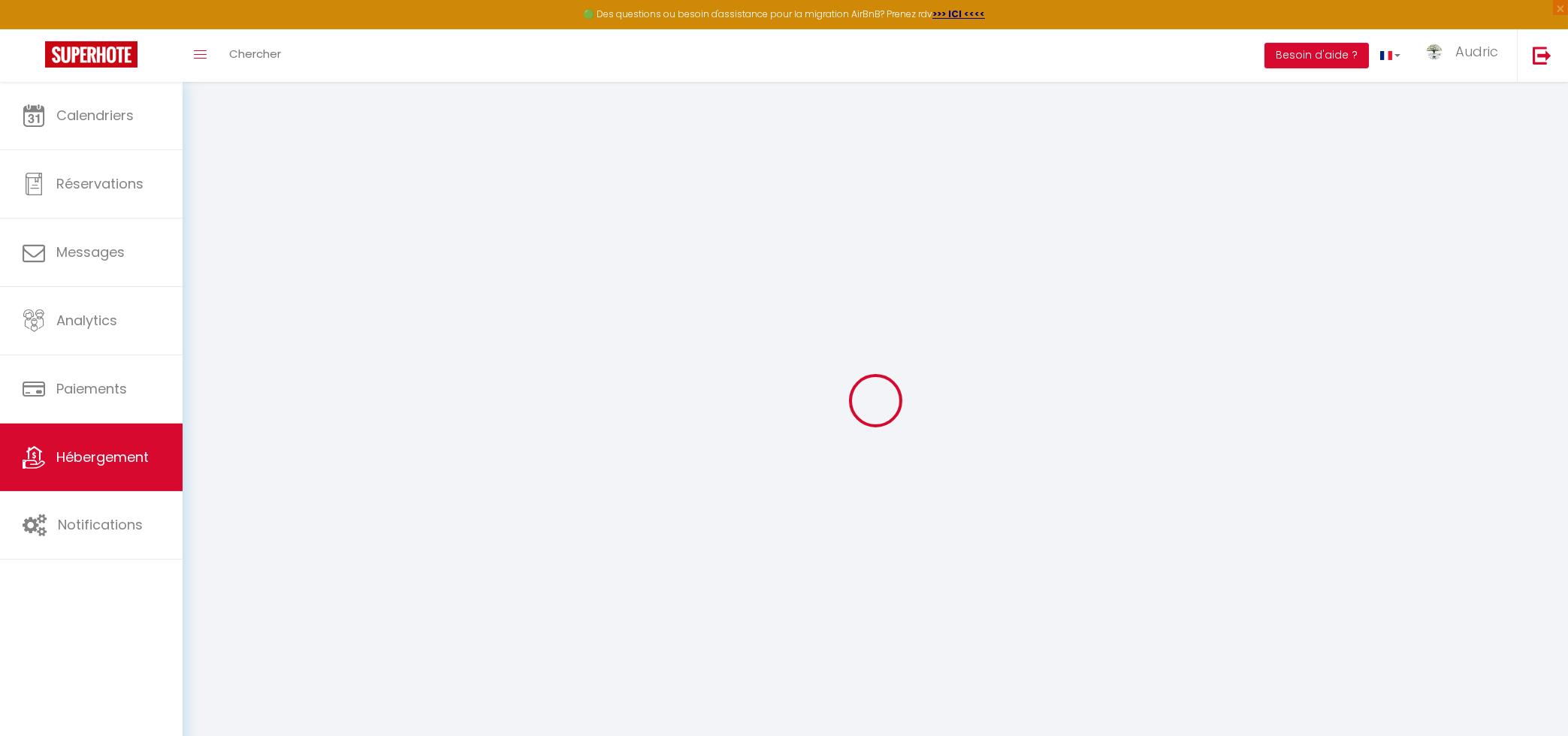
select select
checkbox input "false"
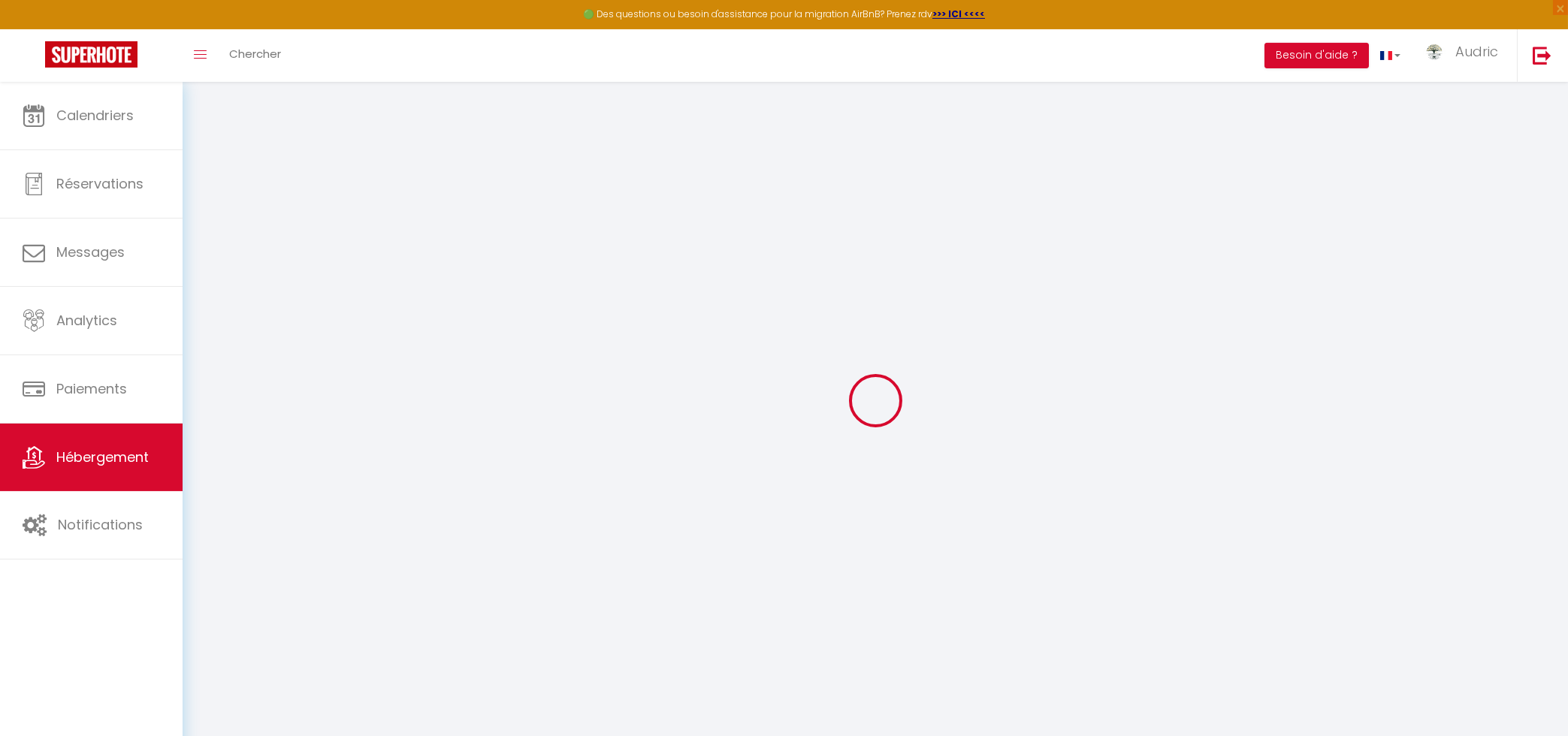
checkbox input "false"
select select
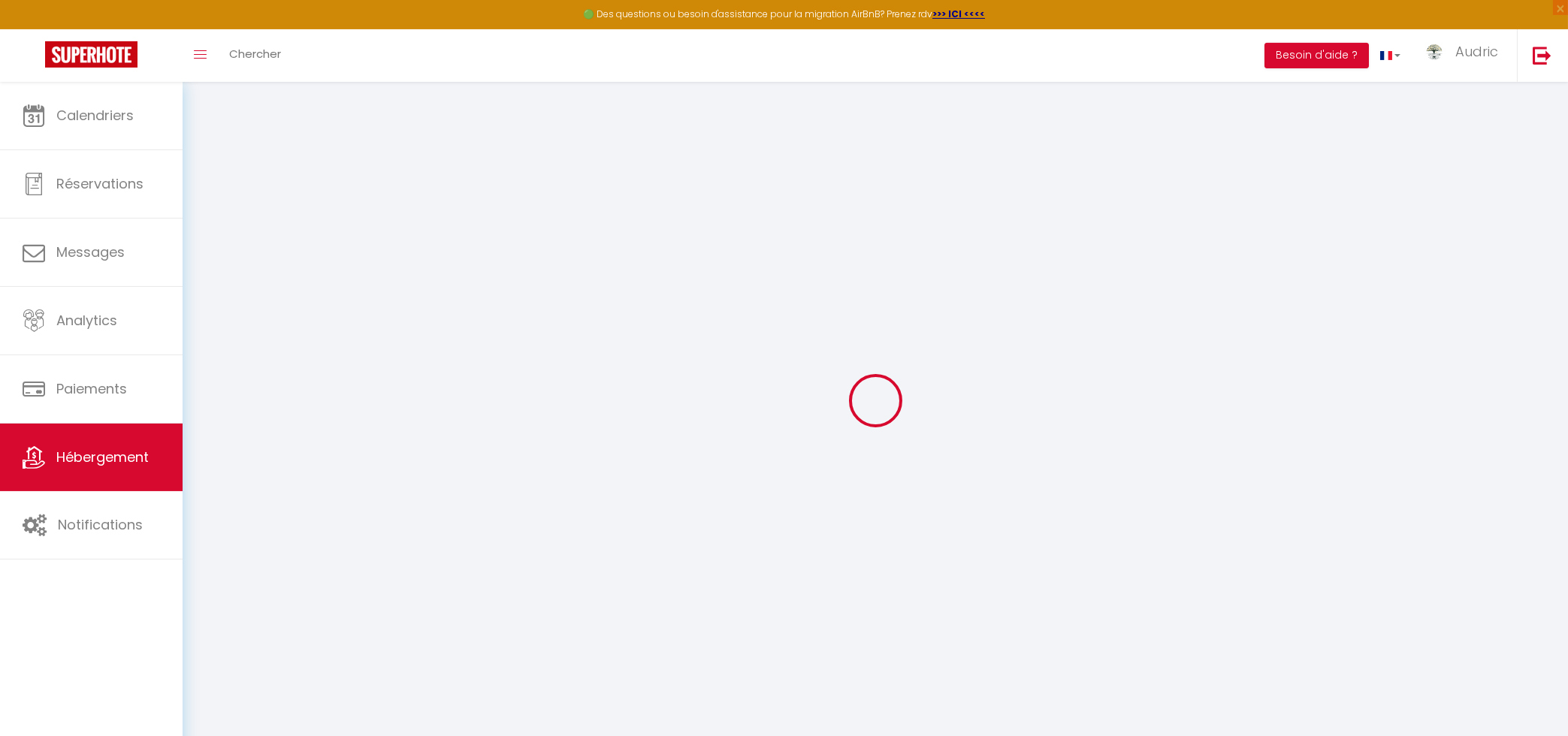
select select
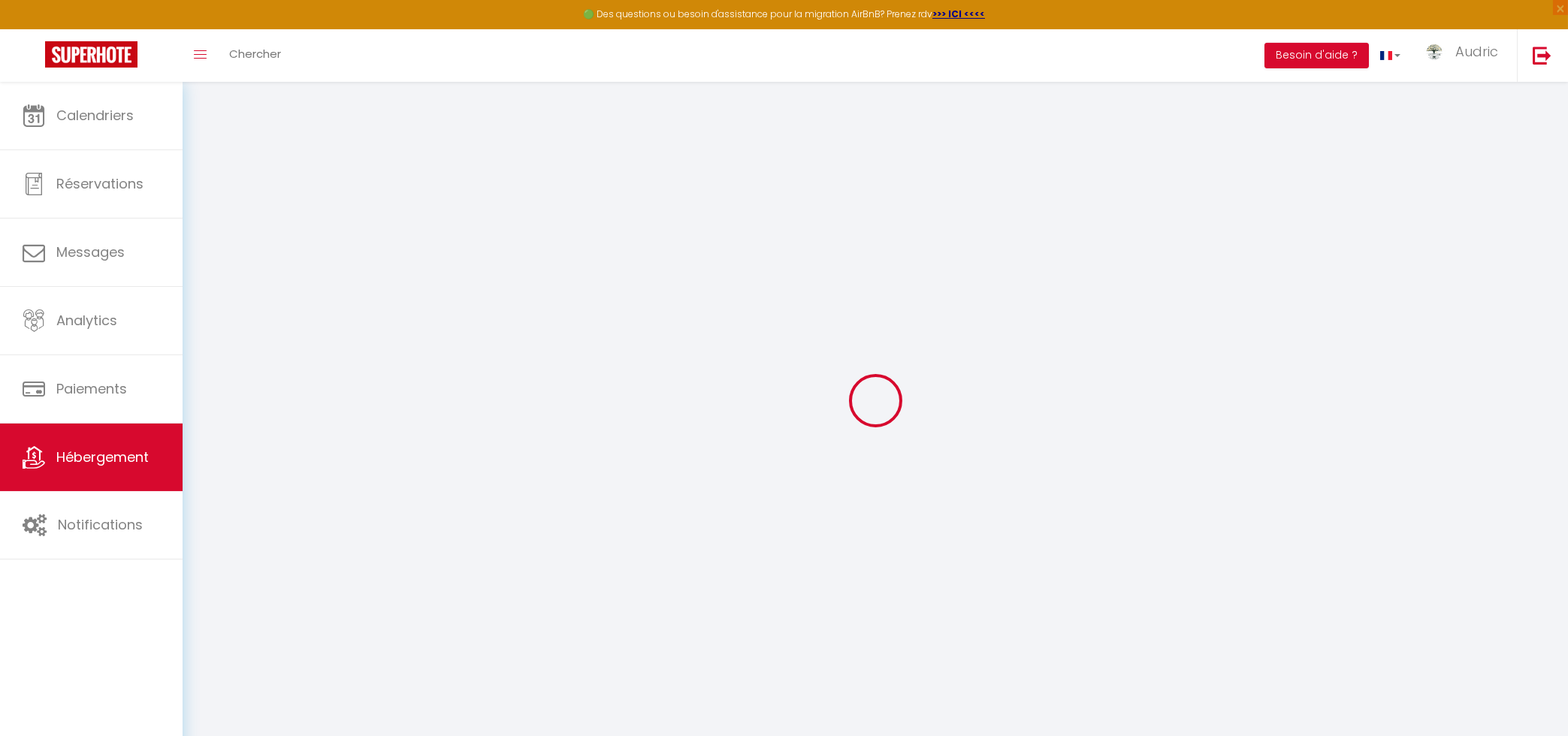
select select
checkbox input "false"
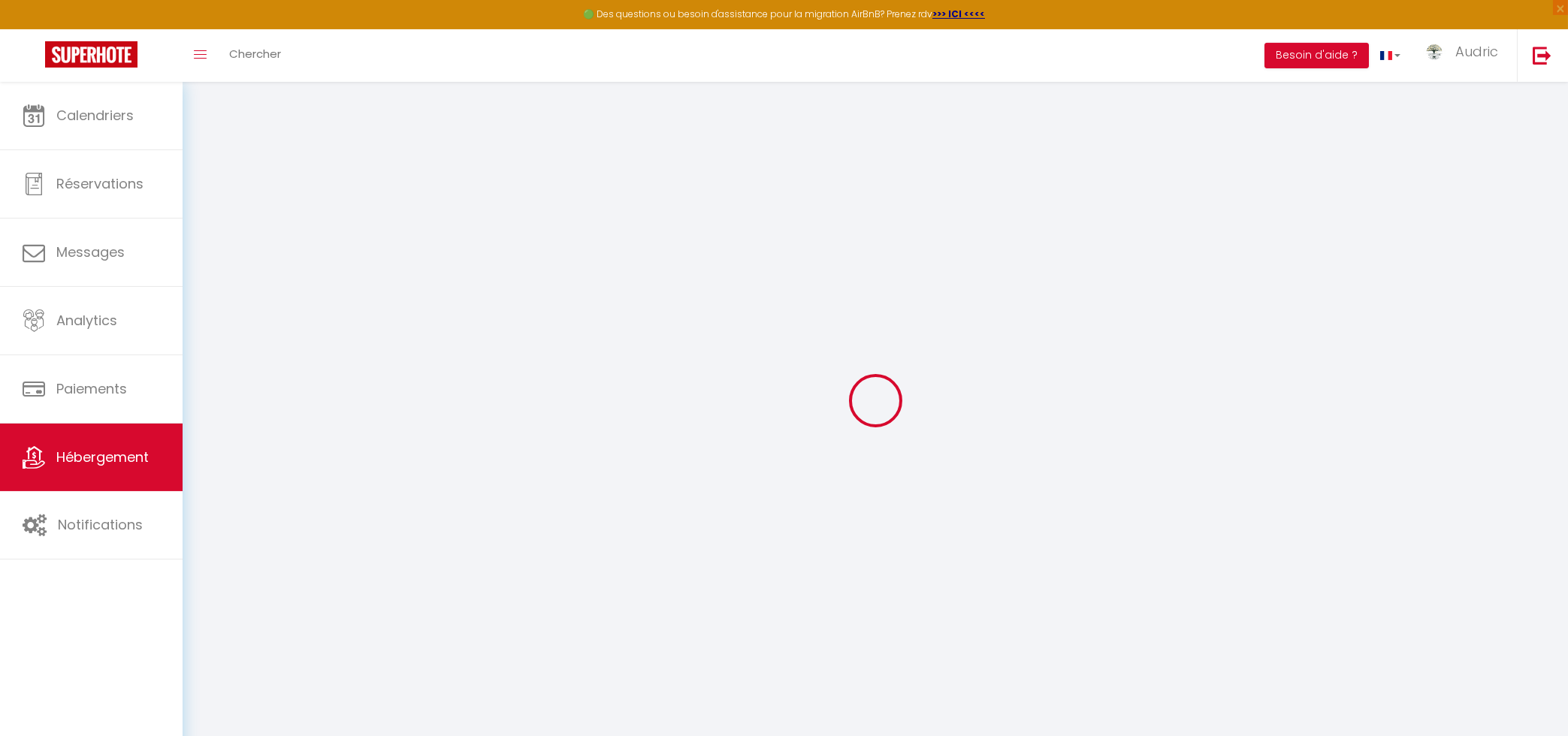
select select
type input "Le Cinéphile"
type input "Golden Tree"
type input "Conciergerie"
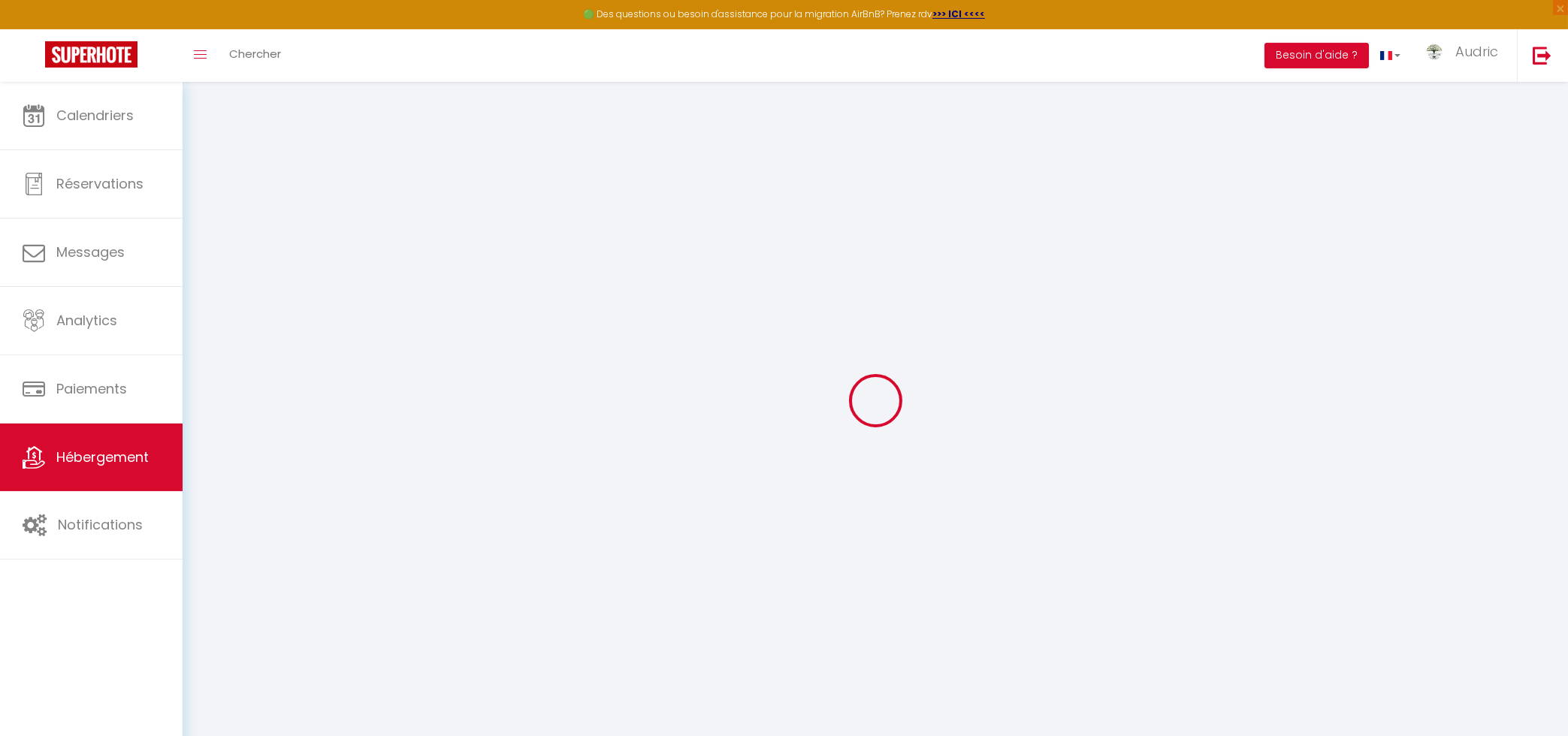
type input "[STREET_ADDRESS]"
type input "67330"
type input "Bouxwiller"
select select "6"
select select "4"
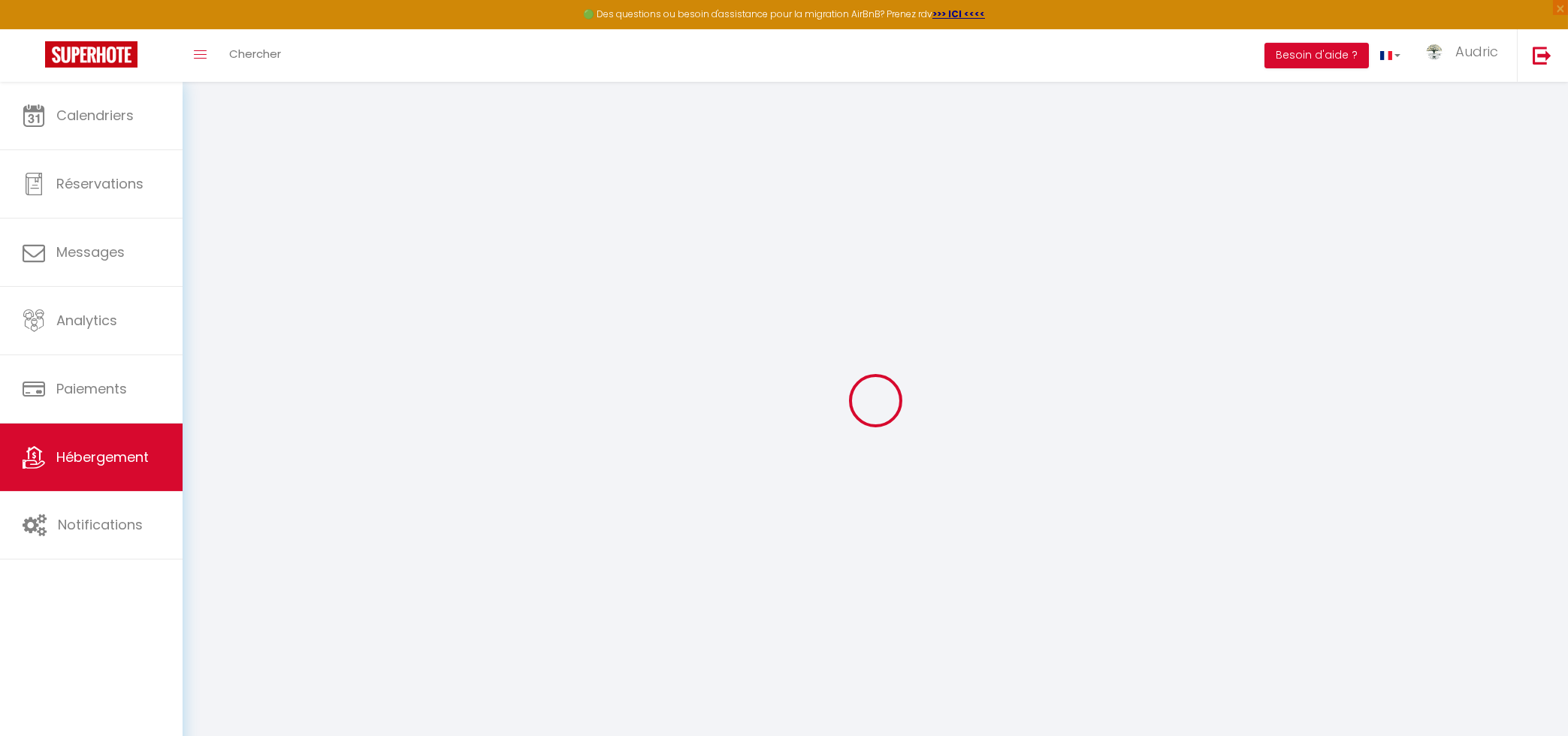
select select "2"
type input "12"
type input "160"
type input "1.00"
select select
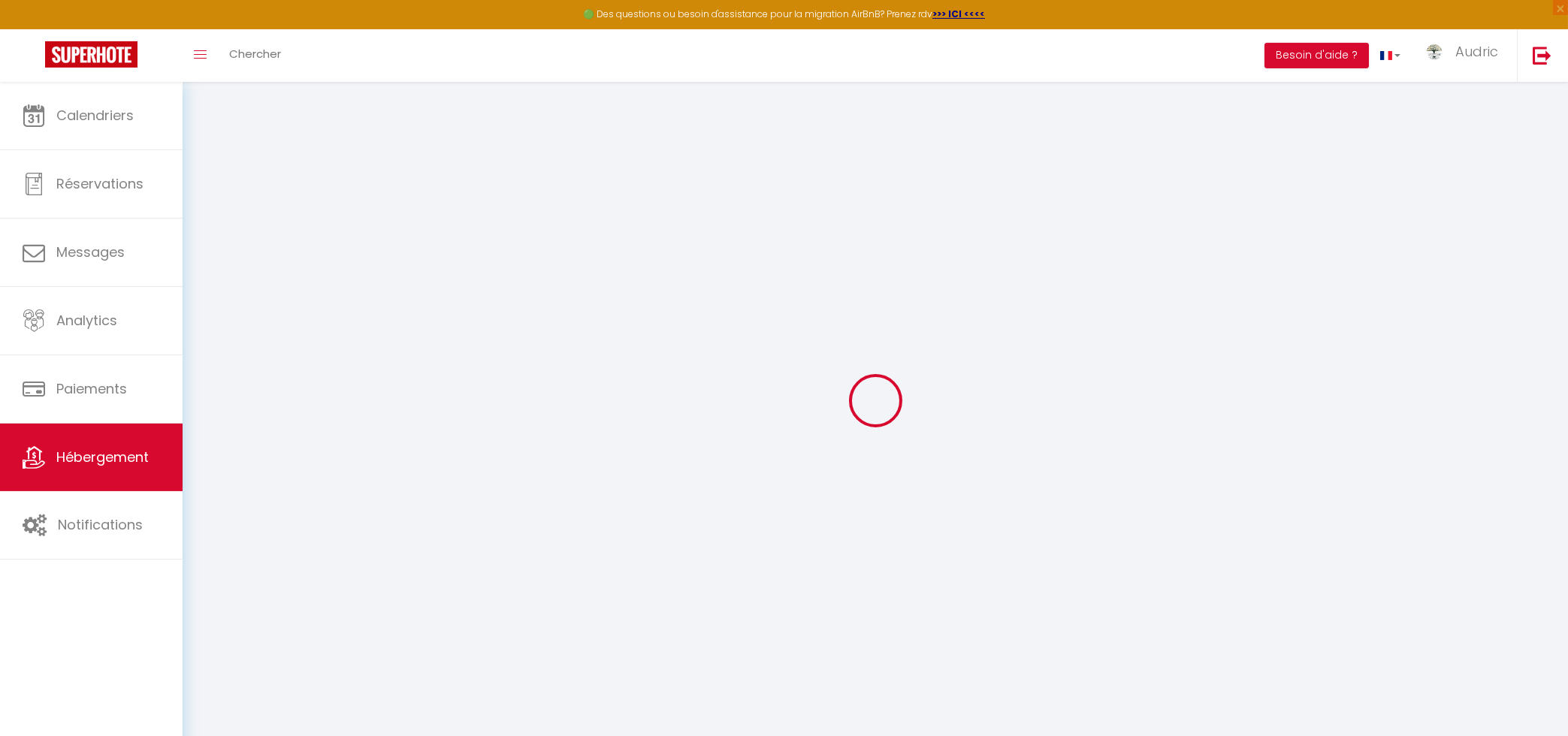
select select
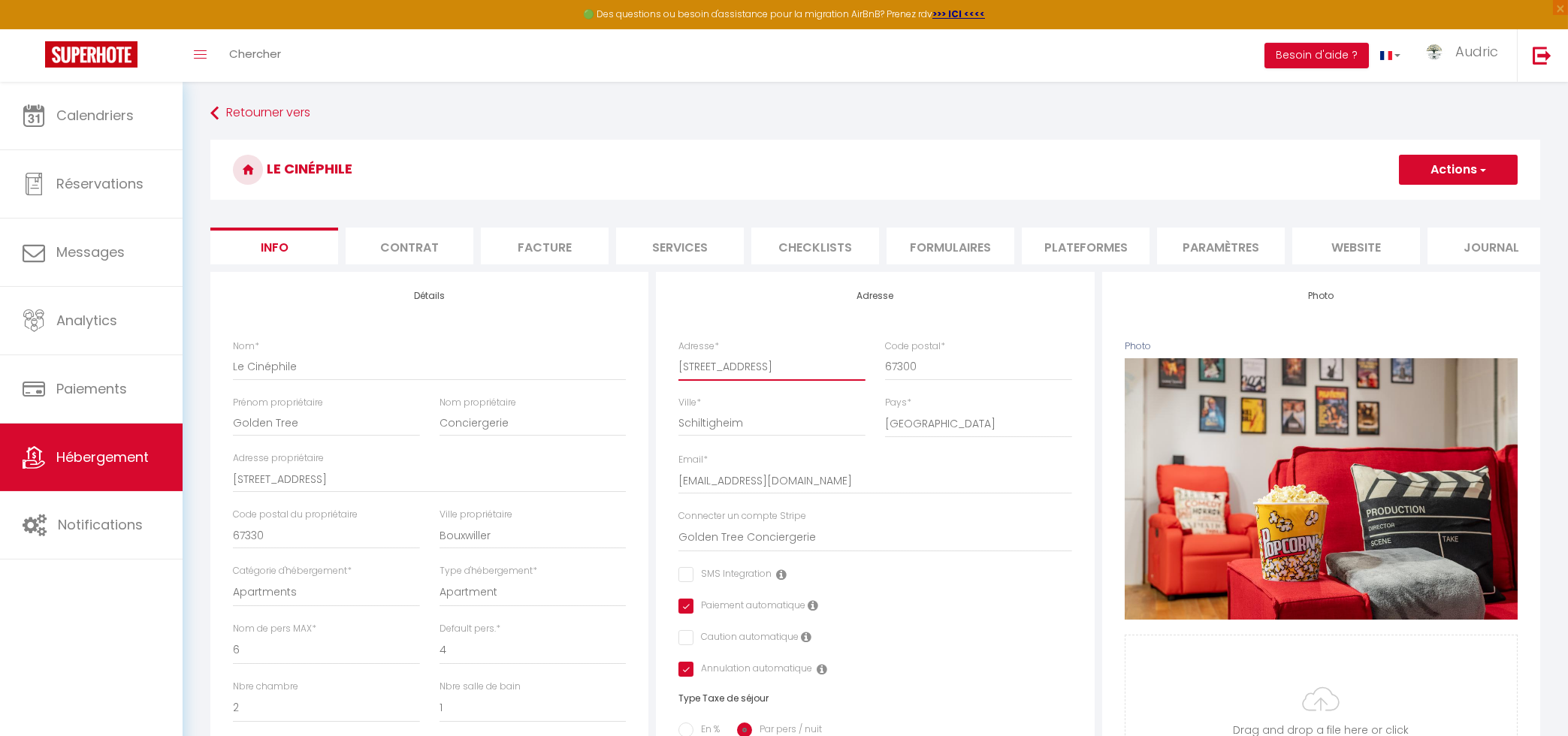
click at [726, 360] on input "[STREET_ADDRESS]" at bounding box center [772, 366] width 186 height 27
click at [740, 425] on input "Schiltigheim" at bounding box center [772, 422] width 186 height 27
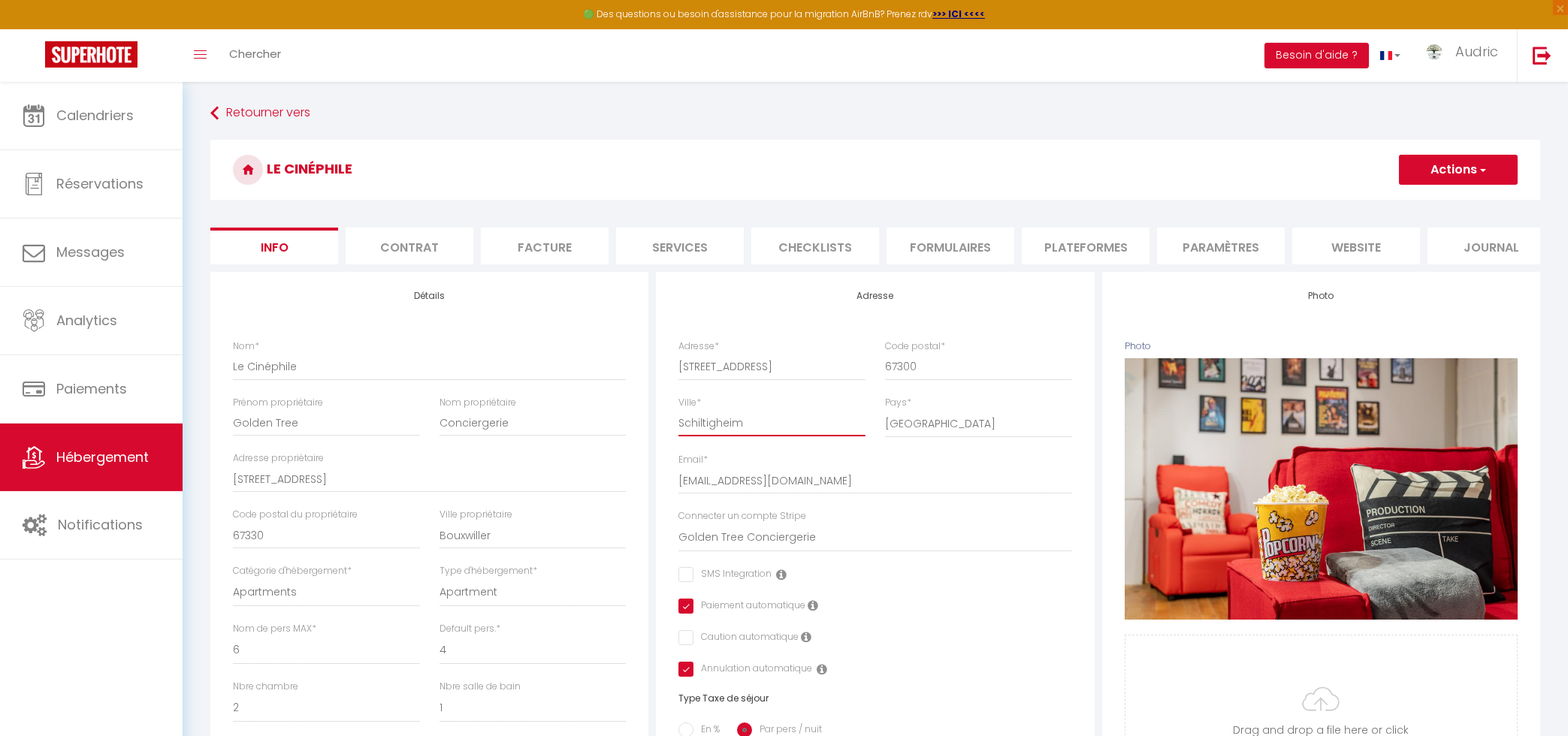
click at [740, 425] on input "Schiltigheim" at bounding box center [772, 422] width 186 height 27
click at [908, 357] on input "67300" at bounding box center [978, 366] width 186 height 27
click at [725, 425] on input "Schiltigheim" at bounding box center [772, 422] width 186 height 27
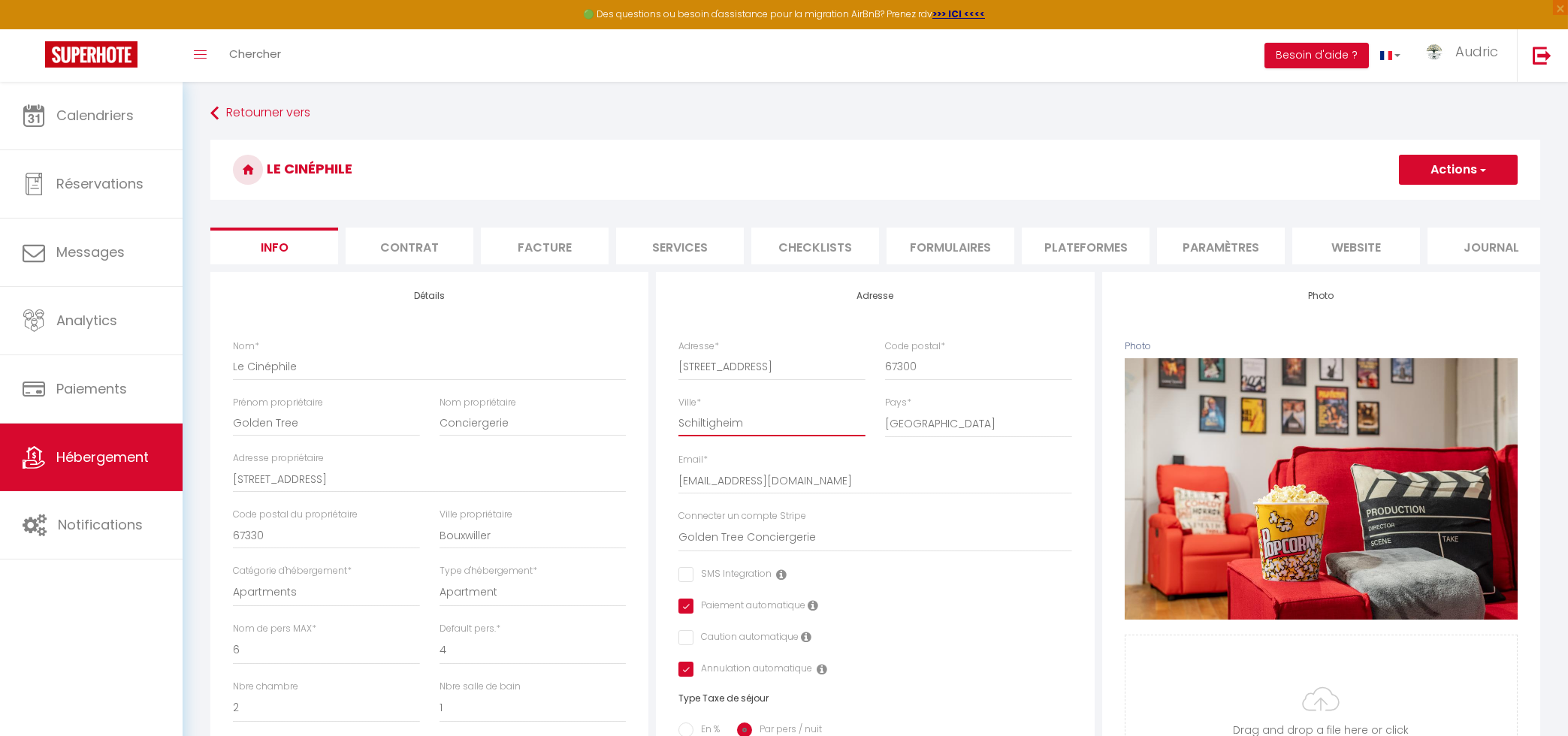
click at [725, 425] on input "Schiltigheim" at bounding box center [772, 422] width 186 height 27
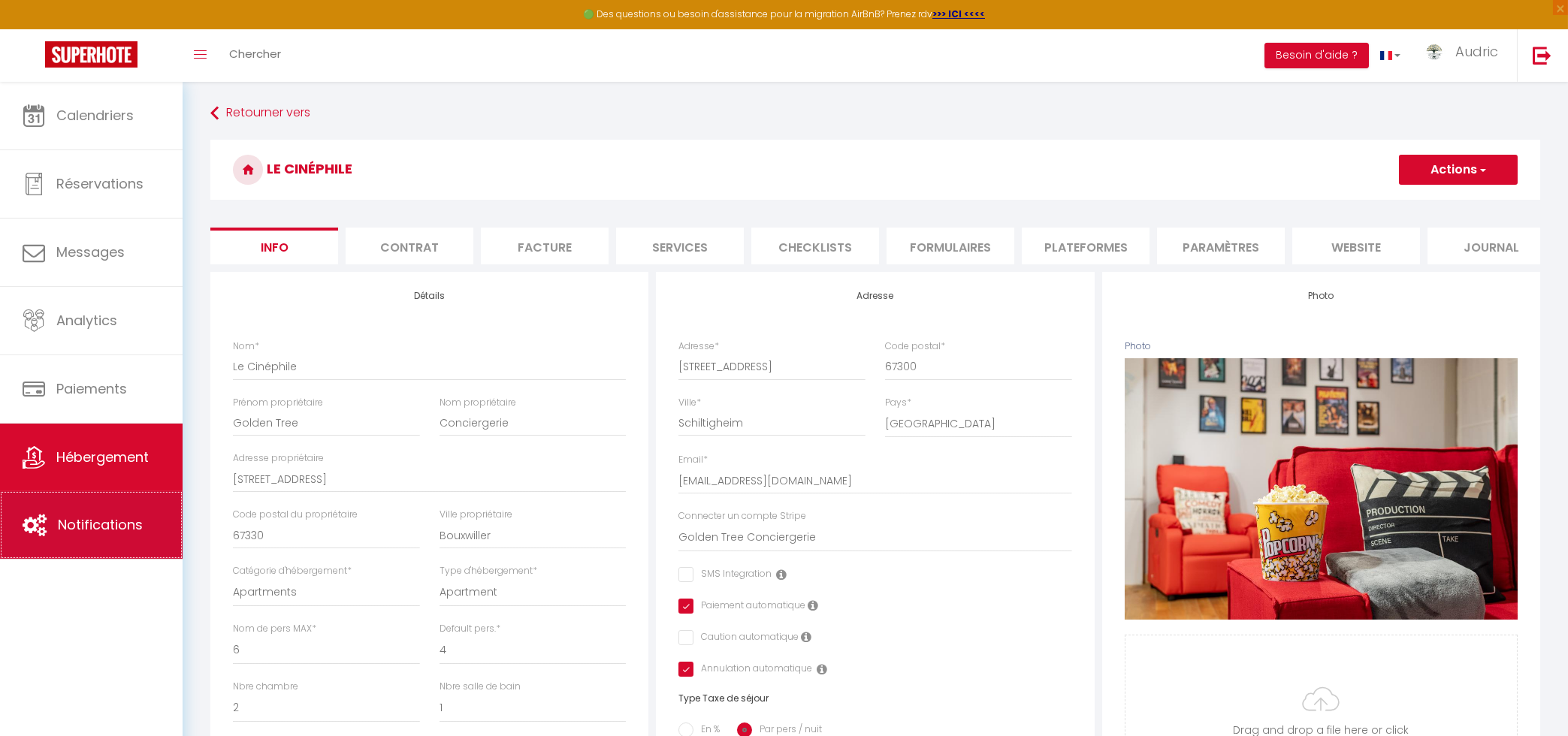
click at [78, 548] on link "Notifications" at bounding box center [91, 525] width 183 height 68
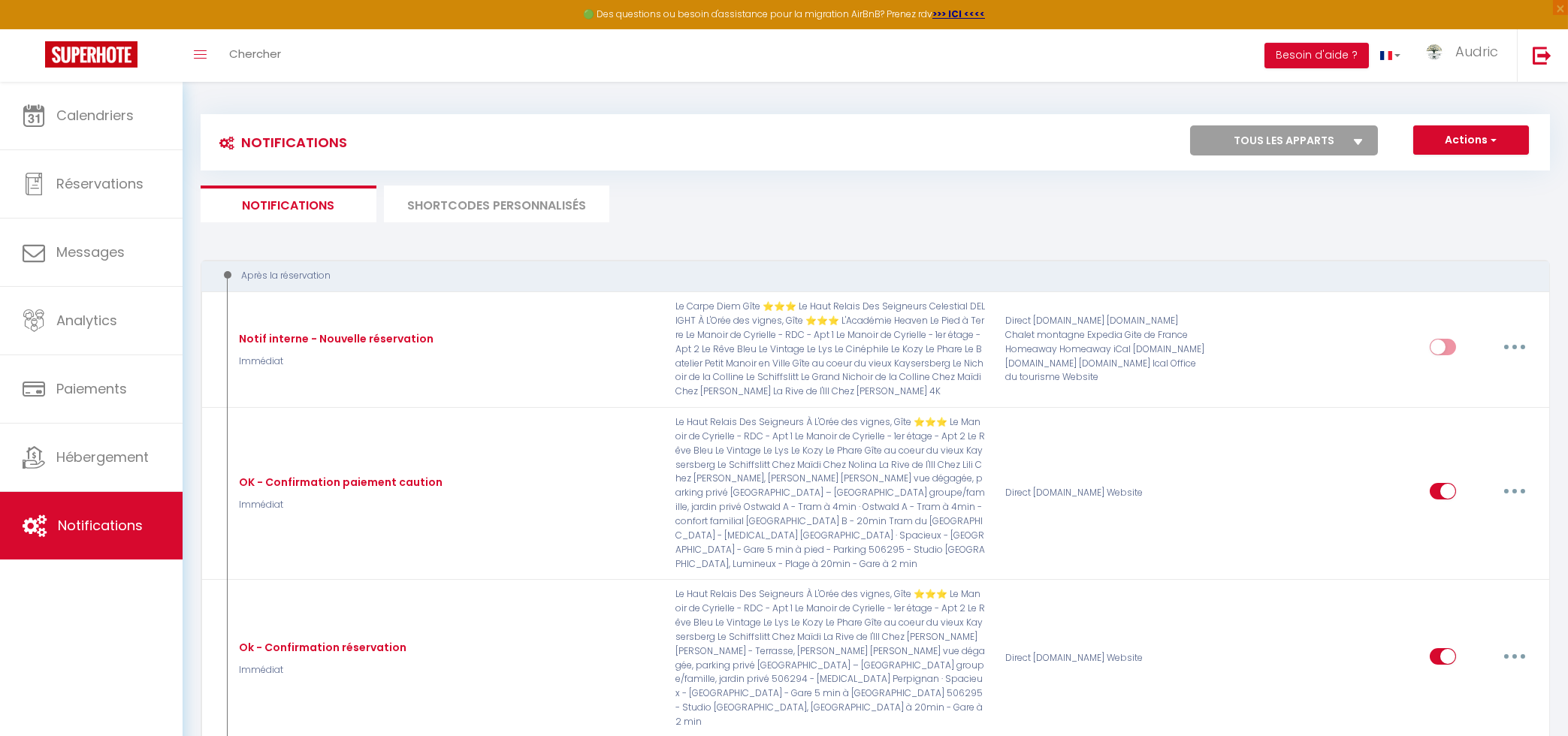
click at [530, 200] on li "SHORTCODES PERSONNALISÉS" at bounding box center [496, 204] width 225 height 37
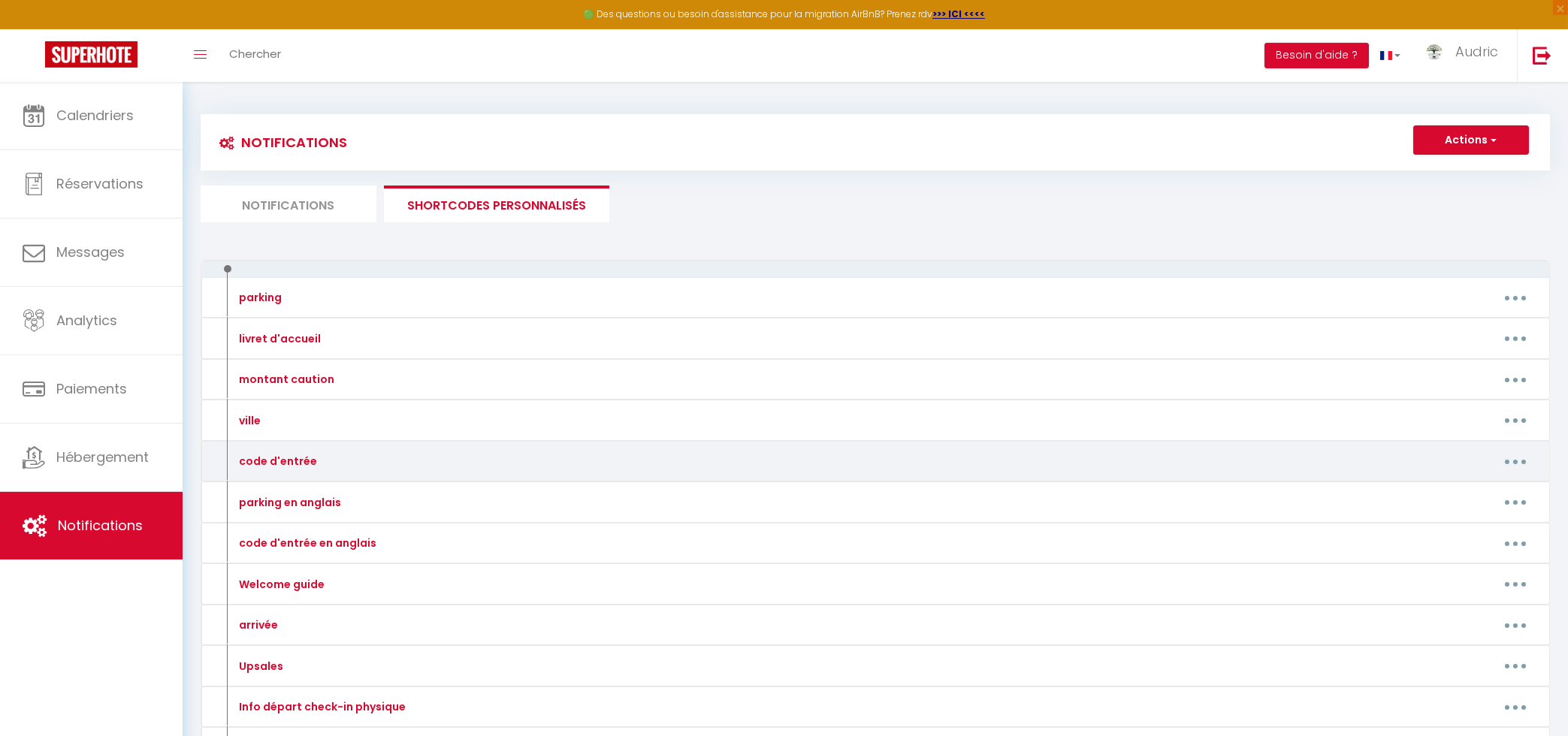
click at [1515, 463] on icon "button" at bounding box center [1515, 461] width 4 height 4
click at [1495, 489] on link "Editer" at bounding box center [1476, 495] width 111 height 25
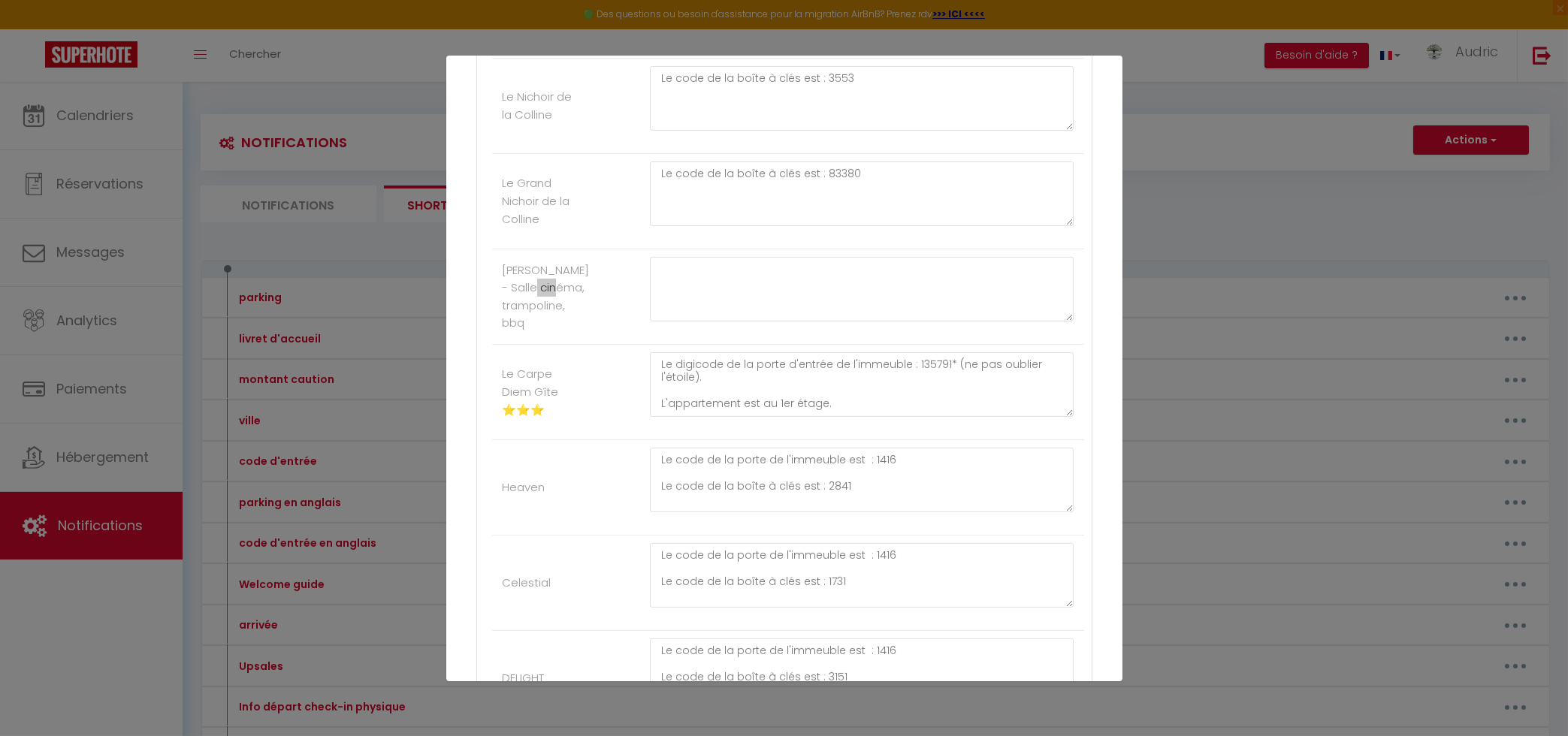
scroll to position [1582, 0]
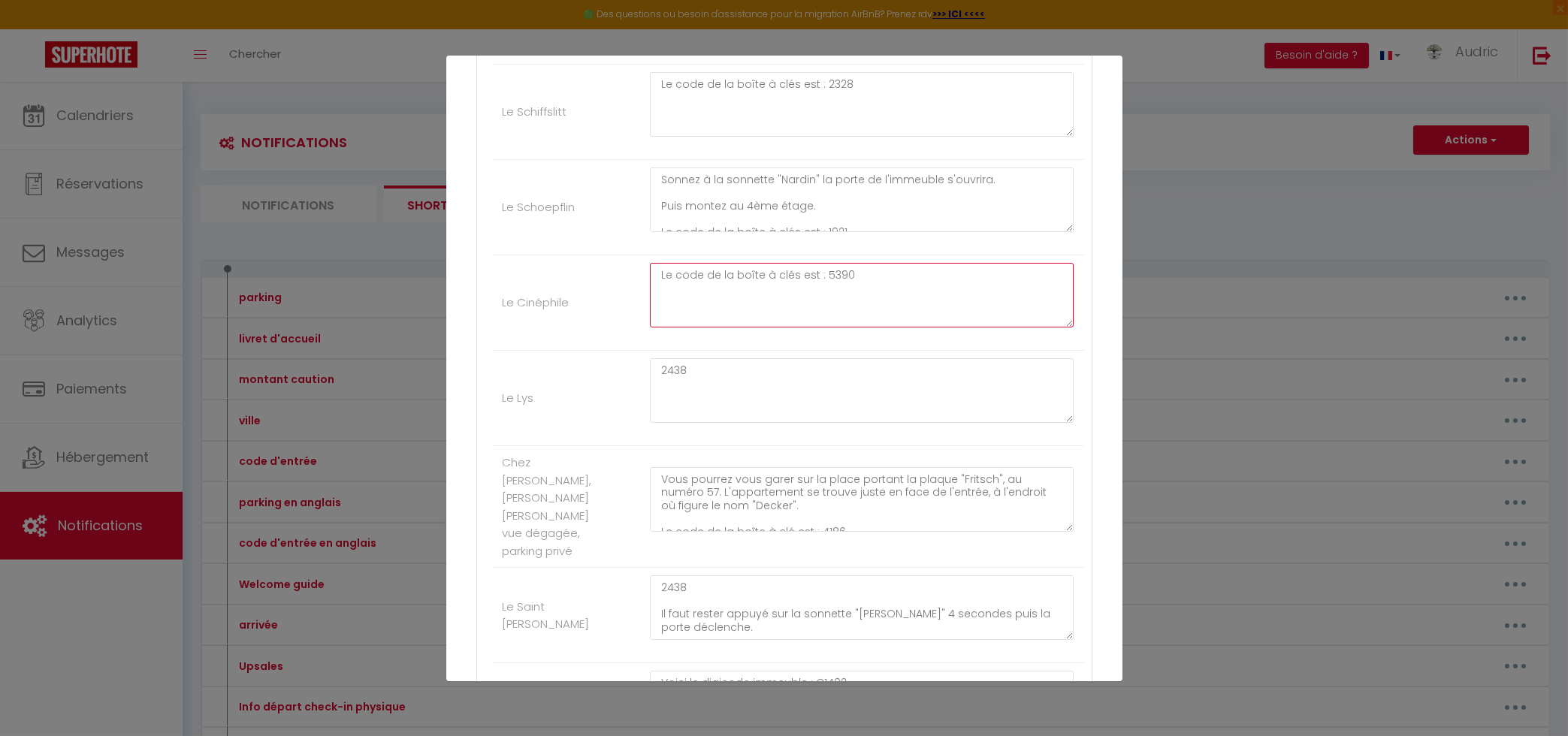
click at [839, 327] on textarea "Le code de la boîte à clés est : 5390" at bounding box center [862, 295] width 425 height 64
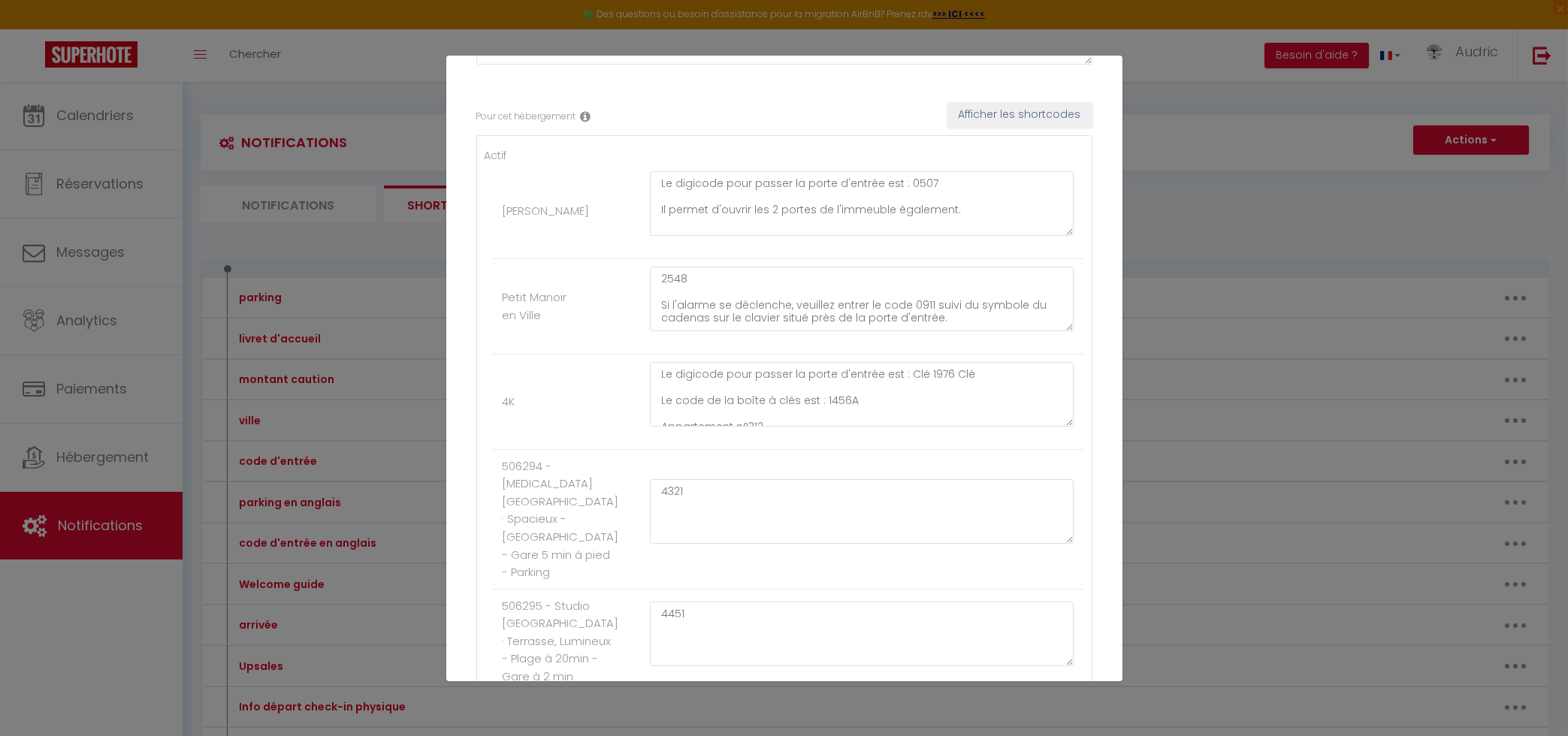
scroll to position [0, 0]
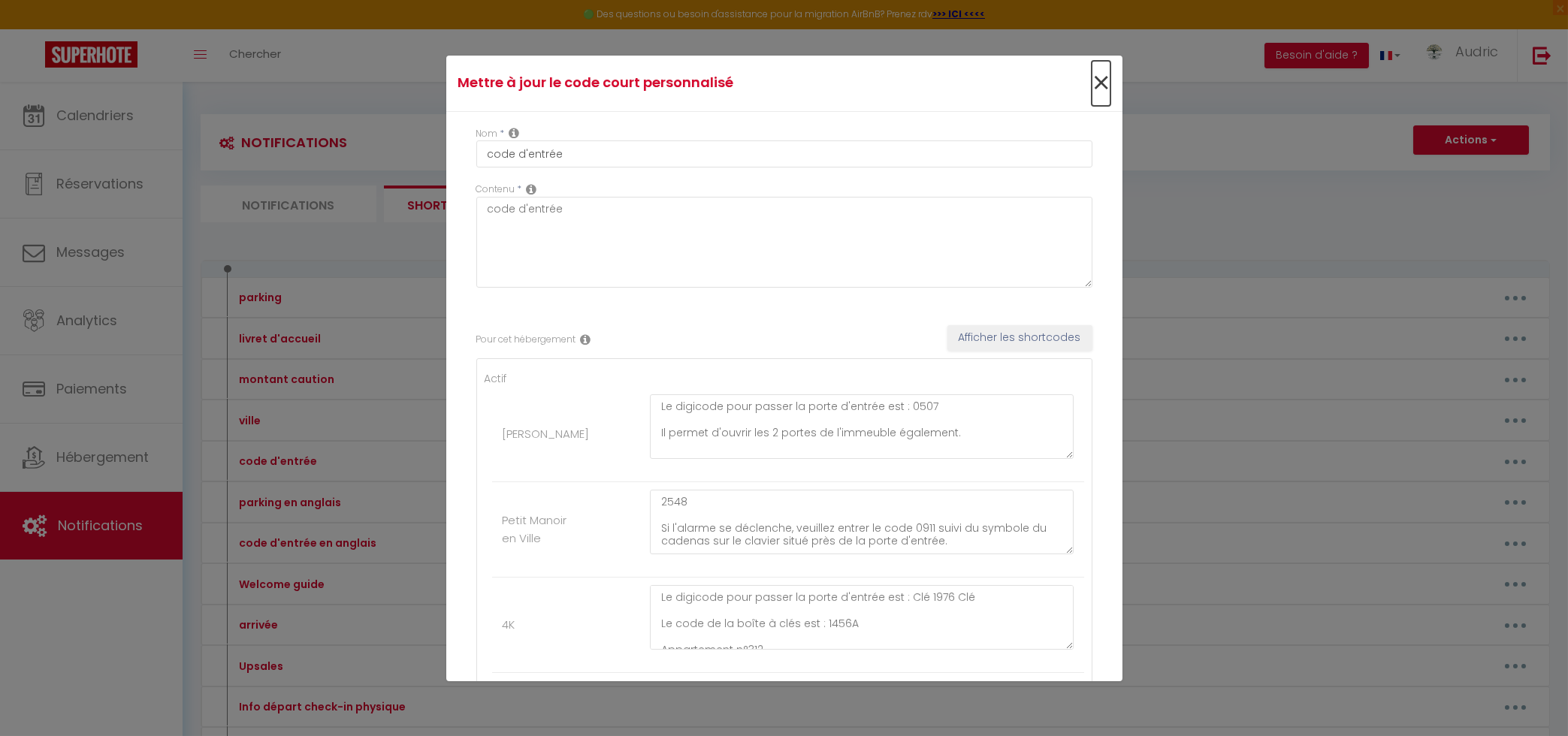
click at [1100, 79] on span "×" at bounding box center [1101, 84] width 19 height 45
